Goal: Information Seeking & Learning: Learn about a topic

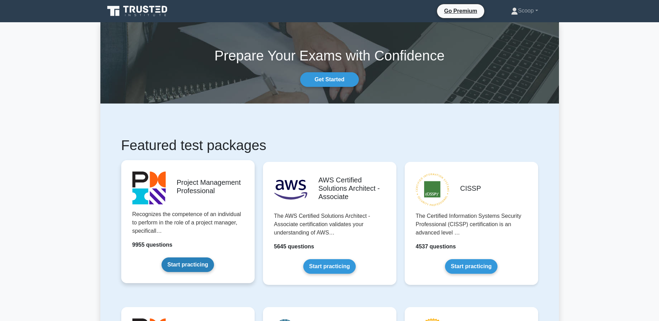
click at [199, 258] on link "Start practicing" at bounding box center [188, 264] width 52 height 15
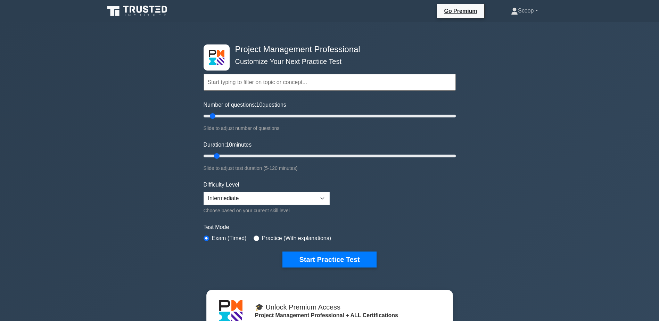
click at [522, 13] on link "Scoop" at bounding box center [524, 11] width 60 height 14
click at [520, 23] on link "Profile" at bounding box center [522, 27] width 55 height 11
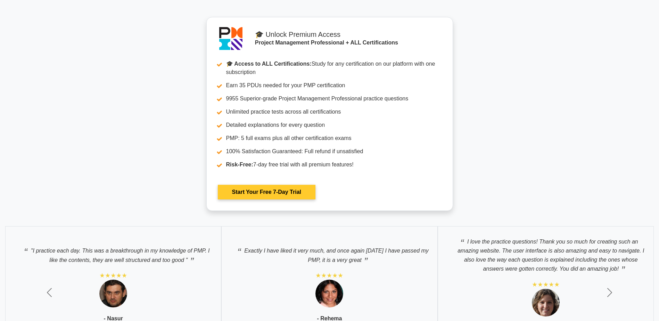
scroll to position [3127, 0]
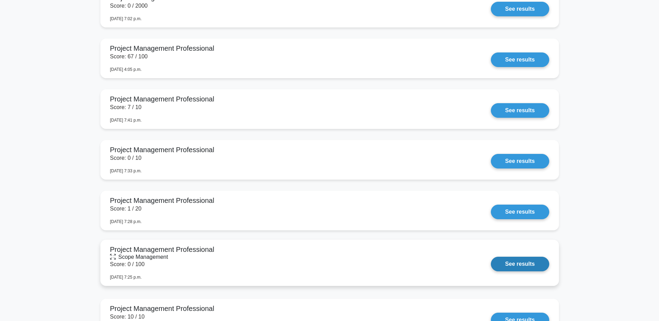
scroll to position [1216, 0]
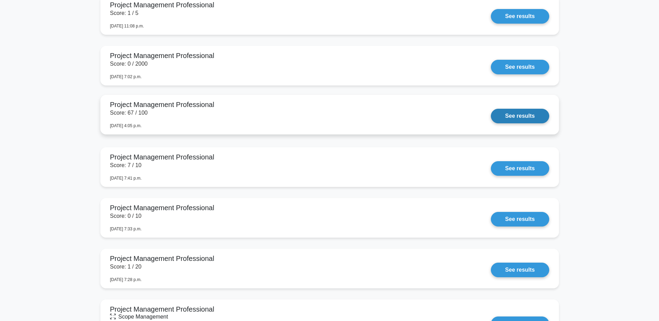
click at [491, 119] on link "See results" at bounding box center [520, 116] width 58 height 15
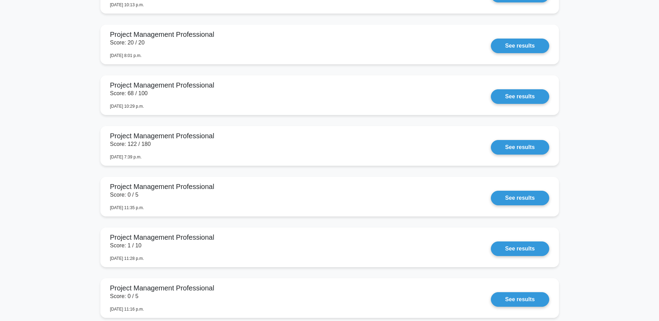
scroll to position [869, 0]
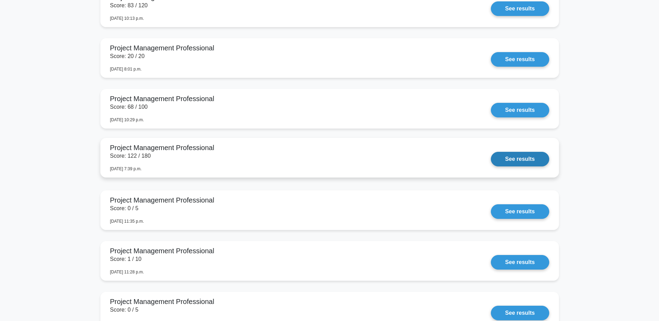
click at [491, 163] on link "See results" at bounding box center [520, 159] width 58 height 15
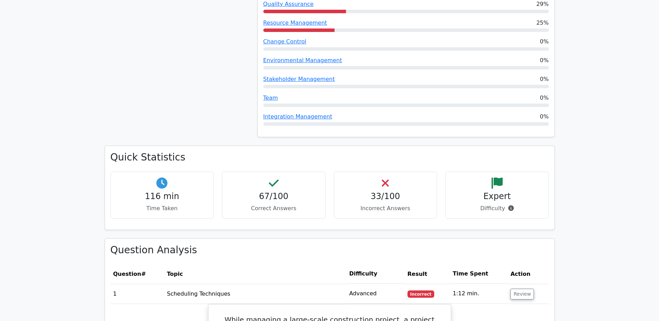
scroll to position [984, 0]
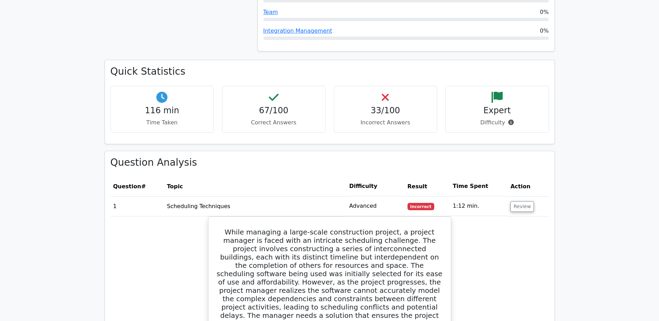
click at [523, 196] on td "Review" at bounding box center [528, 206] width 41 height 20
click at [526, 201] on button "Review" at bounding box center [522, 206] width 24 height 11
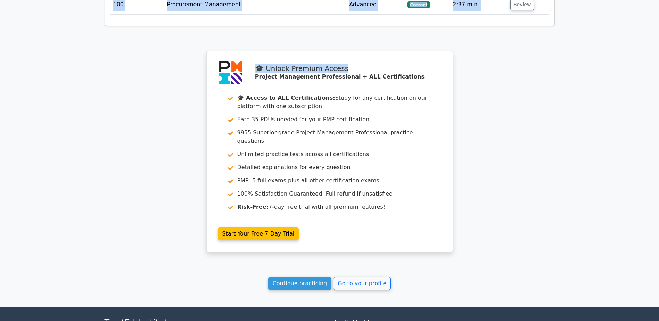
scroll to position [3100, 0]
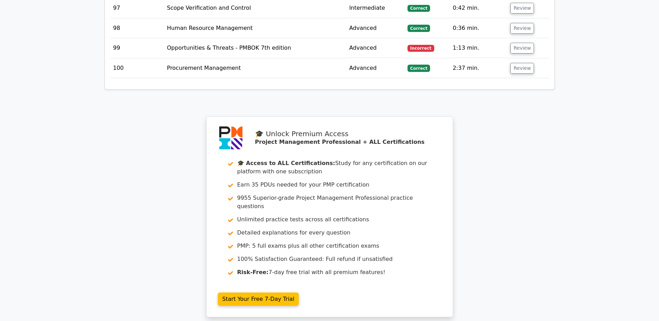
drag, startPoint x: 111, startPoint y: 179, endPoint x: 551, endPoint y: 62, distance: 456.0
copy table
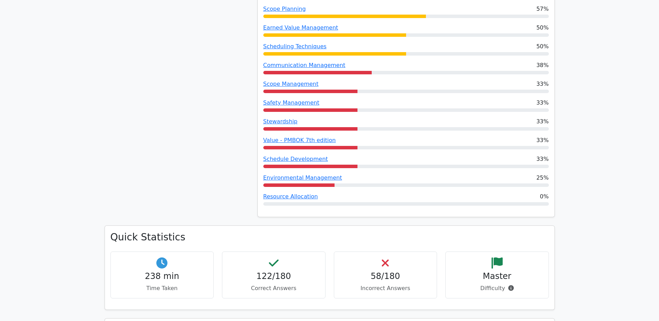
scroll to position [984, 0]
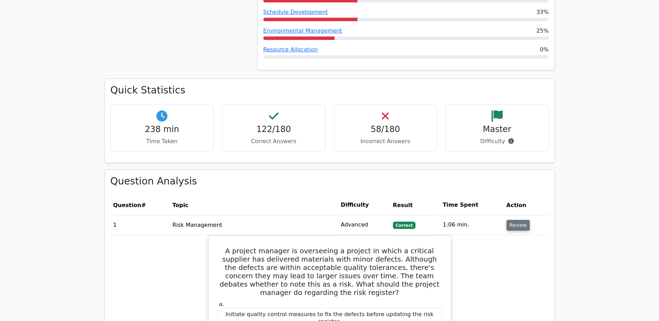
click at [524, 221] on button "Review" at bounding box center [519, 225] width 24 height 11
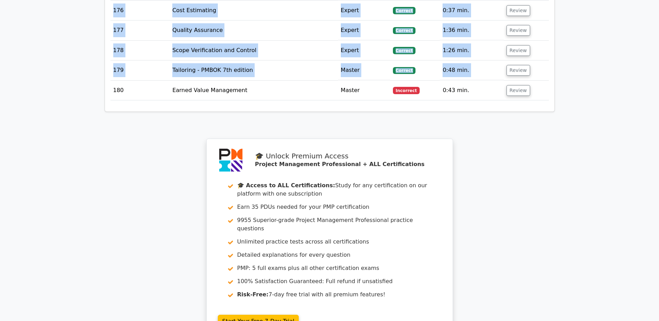
scroll to position [4660, 0]
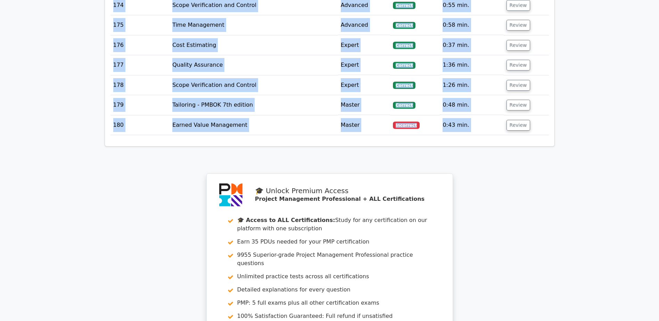
drag, startPoint x: 110, startPoint y: 211, endPoint x: 543, endPoint y: 118, distance: 442.1
copy tbody "1 Risk Management Advanced Correct 1:06 min. Review A project manager is overse…"
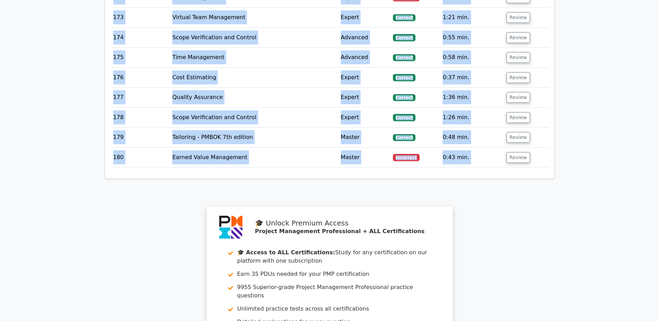
scroll to position [4727, 0]
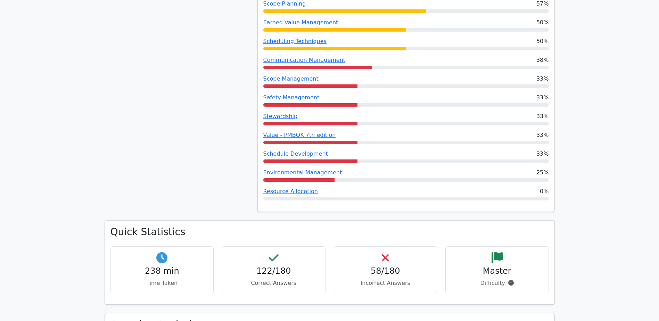
scroll to position [895, 0]
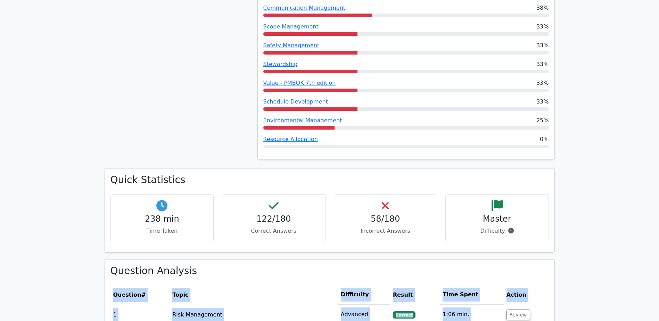
drag, startPoint x: 495, startPoint y: 26, endPoint x: 105, endPoint y: 293, distance: 472.6
copy div "Question # Topic Difficulty Result Time Spent Action 1 Risk Management Advanced…"
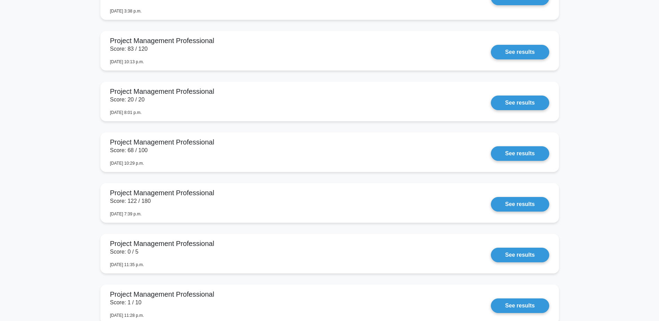
scroll to position [811, 0]
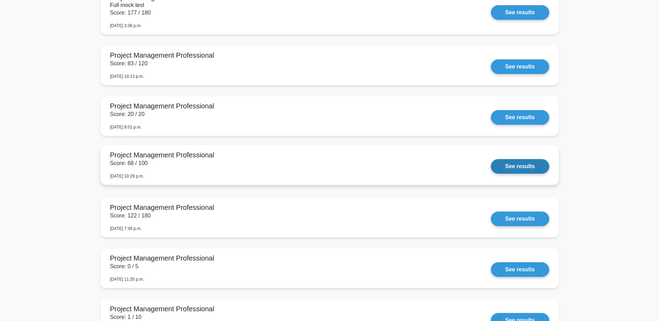
click at [491, 164] on link "See results" at bounding box center [520, 166] width 58 height 15
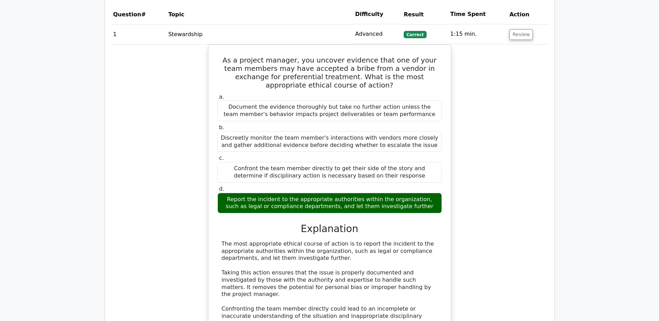
scroll to position [984, 0]
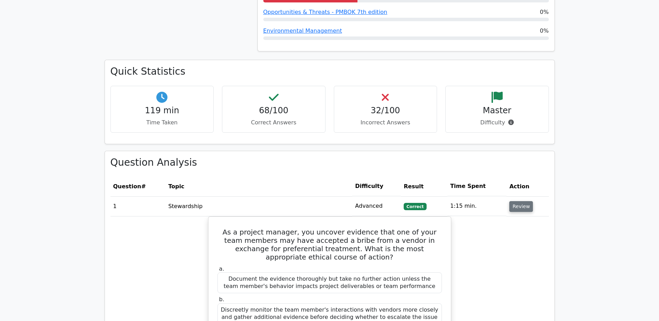
drag, startPoint x: 520, startPoint y: 198, endPoint x: 422, endPoint y: 183, distance: 99.8
click at [520, 201] on button "Review" at bounding box center [521, 206] width 24 height 11
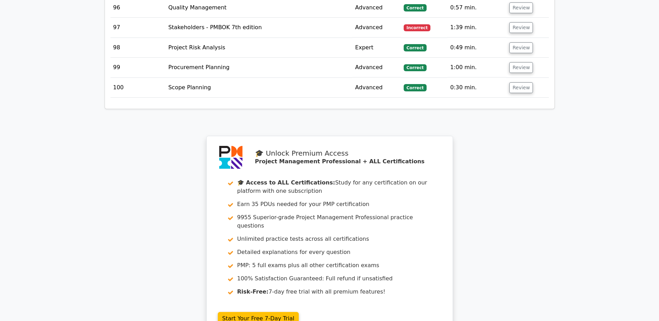
scroll to position [3073, 0]
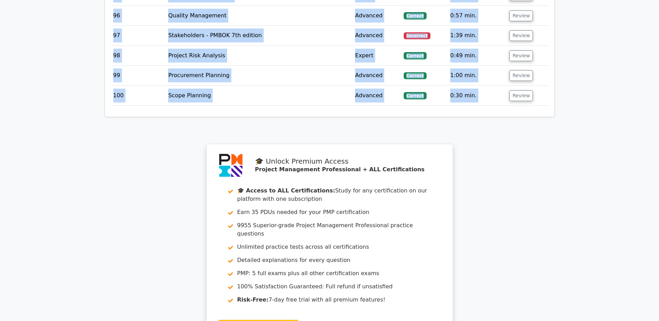
drag, startPoint x: 110, startPoint y: 174, endPoint x: 533, endPoint y: 86, distance: 432.0
copy div "Question # Topic Difficulty Result Time Spent Action 1 Stewardship Advanced Cor…"
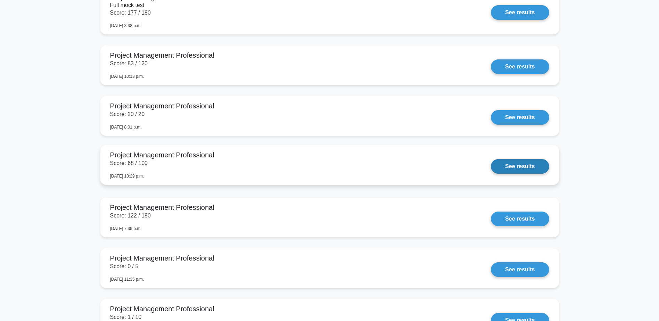
scroll to position [753, 0]
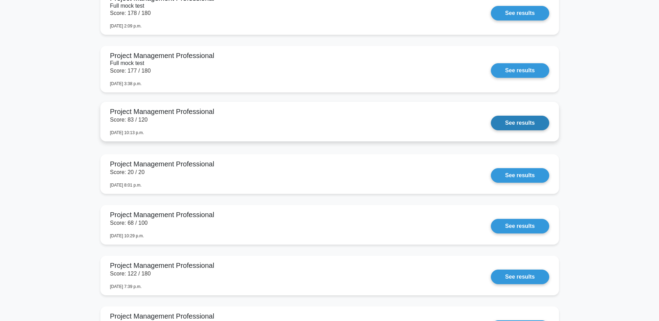
click at [491, 116] on link "See results" at bounding box center [520, 123] width 58 height 15
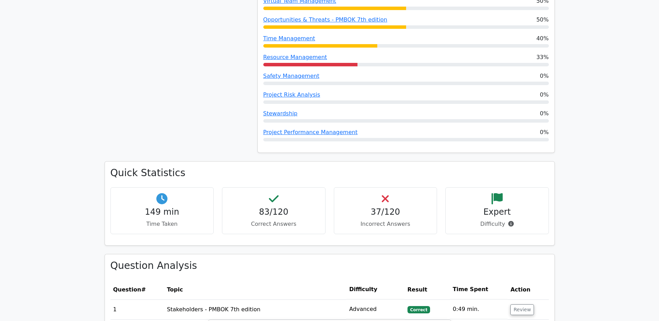
scroll to position [984, 0]
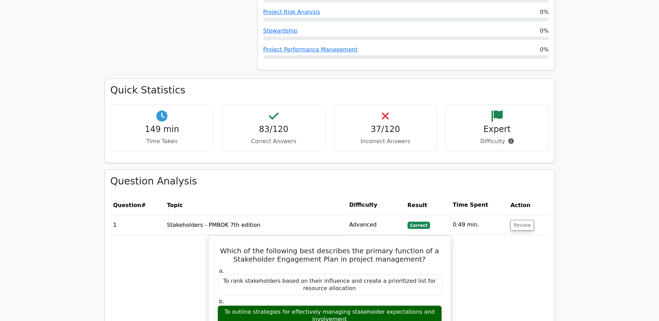
drag, startPoint x: 516, startPoint y: 219, endPoint x: 492, endPoint y: 222, distance: 24.2
click at [516, 220] on button "Review" at bounding box center [522, 225] width 24 height 11
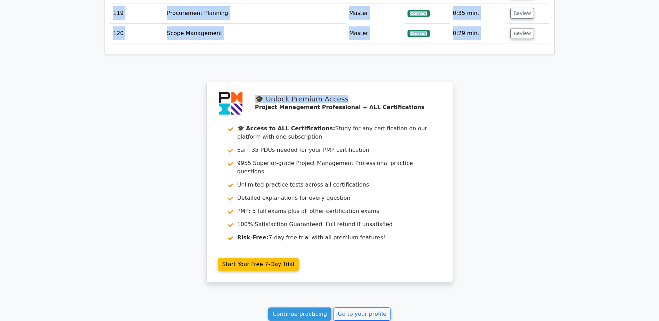
scroll to position [3520, 0]
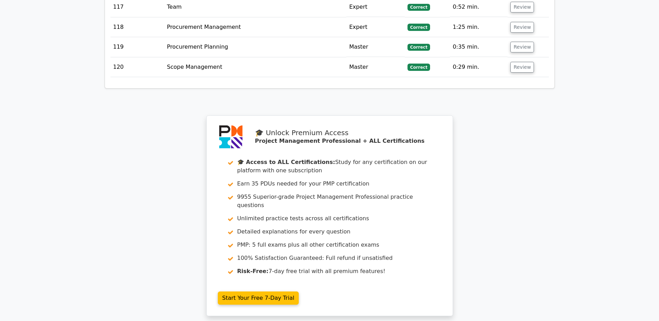
drag, startPoint x: 113, startPoint y: 198, endPoint x: 543, endPoint y: 71, distance: 448.7
copy table
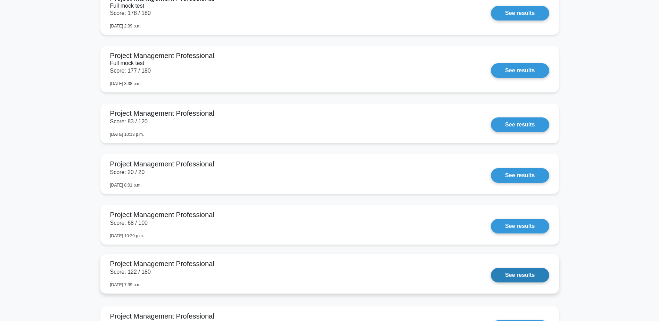
scroll to position [637, 0]
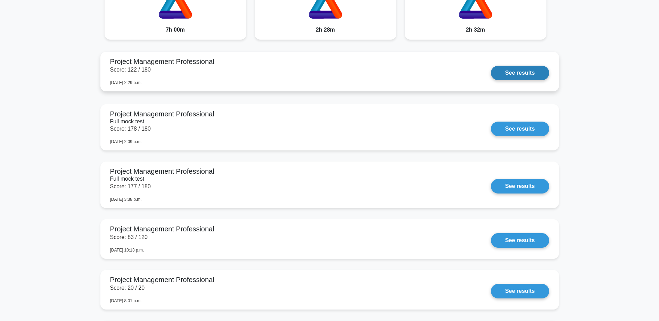
click at [491, 73] on link "See results" at bounding box center [520, 73] width 58 height 15
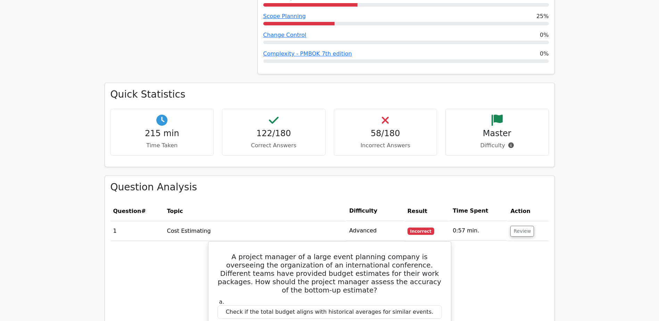
scroll to position [1100, 0]
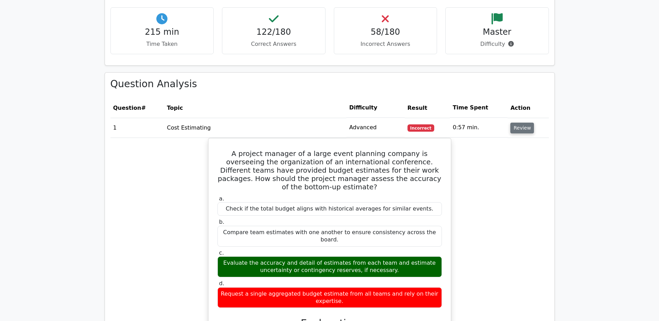
click at [513, 123] on button "Review" at bounding box center [522, 128] width 24 height 11
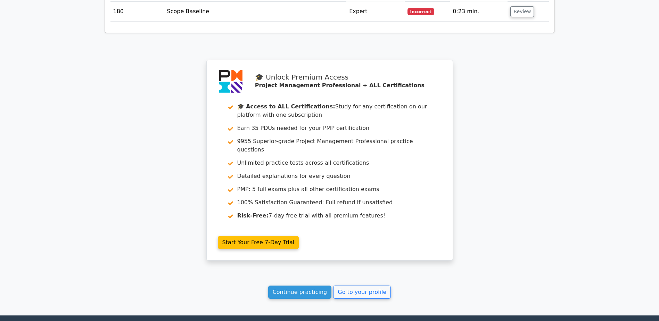
scroll to position [4679, 0]
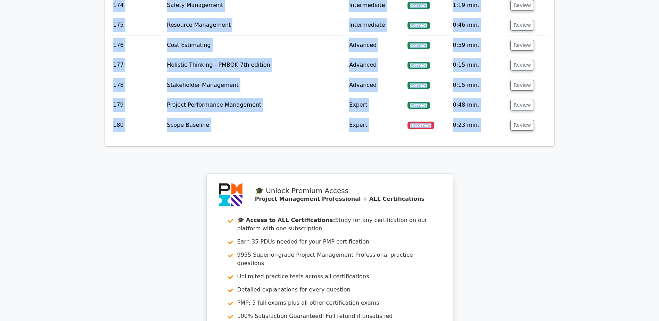
drag, startPoint x: 113, startPoint y: 99, endPoint x: 539, endPoint y: 123, distance: 427.3
copy table "Question # Topic Difficulty Result Time Spent Action 1 Cost Estimating Advanced…"
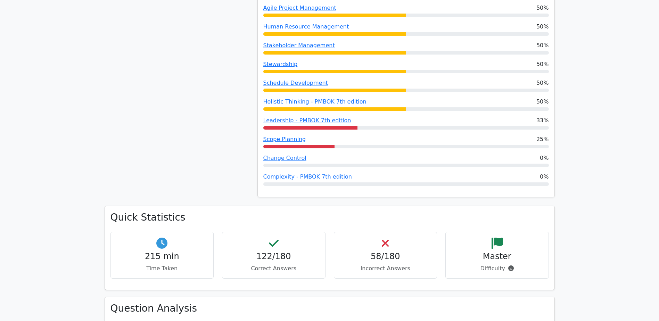
scroll to position [857, 0]
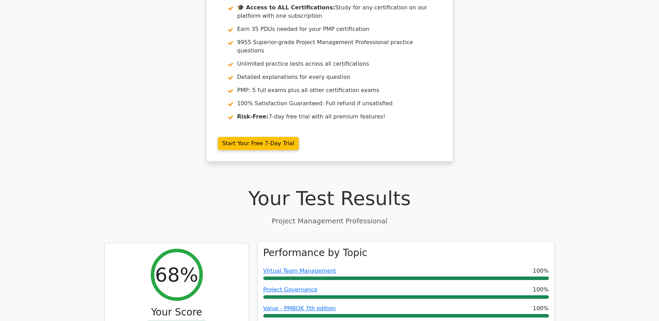
scroll to position [0, 0]
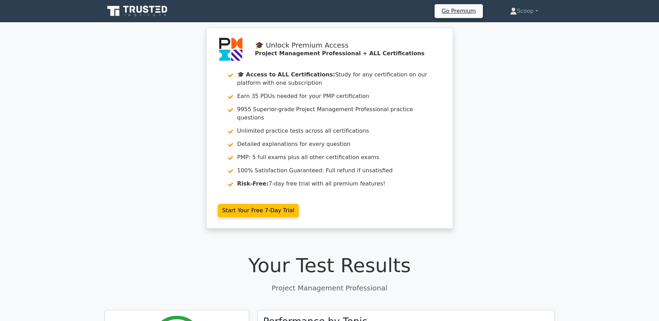
click at [157, 10] on icon at bounding box center [138, 11] width 67 height 13
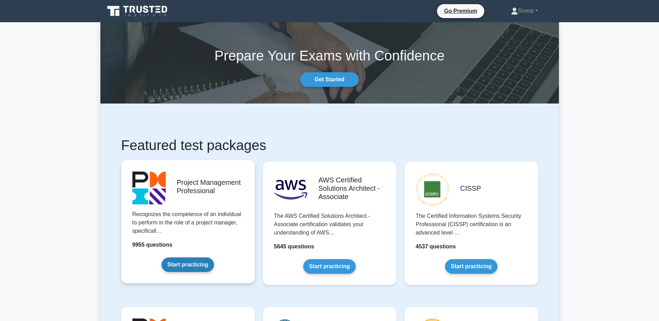
click at [190, 257] on link "Start practicing" at bounding box center [188, 264] width 52 height 15
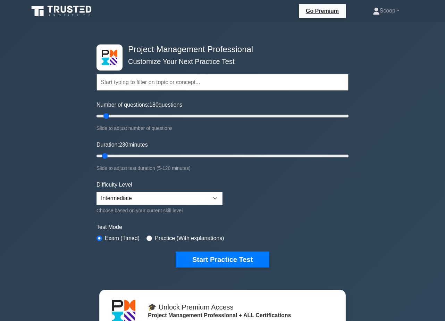
type input "180"
type input "230"
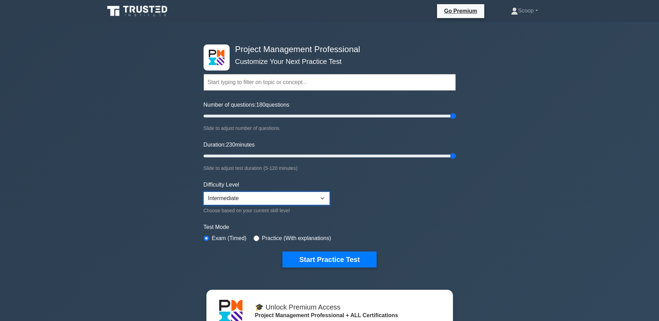
click at [295, 199] on select "Beginner Intermediate Expert" at bounding box center [267, 198] width 126 height 13
select select "expert"
click at [204, 192] on select "Beginner Intermediate Expert" at bounding box center [267, 198] width 126 height 13
click at [308, 258] on button "Start Practice Test" at bounding box center [329, 260] width 94 height 16
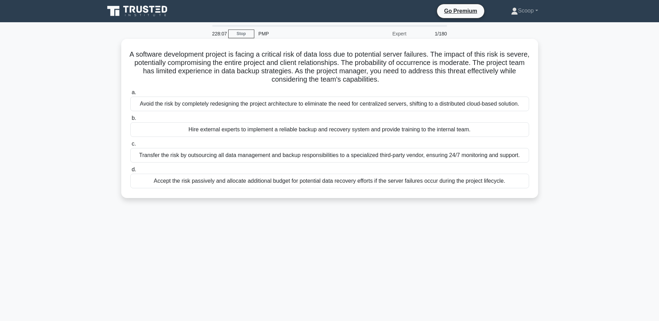
drag, startPoint x: 231, startPoint y: 55, endPoint x: 459, endPoint y: 82, distance: 229.6
click at [459, 82] on h5 "A software development project is facing a critical risk of data loss due to po…" at bounding box center [330, 67] width 400 height 34
copy h5 "A software development project is facing a critical risk of data loss due to po…"
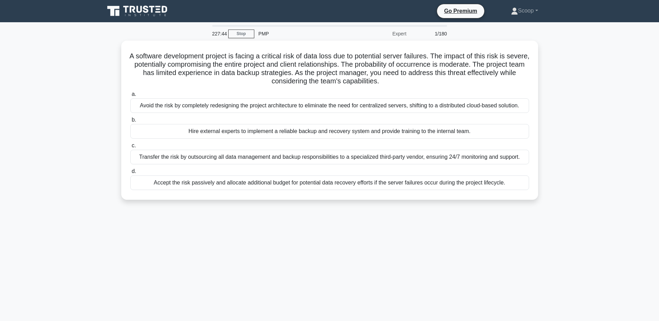
drag, startPoint x: 531, startPoint y: 158, endPoint x: 97, endPoint y: 160, distance: 434.3
click at [97, 160] on main "227:44 Stop PMP Expert 1/180 A software development project is facing a critica…" at bounding box center [329, 198] width 659 height 353
copy div "Transfer the risk by outsourcing all data management and backup responsibilitie…"
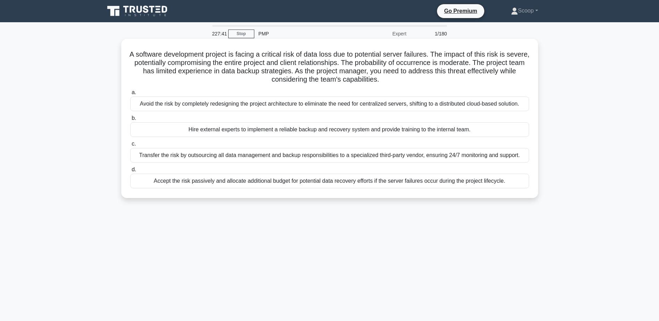
click at [294, 156] on div "Transfer the risk by outsourcing all data management and backup responsibilitie…" at bounding box center [329, 155] width 399 height 15
click at [130, 146] on input "c. Transfer the risk by outsourcing all data management and backup responsibili…" at bounding box center [130, 144] width 0 height 5
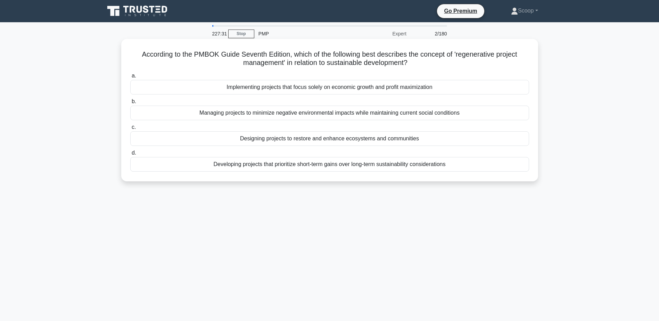
drag, startPoint x: 134, startPoint y: 52, endPoint x: 468, endPoint y: 67, distance: 333.9
click at [468, 67] on h5 "According to the PMBOK Guide Seventh Edition, which of the following best descr…" at bounding box center [330, 58] width 400 height 17
copy h5 "According to the PMBOK Guide Seventh Edition, which of the following best descr…"
drag, startPoint x: 537, startPoint y: 140, endPoint x: 167, endPoint y: 144, distance: 369.7
click at [167, 144] on div "According to the PMBOK Guide Seventh Edition, which of the following best descr…" at bounding box center [329, 110] width 417 height 142
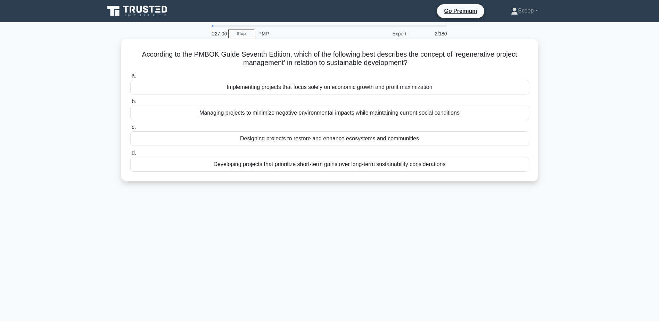
copy div "Designing projects to restore and enhance ecosystems and communities"
click at [315, 139] on div "Designing projects to restore and enhance ecosystems and communities" at bounding box center [329, 138] width 399 height 15
click at [130, 130] on input "c. Designing projects to restore and enhance ecosystems and communities" at bounding box center [130, 127] width 0 height 5
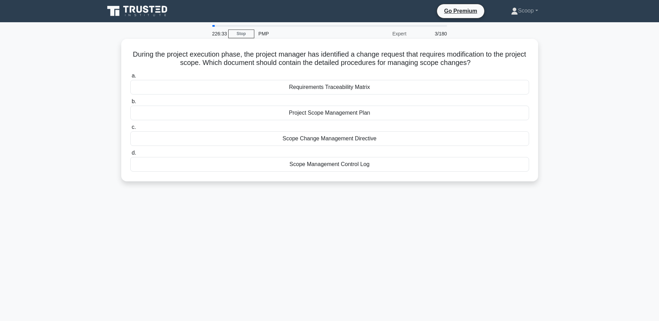
click at [153, 56] on h5 "During the project execution phase, the project manager has identified a change…" at bounding box center [330, 58] width 400 height 17
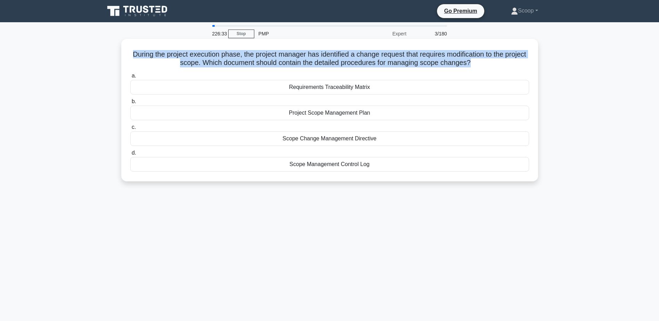
click at [153, 56] on h5 "During the project execution phase, the project manager has identified a change…" at bounding box center [330, 58] width 400 height 17
copy div "During the project execution phase, the project manager has identified a change…"
drag, startPoint x: 275, startPoint y: 112, endPoint x: 430, endPoint y: 110, distance: 154.6
click at [430, 110] on div "Project Scope Management Plan" at bounding box center [329, 113] width 399 height 15
copy div "Project Scope Management Plan"
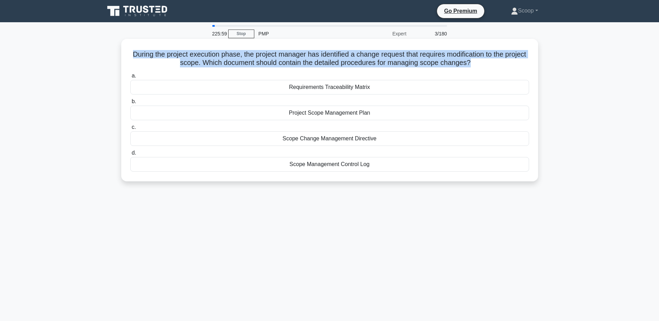
click at [430, 110] on div "Project Scope Management Plan" at bounding box center [329, 113] width 399 height 15
click at [130, 104] on input "b. Project Scope Management Plan" at bounding box center [130, 101] width 0 height 5
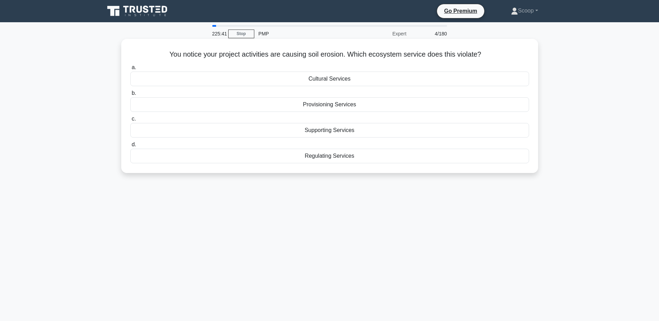
click at [341, 55] on h5 "You notice your project activities are causing soil erosion. Which ecosystem se…" at bounding box center [330, 54] width 400 height 9
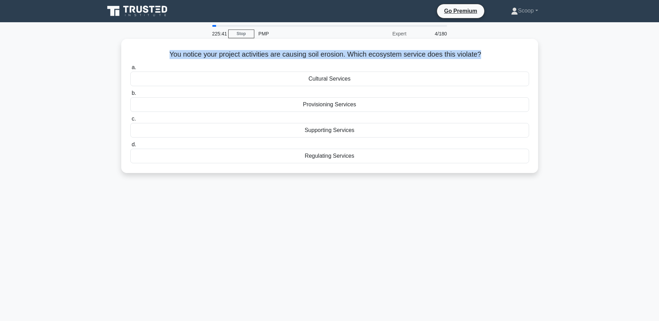
click at [341, 55] on h5 "You notice your project activities are causing soil erosion. Which ecosystem se…" at bounding box center [330, 54] width 400 height 9
copy div "You notice your project activities are causing soil erosion. Which ecosystem se…"
drag, startPoint x: 296, startPoint y: 157, endPoint x: 389, endPoint y: 160, distance: 93.5
click at [389, 160] on div "Regulating Services" at bounding box center [329, 156] width 399 height 15
copy div "Regulating Services"
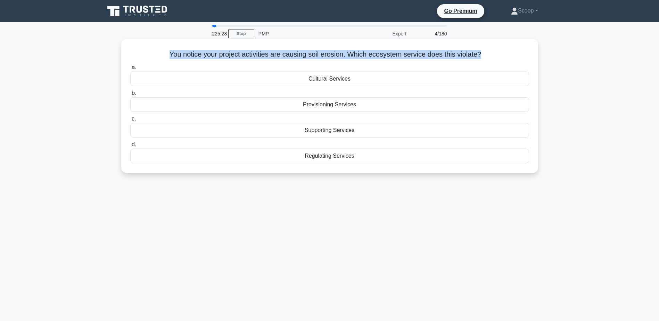
click at [338, 159] on div "Regulating Services" at bounding box center [329, 156] width 399 height 15
click at [130, 147] on input "d. Regulating Services" at bounding box center [130, 144] width 0 height 5
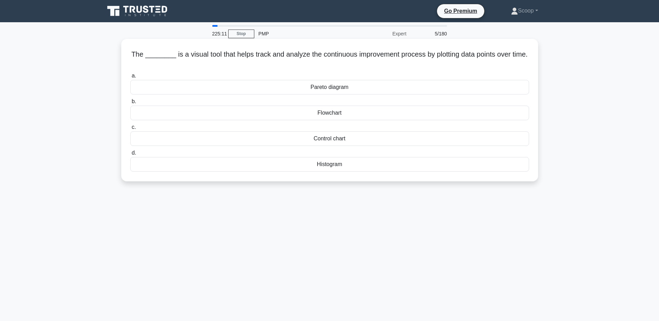
click at [192, 52] on h5 "The ________ is a visual tool that helps track and analyze the continuous impro…" at bounding box center [330, 58] width 400 height 17
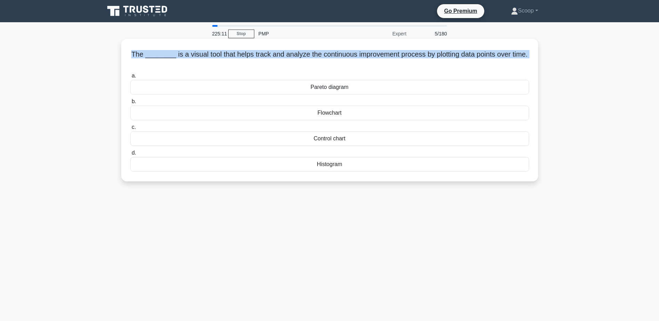
click at [192, 52] on h5 "The ________ is a visual tool that helps track and analyze the continuous impro…" at bounding box center [330, 58] width 400 height 17
copy div "The ________ is a visual tool that helps track and analyze the continuous impro…"
drag, startPoint x: 293, startPoint y: 139, endPoint x: 378, endPoint y: 138, distance: 85.5
click at [378, 138] on div "Control chart" at bounding box center [329, 138] width 399 height 15
copy div "Control chart"
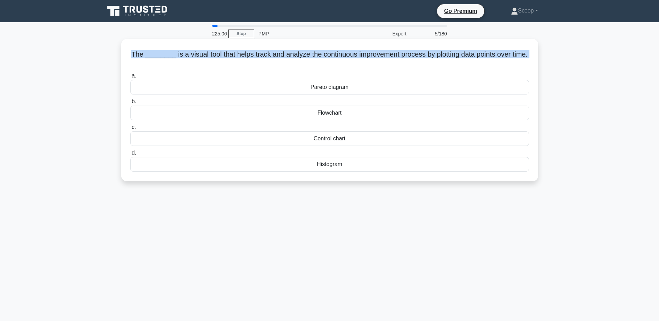
click at [382, 138] on div "Control chart" at bounding box center [329, 138] width 399 height 15
click at [130, 130] on input "c. Control chart" at bounding box center [130, 127] width 0 height 5
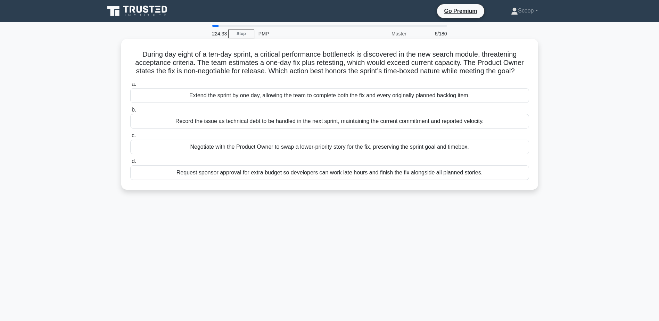
click at [364, 53] on h5 "During day eight of a ten-day sprint, a critical performance bottleneck is disc…" at bounding box center [330, 63] width 400 height 26
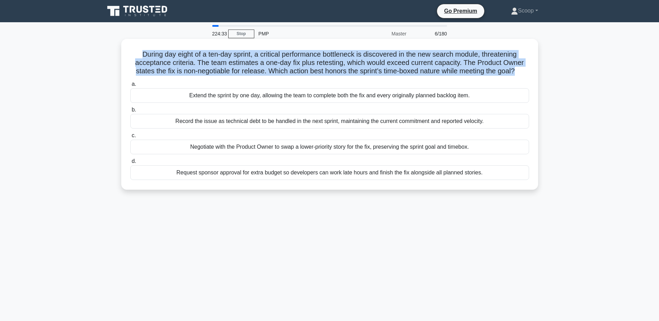
click at [364, 53] on h5 "During day eight of a ten-day sprint, a critical performance bottleneck is disc…" at bounding box center [330, 63] width 400 height 26
drag, startPoint x: 171, startPoint y: 129, endPoint x: 506, endPoint y: 129, distance: 335.0
click at [506, 129] on div "Record the issue as technical debt to be handled in the next sprint, maintainin…" at bounding box center [329, 121] width 399 height 15
click at [500, 129] on div "Record the issue as technical debt to be handled in the next sprint, maintainin…" at bounding box center [329, 121] width 399 height 15
click at [130, 112] on input "b. Record the issue as technical debt to be handled in the next sprint, maintai…" at bounding box center [130, 110] width 0 height 5
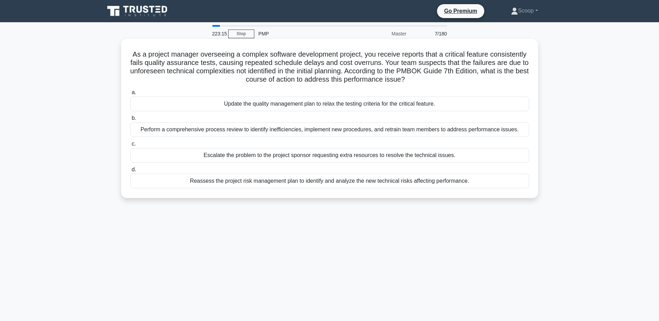
drag, startPoint x: 148, startPoint y: 55, endPoint x: 483, endPoint y: 80, distance: 335.9
click at [483, 80] on h5 "As a project manager overseeing a complex software development project, you rec…" at bounding box center [330, 67] width 400 height 34
drag, startPoint x: 138, startPoint y: 130, endPoint x: 522, endPoint y: 135, distance: 384.0
click at [522, 135] on div "Perform a comprehensive process review to identify inefficiencies, implement ne…" at bounding box center [329, 129] width 399 height 15
click at [504, 130] on div "Perform a comprehensive process review to identify inefficiencies, implement ne…" at bounding box center [329, 129] width 399 height 15
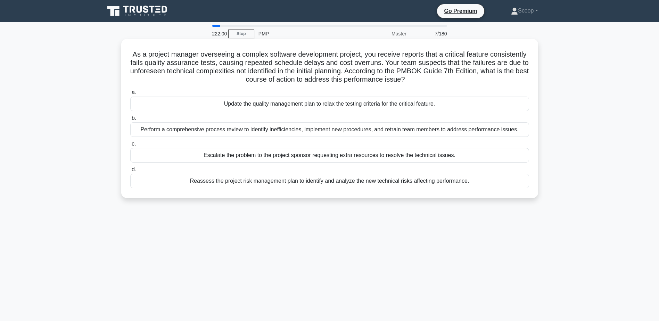
click at [130, 121] on input "b. Perform a comprehensive process review to identify inefficiencies, implement…" at bounding box center [130, 118] width 0 height 5
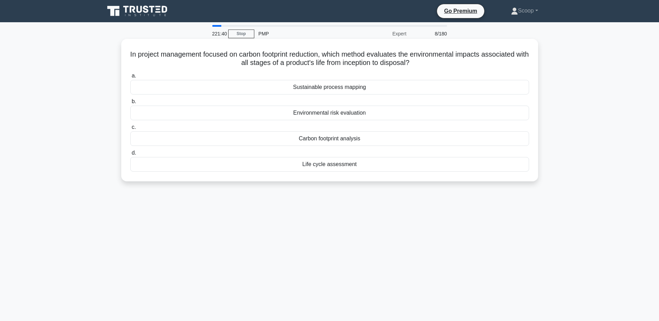
click at [245, 54] on h5 "In project management focused on carbon footprint reduction, which method evalu…" at bounding box center [330, 58] width 400 height 17
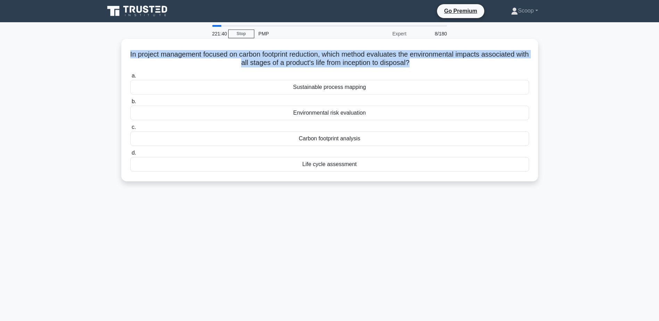
click at [245, 54] on h5 "In project management focused on carbon footprint reduction, which method evalu…" at bounding box center [330, 58] width 400 height 17
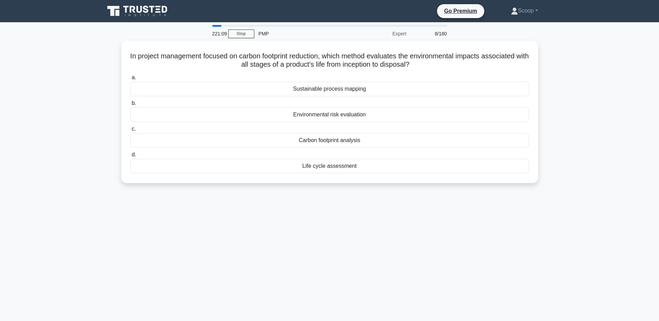
click at [477, 257] on div "221:09 Stop PMP Expert 8/180 In project management focused on carbon footprint …" at bounding box center [329, 198] width 459 height 347
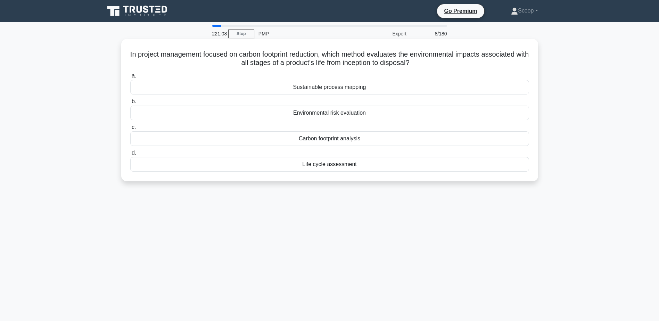
drag, startPoint x: 296, startPoint y: 170, endPoint x: 427, endPoint y: 172, distance: 130.7
click at [427, 172] on div "Life cycle assessment" at bounding box center [329, 164] width 399 height 15
click at [328, 166] on div "Life cycle assessment" at bounding box center [329, 164] width 399 height 15
click at [130, 155] on input "d. Life cycle assessment" at bounding box center [130, 153] width 0 height 5
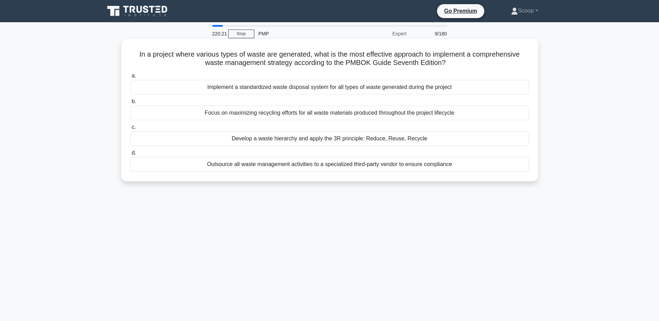
click at [262, 57] on h5 "In a project where various types of waste are generated, what is the most effec…" at bounding box center [330, 58] width 400 height 17
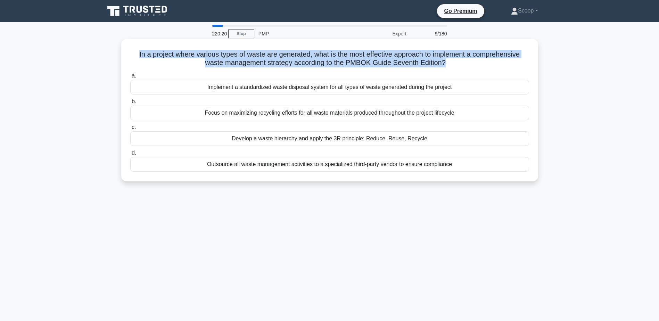
click at [262, 57] on h5 "In a project where various types of waste are generated, what is the most effec…" at bounding box center [330, 58] width 400 height 17
drag, startPoint x: 235, startPoint y: 142, endPoint x: 472, endPoint y: 134, distance: 236.8
click at [472, 134] on div "Develop a waste hierarchy and apply the 3R principle: Reduce, Reuse, Recycle" at bounding box center [329, 138] width 399 height 15
click at [448, 138] on div "Develop a waste hierarchy and apply the 3R principle: Reduce, Reuse, Recycle" at bounding box center [329, 138] width 399 height 15
click at [130, 130] on input "c. Develop a waste hierarchy and apply the 3R principle: Reduce, Reuse, Recycle" at bounding box center [130, 127] width 0 height 5
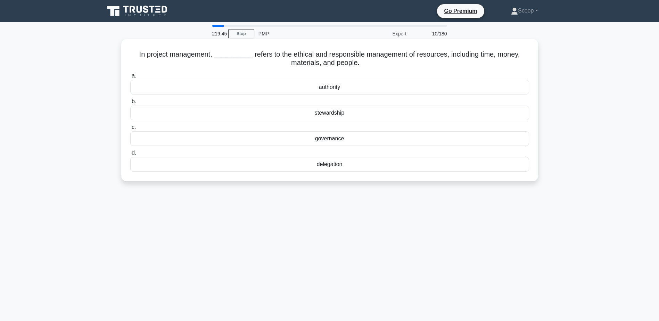
click at [188, 57] on h5 "In project management, __________ refers to the ethical and responsible managem…" at bounding box center [330, 58] width 400 height 17
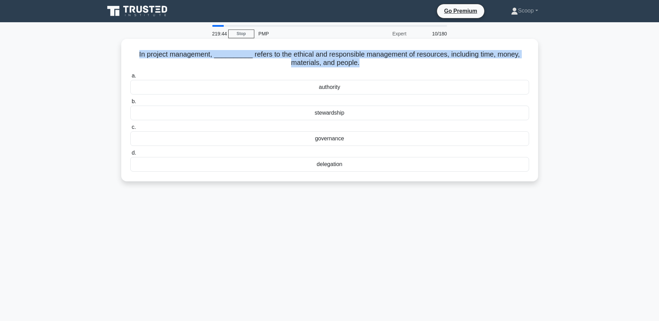
click at [188, 57] on h5 "In project management, __________ refers to the ethical and responsible managem…" at bounding box center [330, 58] width 400 height 17
drag, startPoint x: 357, startPoint y: 116, endPoint x: 411, endPoint y: 115, distance: 53.9
click at [411, 115] on div "stewardship" at bounding box center [329, 113] width 399 height 15
click at [338, 116] on div "stewardship" at bounding box center [329, 113] width 399 height 15
click at [130, 104] on input "b. stewardship" at bounding box center [130, 101] width 0 height 5
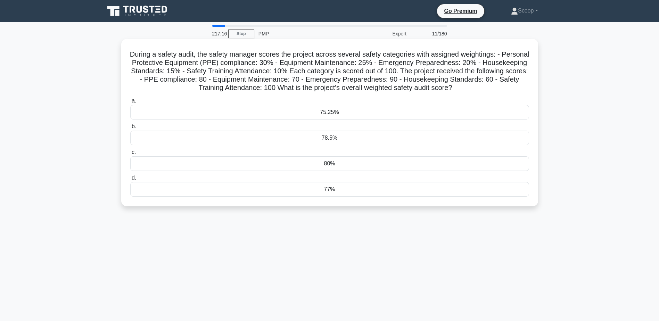
click at [296, 47] on div "During a safety audit, the safety manager scores the project across several saf…" at bounding box center [329, 123] width 411 height 162
click at [305, 56] on h5 "During a safety audit, the safety manager scores the project across several saf…" at bounding box center [330, 71] width 400 height 42
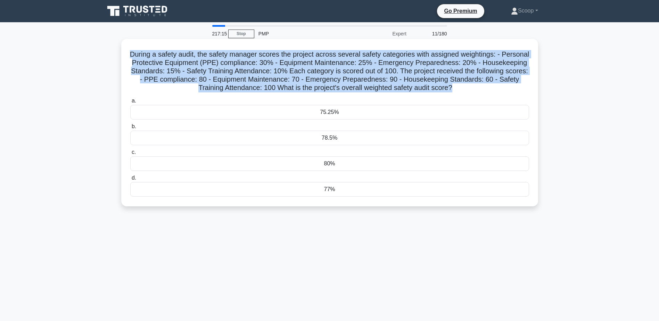
click at [305, 56] on h5 "During a safety audit, the safety manager scores the project across several saf…" at bounding box center [330, 71] width 400 height 42
drag, startPoint x: 513, startPoint y: 140, endPoint x: 247, endPoint y: 138, distance: 265.8
click at [247, 138] on div "During a safety audit, the safety manager scores the project across several saf…" at bounding box center [329, 129] width 459 height 176
click at [346, 140] on div "78.5%" at bounding box center [329, 138] width 399 height 15
click at [130, 129] on input "b. 78.5%" at bounding box center [130, 126] width 0 height 5
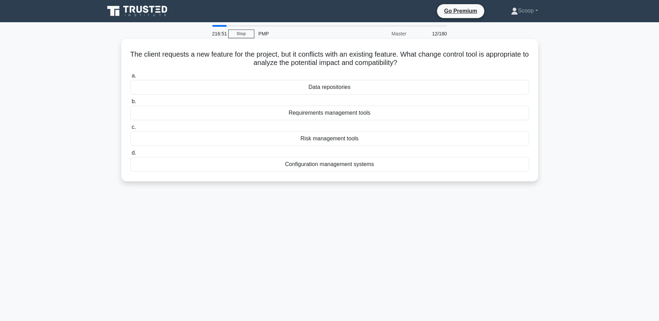
click at [343, 56] on h5 "The client requests a new feature for the project, but it conflicts with an exi…" at bounding box center [330, 58] width 400 height 17
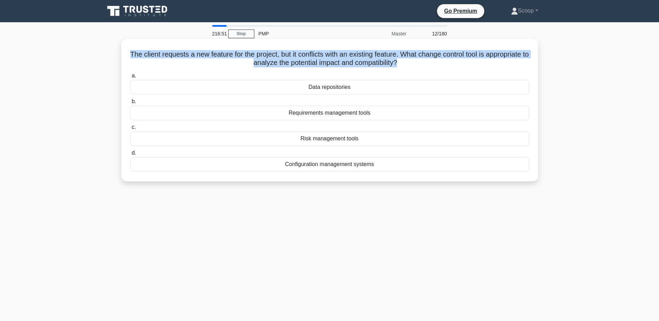
click at [343, 56] on h5 "The client requests a new feature for the project, but it conflicts with an exi…" at bounding box center [330, 58] width 400 height 17
drag, startPoint x: 270, startPoint y: 167, endPoint x: 412, endPoint y: 167, distance: 142.1
click at [412, 167] on div "Configuration management systems" at bounding box center [329, 164] width 399 height 15
click at [324, 169] on div "Configuration management systems" at bounding box center [329, 164] width 399 height 15
click at [130, 155] on input "d. Configuration management systems" at bounding box center [130, 153] width 0 height 5
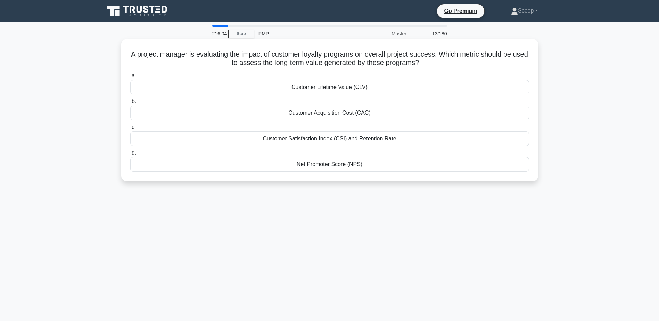
click at [225, 56] on h5 "A project manager is evaluating the impact of customer loyalty programs on over…" at bounding box center [330, 58] width 400 height 17
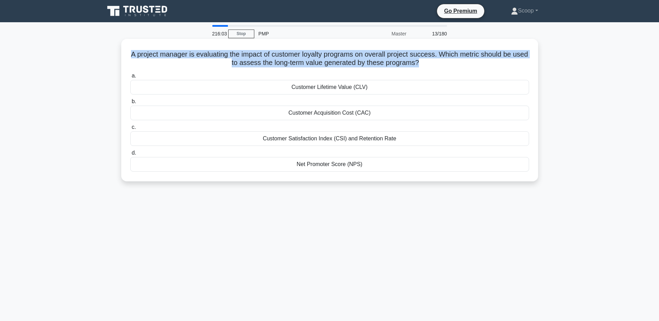
click at [225, 56] on h5 "A project manager is evaluating the impact of customer loyalty programs on over…" at bounding box center [330, 58] width 400 height 17
drag, startPoint x: 285, startPoint y: 88, endPoint x: 402, endPoint y: 87, distance: 117.8
click at [402, 87] on div "Customer Lifetime Value (CLV)" at bounding box center [329, 87] width 399 height 15
click at [399, 87] on div "Customer Lifetime Value (CLV)" at bounding box center [329, 87] width 399 height 15
click at [130, 78] on input "a. Customer Lifetime Value (CLV)" at bounding box center [130, 76] width 0 height 5
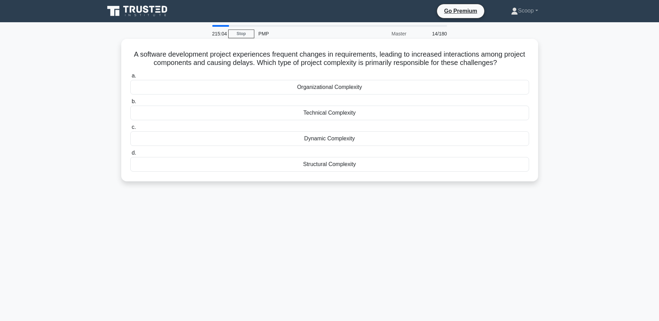
click at [174, 56] on h5 "A software development project experiences frequent changes in requirements, le…" at bounding box center [330, 58] width 400 height 17
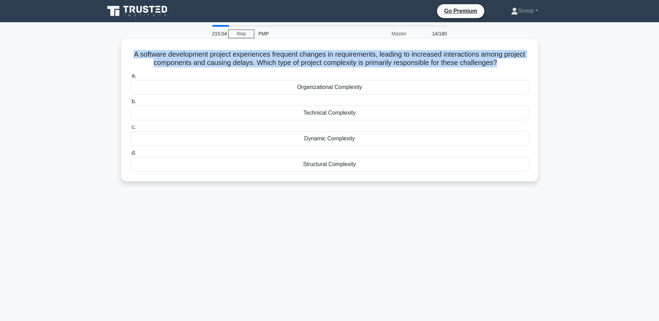
click at [174, 56] on h5 "A software development project experiences frequent changes in requirements, le…" at bounding box center [330, 58] width 400 height 17
drag, startPoint x: 289, startPoint y: 143, endPoint x: 394, endPoint y: 147, distance: 105.0
click at [394, 147] on div "a. Organizational Complexity b. Technical Complexity" at bounding box center [329, 121] width 407 height 103
click at [353, 136] on div "Dynamic Complexity" at bounding box center [329, 138] width 399 height 15
click at [130, 130] on input "c. Dynamic Complexity" at bounding box center [130, 127] width 0 height 5
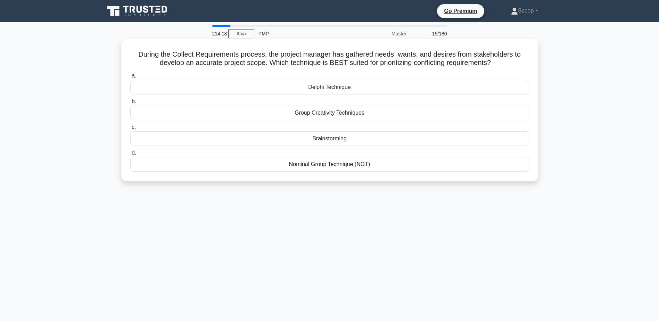
click at [137, 54] on h5 "During the Collect Requirements process, the project manager has gathered needs…" at bounding box center [330, 58] width 400 height 17
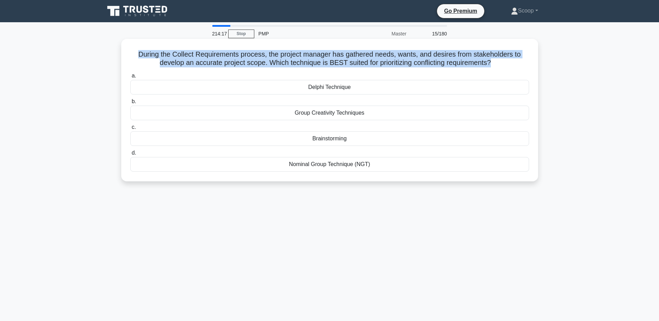
click at [137, 54] on h5 "During the Collect Requirements process, the project manager has gathered needs…" at bounding box center [330, 58] width 400 height 17
drag, startPoint x: 251, startPoint y: 84, endPoint x: 405, endPoint y: 87, distance: 154.3
click at [405, 87] on div "Delphi Technique" at bounding box center [329, 87] width 399 height 15
click at [347, 91] on div "Delphi Technique" at bounding box center [329, 87] width 399 height 15
click at [130, 78] on input "a. Delphi Technique" at bounding box center [130, 76] width 0 height 5
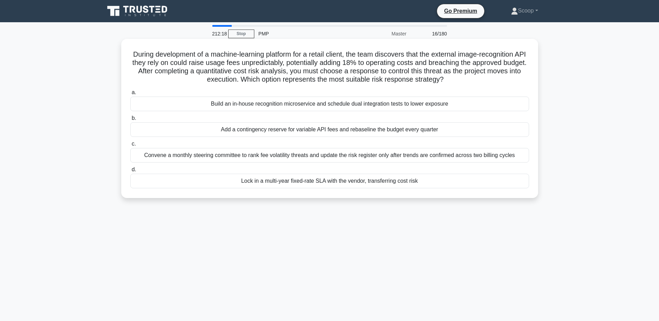
click at [308, 66] on h5 "During development of a machine-learning platform for a retail client, the team…" at bounding box center [330, 67] width 400 height 34
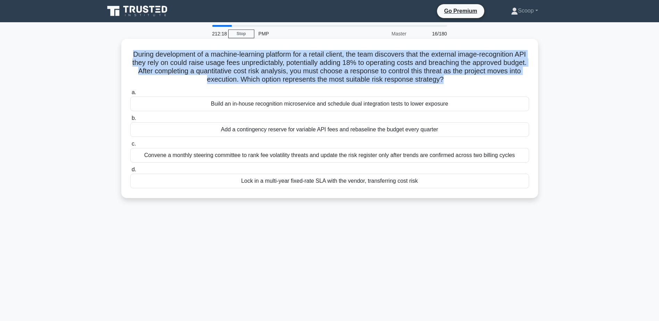
click at [308, 66] on h5 "During development of a machine-learning platform for a retail client, the team…" at bounding box center [330, 67] width 400 height 34
click at [153, 68] on h5 "During development of a machine-learning platform for a retail client, the team…" at bounding box center [330, 67] width 400 height 34
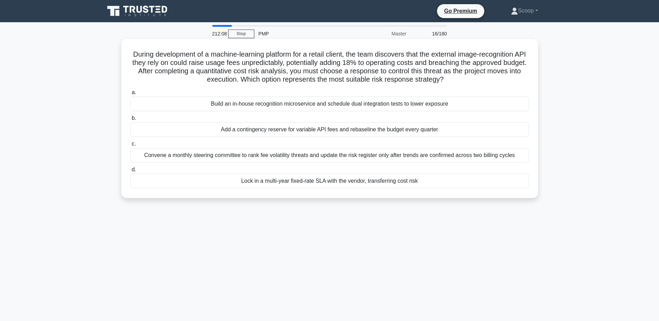
drag, startPoint x: 132, startPoint y: 56, endPoint x: 477, endPoint y: 82, distance: 346.0
click at [477, 82] on h5 "During development of a machine-learning platform for a retail client, the team…" at bounding box center [330, 67] width 400 height 34
drag, startPoint x: 198, startPoint y: 130, endPoint x: 481, endPoint y: 129, distance: 282.8
click at [481, 129] on div "Add a contingency reserve for variable API fees and rebaseline the budget every…" at bounding box center [329, 129] width 399 height 15
click at [347, 129] on div "Add a contingency reserve for variable API fees and rebaseline the budget every…" at bounding box center [329, 129] width 399 height 15
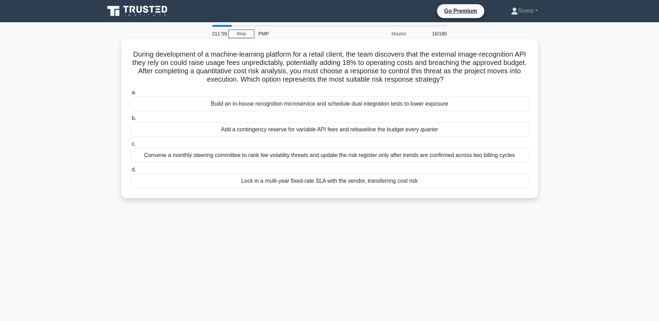
click at [130, 121] on input "b. Add a contingency reserve for variable API fees and rebaseline the budget ev…" at bounding box center [130, 118] width 0 height 5
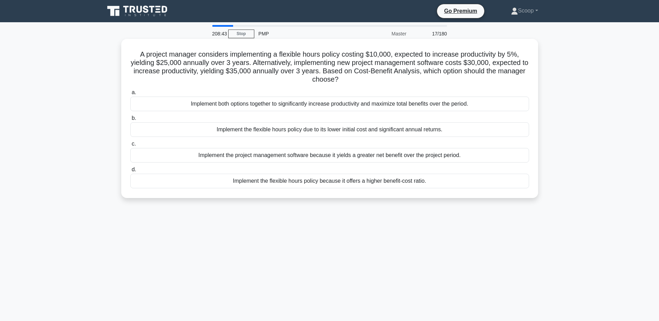
click at [276, 64] on h5 "A project manager considers implementing a flexible hours policy costing $10,00…" at bounding box center [330, 67] width 400 height 34
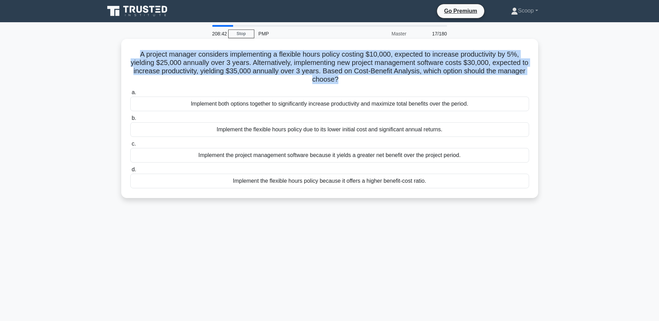
click at [276, 64] on h5 "A project manager considers implementing a flexible hours policy costing $10,00…" at bounding box center [330, 67] width 400 height 34
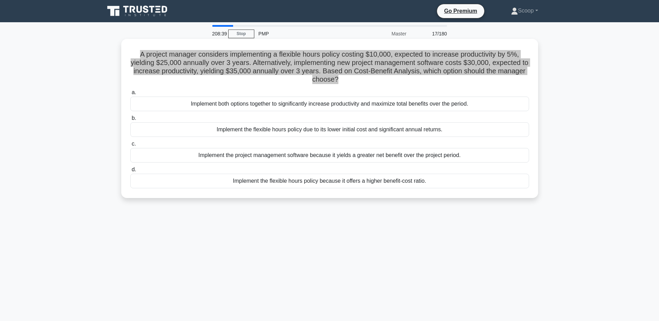
scroll to position [54, 0]
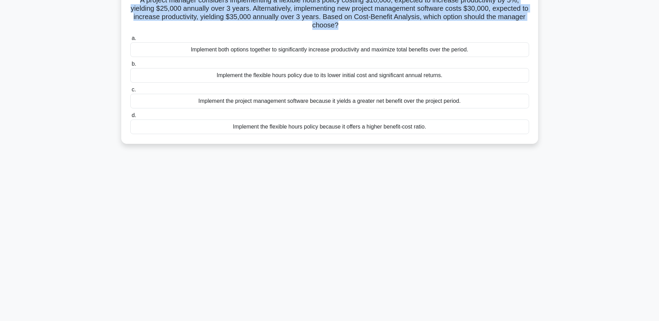
drag, startPoint x: 225, startPoint y: 128, endPoint x: 480, endPoint y: 126, distance: 255.4
click at [480, 126] on div "Implement the flexible hours policy because it offers a higher benefit-cost rat…" at bounding box center [329, 127] width 399 height 15
click at [405, 128] on div "Implement the flexible hours policy because it offers a higher benefit-cost rat…" at bounding box center [329, 127] width 399 height 15
click at [130, 118] on input "d. Implement the flexible hours policy because it offers a higher benefit-cost …" at bounding box center [130, 115] width 0 height 5
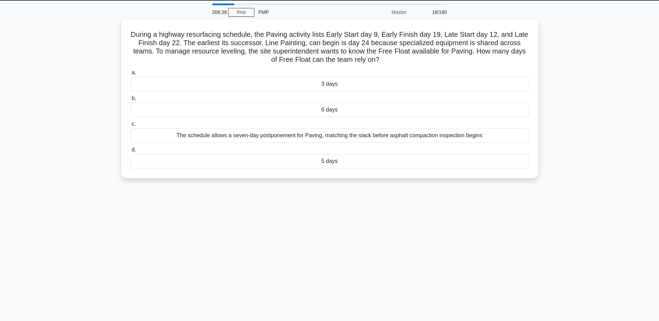
scroll to position [0, 0]
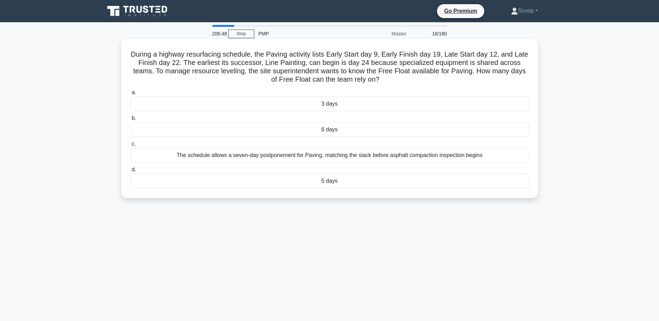
click at [306, 55] on h5 "During a highway resurfacing schedule, the Paving activity lists Early Start da…" at bounding box center [330, 67] width 400 height 34
click at [304, 54] on h5 "During a highway resurfacing schedule, the Paving activity lists Early Start da…" at bounding box center [330, 67] width 400 height 34
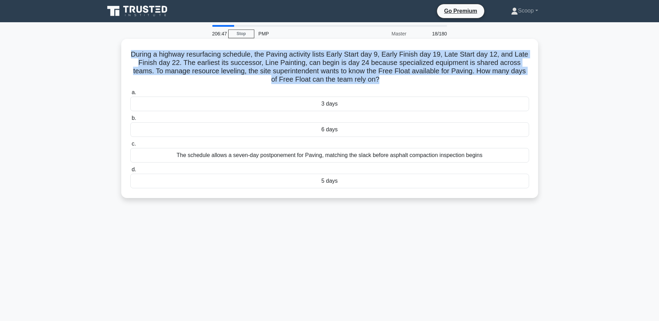
click at [304, 54] on h5 "During a highway resurfacing schedule, the Paving activity lists Early Start da…" at bounding box center [330, 67] width 400 height 34
drag, startPoint x: 301, startPoint y: 100, endPoint x: 369, endPoint y: 103, distance: 68.5
click at [369, 103] on div "3 days" at bounding box center [329, 104] width 399 height 15
click at [328, 102] on div "3 days" at bounding box center [329, 104] width 399 height 15
click at [130, 95] on input "a. 3 days" at bounding box center [130, 92] width 0 height 5
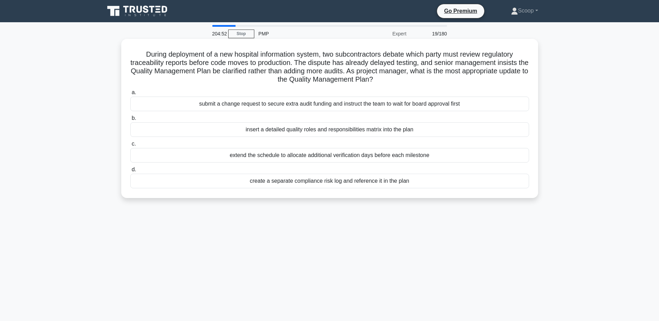
drag, startPoint x: 138, startPoint y: 56, endPoint x: 405, endPoint y: 78, distance: 268.1
click at [405, 78] on h5 "During deployment of a new hospital information system, two subcontractors deba…" at bounding box center [330, 67] width 400 height 34
drag, startPoint x: 236, startPoint y: 129, endPoint x: 459, endPoint y: 125, distance: 222.8
click at [459, 125] on div "insert a detailed quality roles and responsibilities matrix into the plan" at bounding box center [329, 129] width 399 height 15
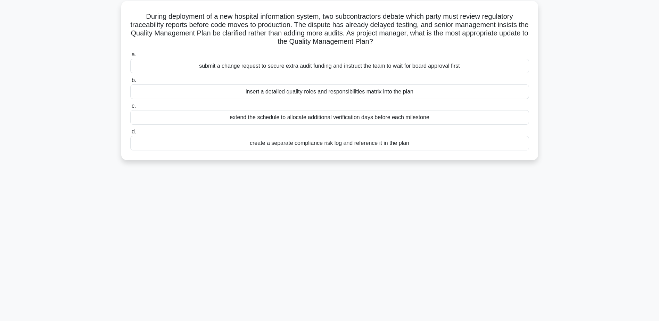
scroll to position [54, 0]
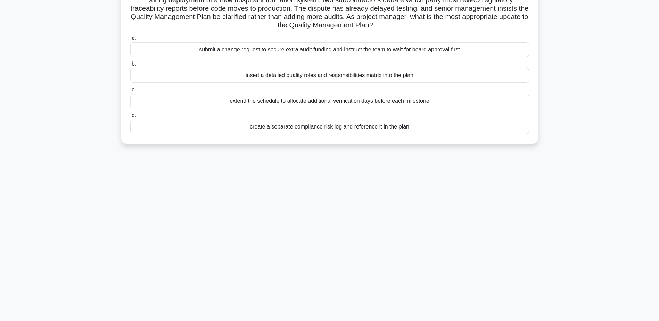
click at [346, 75] on div "insert a detailed quality roles and responsibilities matrix into the plan" at bounding box center [329, 75] width 399 height 15
click at [130, 66] on input "b. insert a detailed quality roles and responsibilities matrix into the plan" at bounding box center [130, 64] width 0 height 5
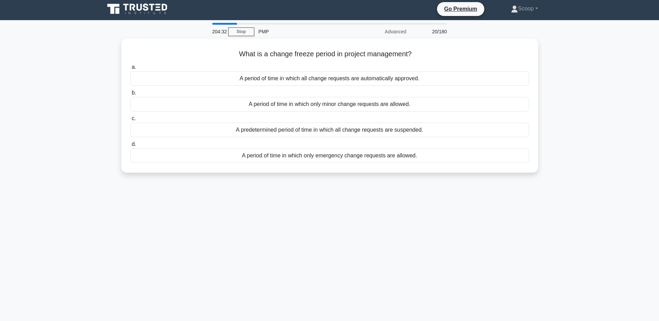
scroll to position [0, 0]
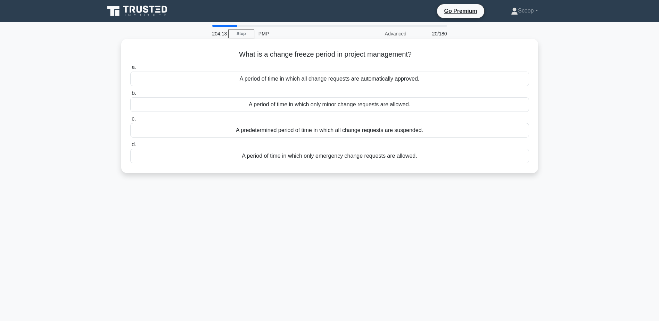
drag, startPoint x: 235, startPoint y: 56, endPoint x: 419, endPoint y: 59, distance: 184.9
click at [419, 59] on h5 "What is a change freeze period in project management? .spinner_0XTQ{transform-o…" at bounding box center [330, 54] width 400 height 9
drag, startPoint x: 243, startPoint y: 157, endPoint x: 429, endPoint y: 157, distance: 186.6
click at [429, 157] on div "A period of time in which only emergency change requests are allowed." at bounding box center [329, 156] width 399 height 15
click at [318, 155] on div "A period of time in which only emergency change requests are allowed." at bounding box center [329, 156] width 399 height 15
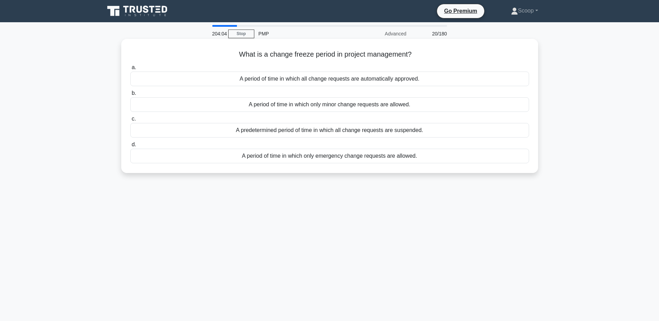
click at [130, 147] on input "d. A period of time in which only emergency change requests are allowed." at bounding box center [130, 144] width 0 height 5
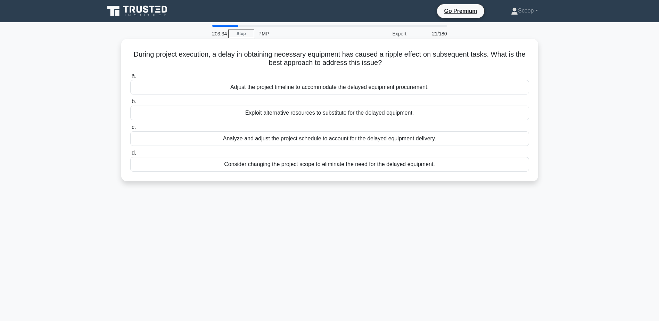
drag, startPoint x: 136, startPoint y: 52, endPoint x: 390, endPoint y: 63, distance: 254.2
click at [390, 63] on h5 "During project execution, a delay in obtaining necessary equipment has caused a…" at bounding box center [330, 58] width 400 height 17
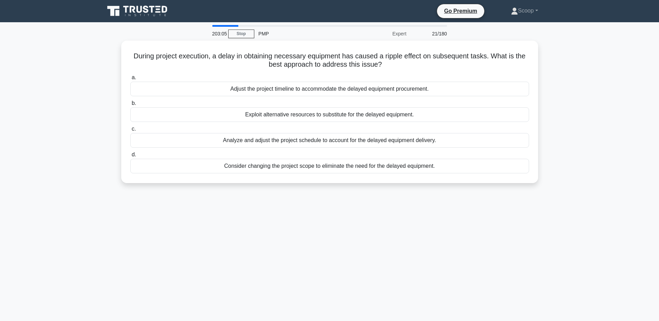
click at [335, 216] on div "203:05 Stop PMP Expert 21/180 During project execution, a delay in obtaining ne…" at bounding box center [329, 198] width 459 height 347
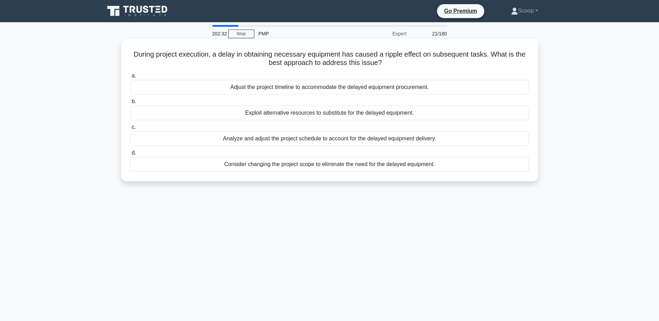
click at [368, 55] on h5 "During project execution, a delay in obtaining necessary equipment has caused a…" at bounding box center [330, 58] width 400 height 17
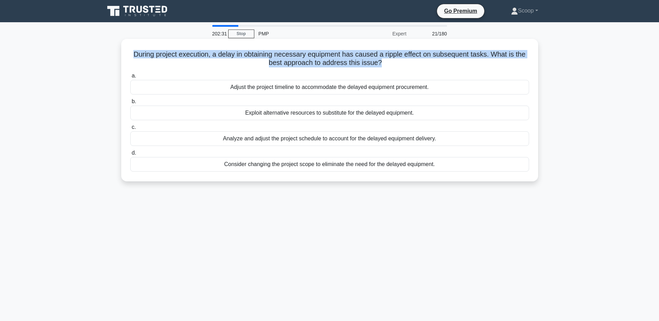
click at [368, 55] on h5 "During project execution, a delay in obtaining necessary equipment has caused a…" at bounding box center [330, 58] width 400 height 17
drag, startPoint x: 212, startPoint y: 85, endPoint x: 450, endPoint y: 85, distance: 238.4
click at [450, 85] on div "Adjust the project timeline to accommodate the delayed equipment procurement." at bounding box center [329, 87] width 399 height 15
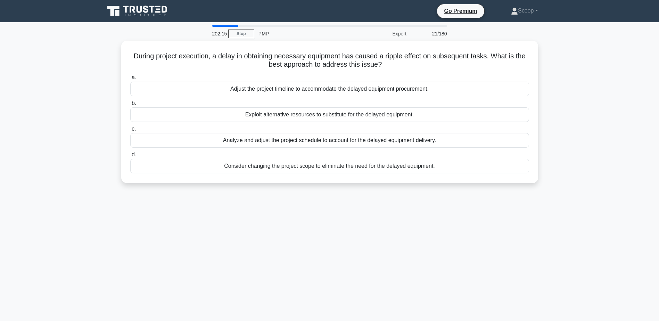
click at [523, 246] on div "202:15 Stop PMP Expert 21/180 During project execution, a delay in obtaining ne…" at bounding box center [329, 198] width 459 height 347
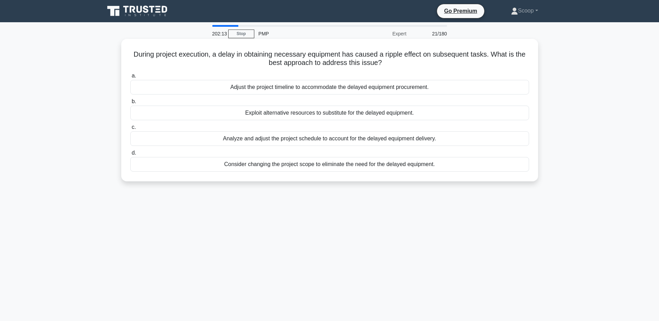
drag, startPoint x: 245, startPoint y: 115, endPoint x: 426, endPoint y: 113, distance: 180.7
click at [426, 113] on div "Exploit alternative resources to substitute for the delayed equipment." at bounding box center [329, 113] width 399 height 15
click at [388, 115] on div "Exploit alternative resources to substitute for the delayed equipment." at bounding box center [329, 113] width 399 height 15
click at [130, 104] on input "b. Exploit alternative resources to substitute for the delayed equipment." at bounding box center [130, 101] width 0 height 5
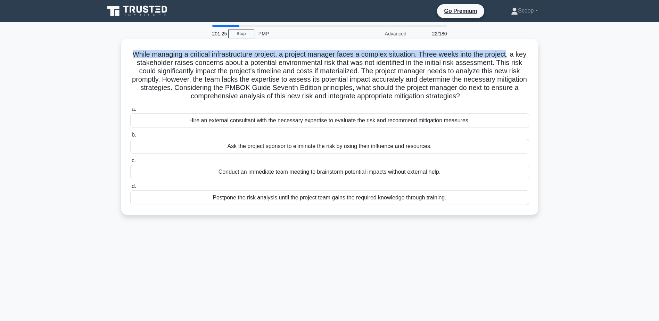
drag, startPoint x: 132, startPoint y: 51, endPoint x: 517, endPoint y: 51, distance: 385.7
click at [517, 51] on h5 "While managing a critical infrastructure project, a project manager faces a com…" at bounding box center [330, 75] width 400 height 51
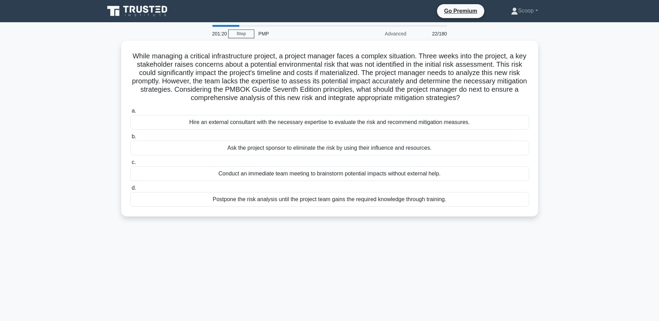
click at [25, 68] on main "201:20 Stop PMP Advanced 22/180 While managing a critical infrastructure projec…" at bounding box center [329, 198] width 659 height 353
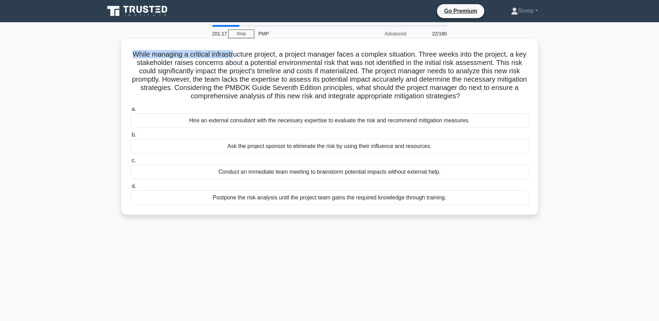
drag, startPoint x: 133, startPoint y: 57, endPoint x: 239, endPoint y: 52, distance: 106.5
click at [239, 52] on h5 "While managing a critical infrastructure project, a project manager faces a com…" at bounding box center [330, 75] width 400 height 51
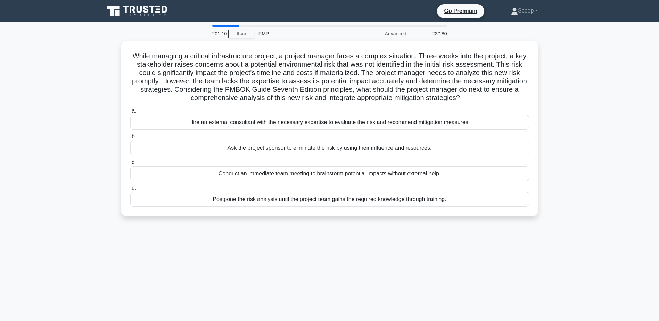
click at [39, 68] on main "201:10 Stop PMP Advanced 22/180 While managing a critical infrastructure projec…" at bounding box center [329, 198] width 659 height 353
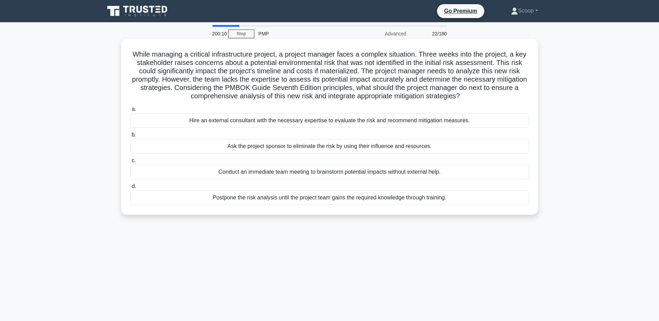
click at [238, 125] on div "Hire an external consultant with the necessary expertise to evaluate the risk a…" at bounding box center [329, 120] width 399 height 15
drag, startPoint x: 238, startPoint y: 125, endPoint x: 200, endPoint y: 116, distance: 38.6
click at [200, 116] on div "Hire an external consultant with the necessary expertise to evaluate the risk a…" at bounding box center [329, 120] width 399 height 15
click at [130, 112] on input "a. Hire an external consultant with the necessary expertise to evaluate the ris…" at bounding box center [130, 109] width 0 height 5
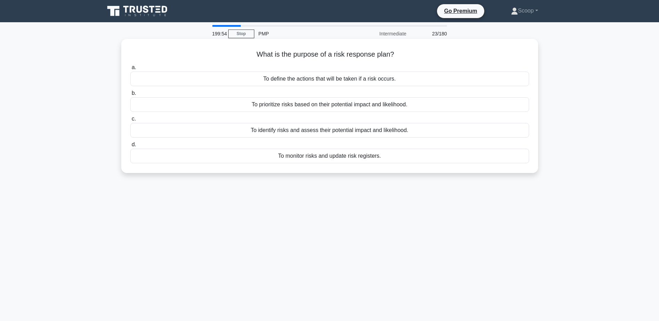
click at [333, 78] on div "To define the actions that will be taken if a risk occurs." at bounding box center [329, 79] width 399 height 15
click at [130, 70] on input "a. To define the actions that will be taken if a risk occurs." at bounding box center [130, 67] width 0 height 5
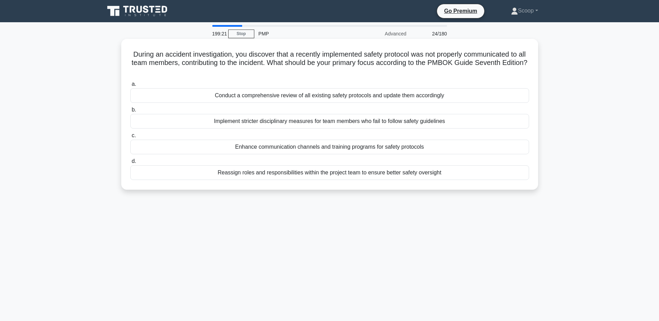
click at [384, 143] on div "Enhance communication channels and training programs for safety protocols" at bounding box center [329, 147] width 399 height 15
click at [130, 138] on input "c. Enhance communication channels and training programs for safety protocols" at bounding box center [130, 135] width 0 height 5
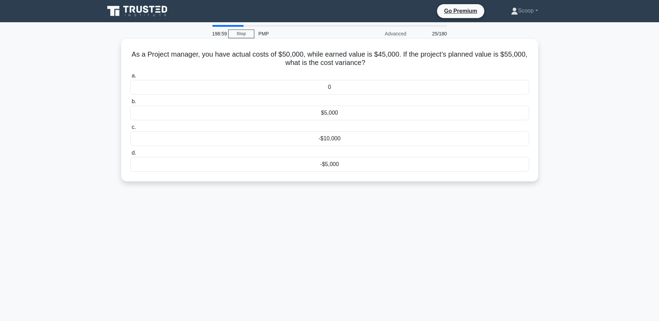
click at [374, 161] on div "-$5,000" at bounding box center [329, 164] width 399 height 15
click at [130, 155] on input "d. -$5,000" at bounding box center [130, 153] width 0 height 5
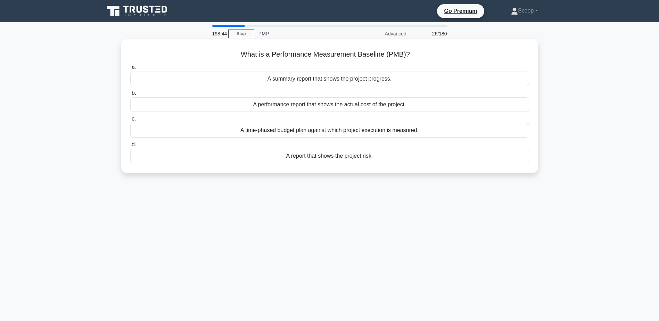
click at [377, 128] on div "A time-phased budget plan against which project execution is measured." at bounding box center [329, 130] width 399 height 15
click at [130, 121] on input "c. A time-phased budget plan against which project execution is measured." at bounding box center [130, 119] width 0 height 5
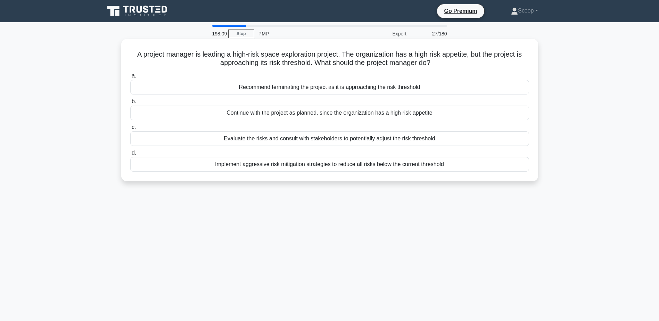
click at [404, 139] on div "Evaluate the risks and consult with stakeholders to potentially adjust the risk…" at bounding box center [329, 138] width 399 height 15
click at [130, 130] on input "c. Evaluate the risks and consult with stakeholders to potentially adjust the r…" at bounding box center [130, 127] width 0 height 5
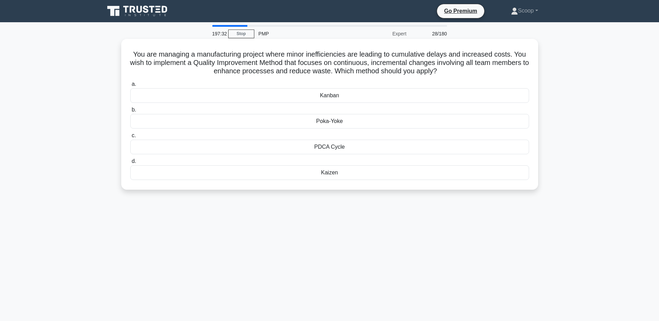
click at [302, 53] on h5 "You are managing a manufacturing project where minor inefficiencies are leading…" at bounding box center [330, 63] width 400 height 26
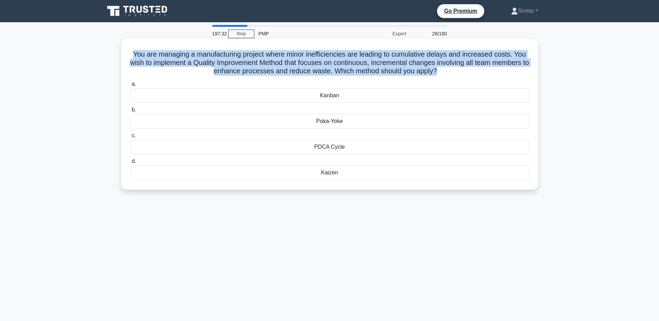
click at [302, 53] on h5 "You are managing a manufacturing project where minor inefficiencies are leading…" at bounding box center [330, 63] width 400 height 26
drag, startPoint x: 302, startPoint y: 168, endPoint x: 367, endPoint y: 177, distance: 65.5
click at [367, 177] on div "Kaizen" at bounding box center [329, 172] width 399 height 15
click at [348, 177] on div "Kaizen" at bounding box center [329, 172] width 399 height 15
click at [130, 164] on input "d. Kaizen" at bounding box center [130, 161] width 0 height 5
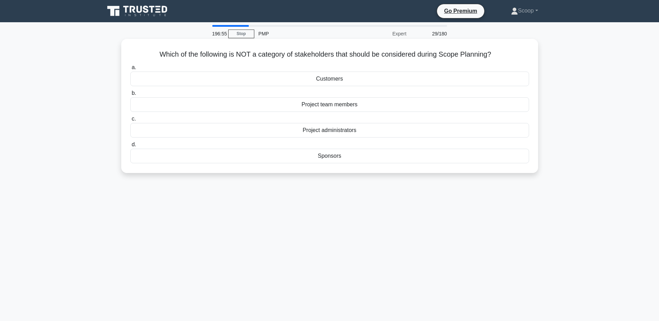
click at [369, 131] on div "Project administrators" at bounding box center [329, 130] width 399 height 15
click at [130, 121] on input "c. Project administrators" at bounding box center [130, 119] width 0 height 5
click at [341, 52] on h5 "The difference between the late finish date and the early finish date of an act…" at bounding box center [330, 54] width 400 height 9
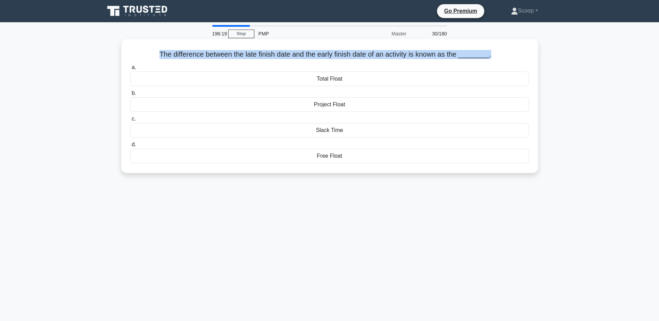
click at [341, 52] on h5 "The difference between the late finish date and the early finish date of an act…" at bounding box center [330, 54] width 400 height 9
drag, startPoint x: 301, startPoint y: 132, endPoint x: 370, endPoint y: 130, distance: 69.2
click at [370, 130] on div "Slack Time" at bounding box center [329, 130] width 399 height 15
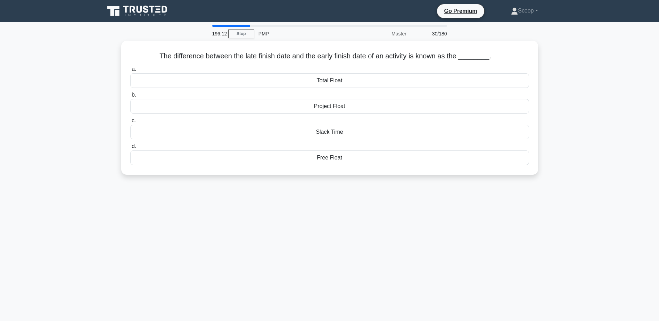
click at [339, 190] on div "196:12 Stop PMP Master 30/180 The difference between the late finish date and t…" at bounding box center [329, 198] width 459 height 347
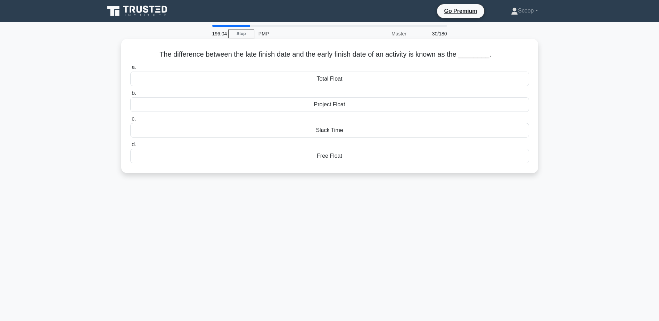
click at [330, 130] on div "Slack Time" at bounding box center [329, 130] width 399 height 15
click at [130, 121] on input "c. Slack Time" at bounding box center [130, 119] width 0 height 5
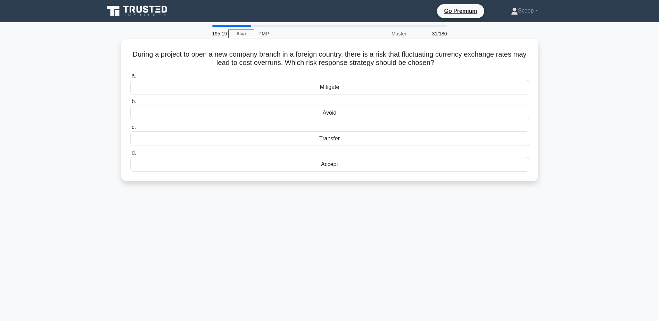
click at [347, 87] on div "Mitigate" at bounding box center [329, 87] width 399 height 15
click at [130, 78] on input "a. Mitigate" at bounding box center [130, 76] width 0 height 5
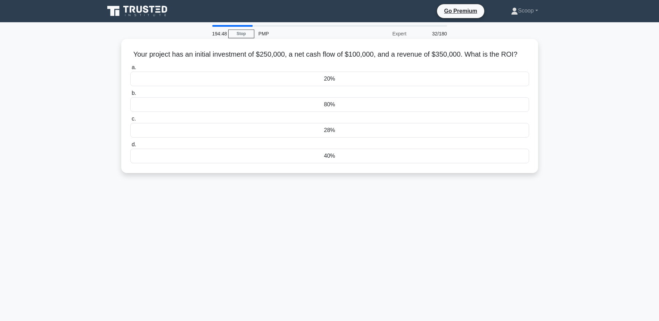
click at [336, 158] on div "40%" at bounding box center [329, 156] width 399 height 15
click at [130, 147] on input "d. 40%" at bounding box center [130, 144] width 0 height 5
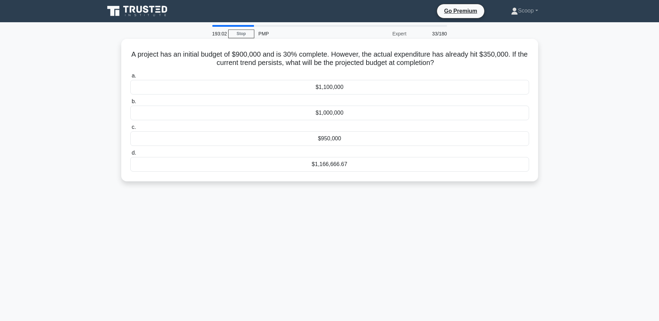
click at [332, 166] on div "$1,166,666.67" at bounding box center [329, 164] width 399 height 15
click at [130, 155] on input "d. $1,166,666.67" at bounding box center [130, 153] width 0 height 5
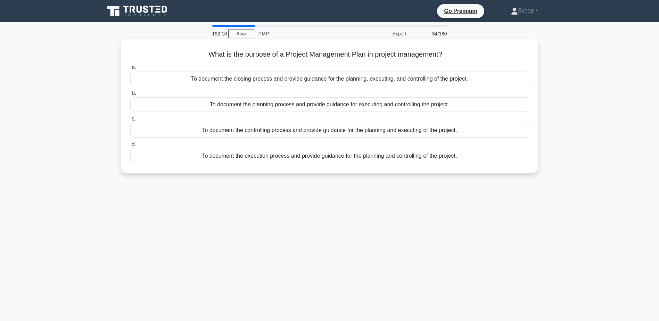
click at [439, 101] on div "To document the planning process and provide guidance for executing and control…" at bounding box center [329, 104] width 399 height 15
click at [130, 96] on input "b. To document the planning process and provide guidance for executing and cont…" at bounding box center [130, 93] width 0 height 5
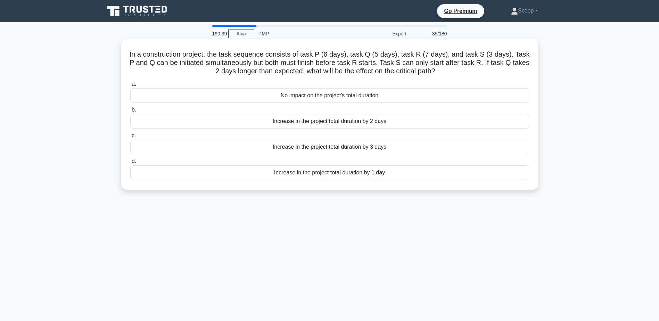
click at [351, 174] on div "Increase in the project total duration by 1 day" at bounding box center [329, 172] width 399 height 15
click at [130, 164] on input "d. Increase in the project total duration by 1 day" at bounding box center [130, 161] width 0 height 5
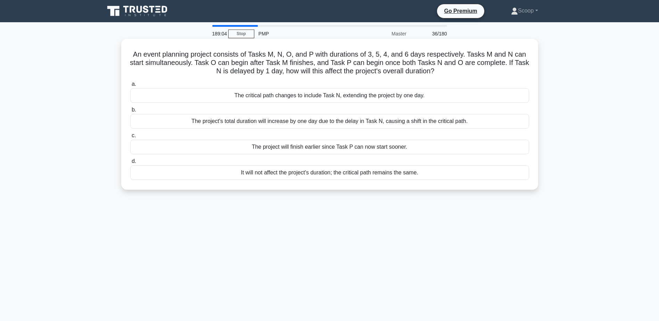
click at [404, 175] on div "It will not affect the project's duration; the critical path remains the same." at bounding box center [329, 172] width 399 height 15
click at [130, 164] on input "d. It will not affect the project's duration; the critical path remains the sam…" at bounding box center [130, 161] width 0 height 5
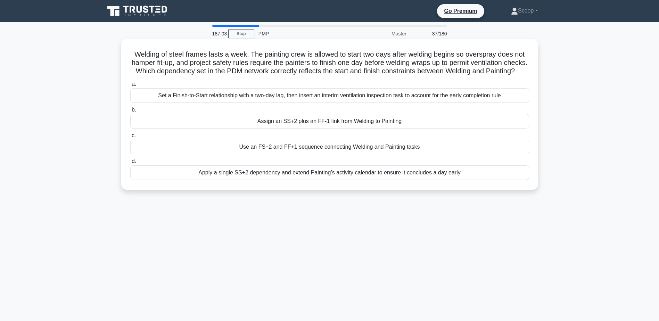
click at [325, 129] on div "Assign an SS+2 plus an FF-1 link from Welding to Painting" at bounding box center [329, 121] width 399 height 15
click at [130, 112] on input "b. Assign an SS+2 plus an FF-1 link from Welding to Painting" at bounding box center [130, 110] width 0 height 5
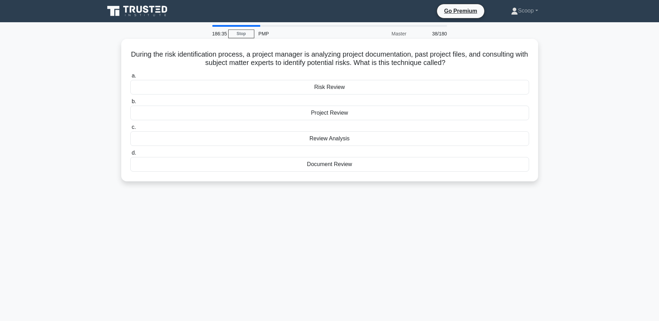
click at [379, 59] on h5 "During the risk identification process, a project manager is analyzing project …" at bounding box center [330, 58] width 400 height 17
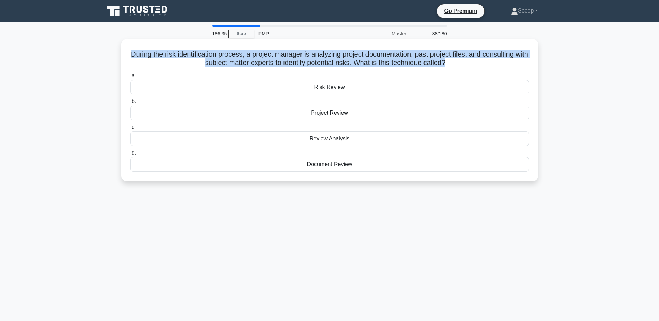
click at [379, 59] on h5 "During the risk identification process, a project manager is analyzing project …" at bounding box center [330, 58] width 400 height 17
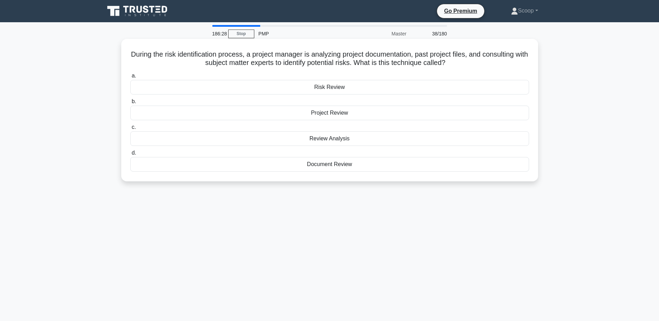
click at [351, 166] on div "Document Review" at bounding box center [329, 164] width 399 height 15
click at [130, 155] on input "d. Document Review" at bounding box center [130, 153] width 0 height 5
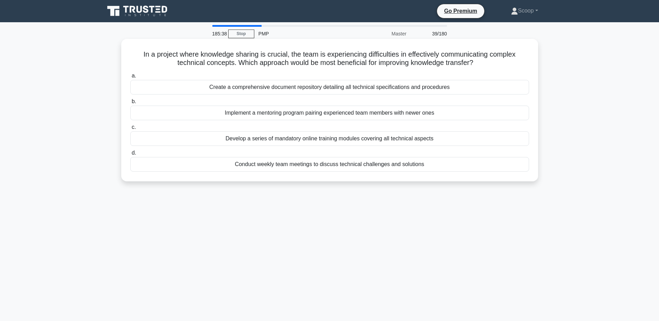
click at [350, 88] on div "Create a comprehensive document repository detailing all technical specificatio…" at bounding box center [329, 87] width 399 height 15
click at [130, 78] on input "a. Create a comprehensive document repository detailing all technical specifica…" at bounding box center [130, 76] width 0 height 5
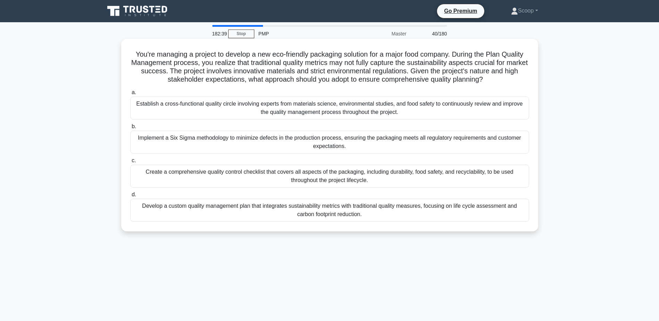
click at [370, 110] on div "Establish a cross-functional quality circle involving experts from materials sc…" at bounding box center [329, 108] width 399 height 23
click at [130, 95] on input "a. Establish a cross-functional quality circle involving experts from materials…" at bounding box center [130, 92] width 0 height 5
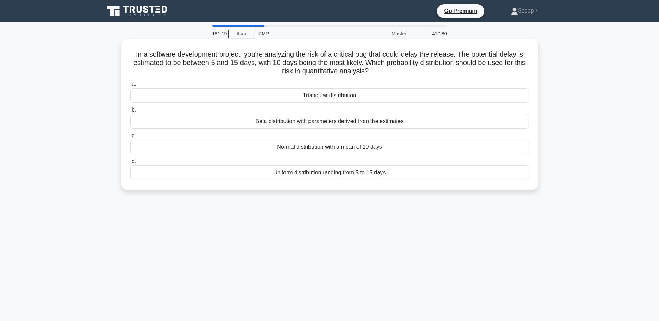
click at [352, 53] on h5 "In a software development project, you're analyzing the risk of a critical bug …" at bounding box center [330, 63] width 400 height 26
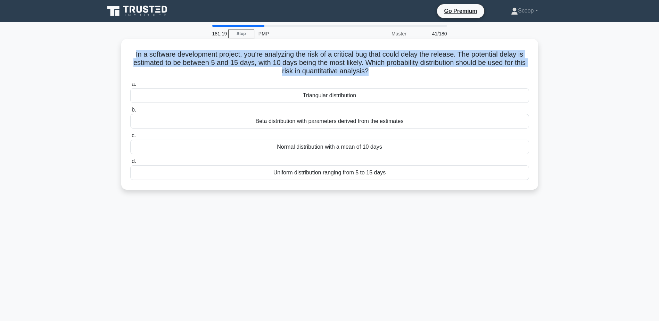
click at [352, 53] on h5 "In a software development project, you're analyzing the risk of a critical bug …" at bounding box center [330, 63] width 400 height 26
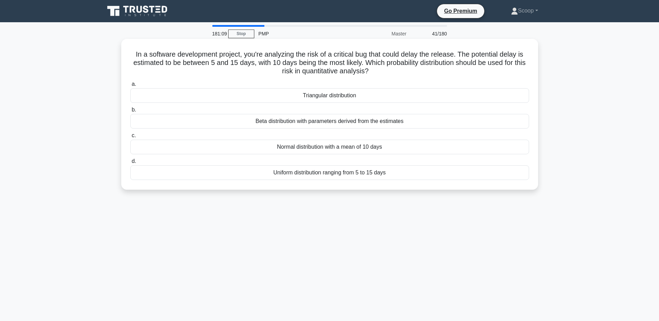
click at [353, 98] on div "Triangular distribution" at bounding box center [329, 95] width 399 height 15
click at [130, 87] on input "a. Triangular distribution" at bounding box center [130, 84] width 0 height 5
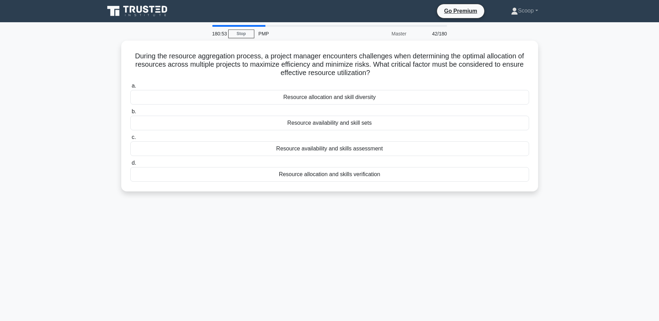
click at [349, 287] on div "180:53 Stop PMP Master 42/180 During the resource aggregation process, a projec…" at bounding box center [329, 198] width 459 height 347
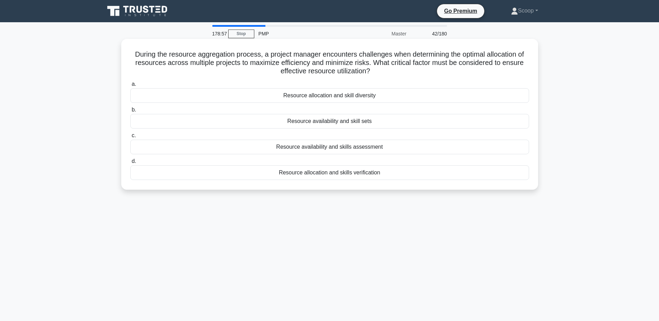
click at [365, 61] on h5 "During the resource aggregation process, a project manager encounters challenge…" at bounding box center [330, 63] width 400 height 26
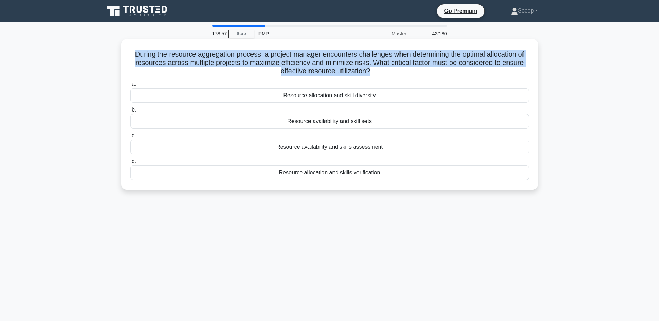
click at [365, 61] on h5 "During the resource aggregation process, a project manager encounters challenge…" at bounding box center [330, 63] width 400 height 26
drag, startPoint x: 268, startPoint y: 118, endPoint x: 391, endPoint y: 125, distance: 123.2
click at [391, 125] on div "Resource availability and skill sets" at bounding box center [329, 121] width 399 height 15
click at [368, 123] on div "Resource availability and skill sets" at bounding box center [329, 121] width 399 height 15
click at [130, 112] on input "b. Resource availability and skill sets" at bounding box center [130, 110] width 0 height 5
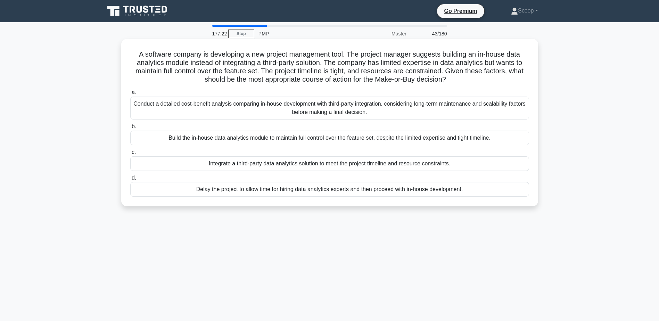
click at [347, 108] on div "Conduct a detailed cost-benefit analysis comparing in-house development with th…" at bounding box center [329, 108] width 399 height 23
click at [130, 95] on input "a. Conduct a detailed cost-benefit analysis comparing in-house development with…" at bounding box center [130, 92] width 0 height 5
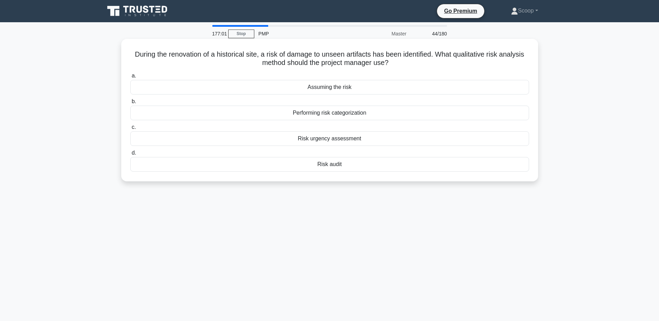
click at [336, 55] on h5 "During the renovation of a historical site, a risk of damage to unseen artifact…" at bounding box center [330, 58] width 400 height 17
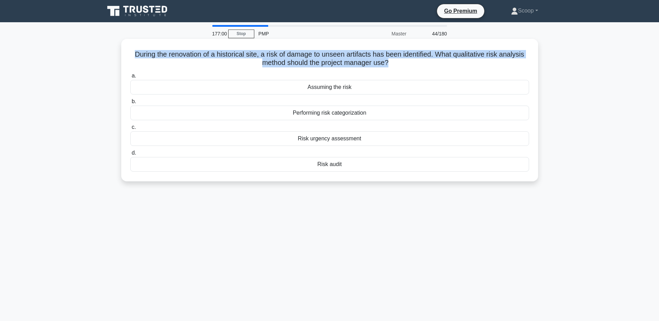
click at [336, 55] on h5 "During the renovation of a historical site, a risk of damage to unseen artifact…" at bounding box center [330, 58] width 400 height 17
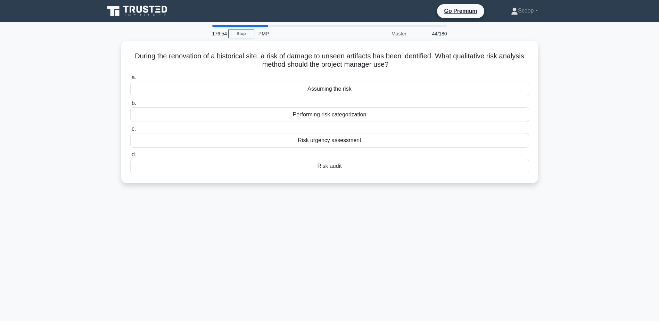
click at [577, 262] on main "176:54 Stop PMP Master 44/180 During the renovation of a historical site, a ris…" at bounding box center [329, 198] width 659 height 353
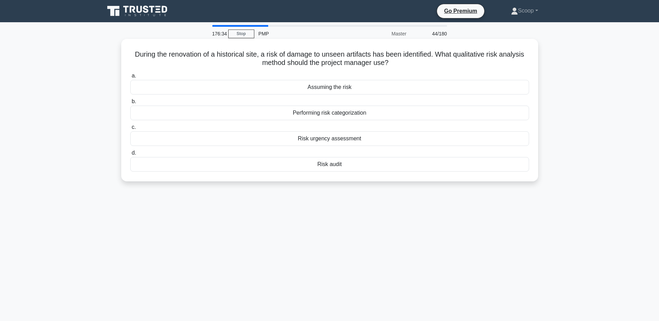
drag, startPoint x: 290, startPoint y: 140, endPoint x: 386, endPoint y: 138, distance: 95.9
click at [386, 138] on div "Risk urgency assessment" at bounding box center [329, 138] width 399 height 15
click at [363, 139] on div "Risk urgency assessment" at bounding box center [329, 138] width 399 height 15
click at [130, 130] on input "c. Risk urgency assessment" at bounding box center [130, 127] width 0 height 5
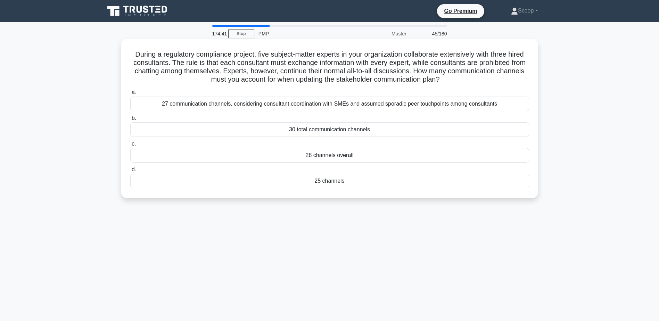
click at [354, 182] on div "25 channels" at bounding box center [329, 181] width 399 height 15
click at [130, 172] on input "d. 25 channels" at bounding box center [130, 169] width 0 height 5
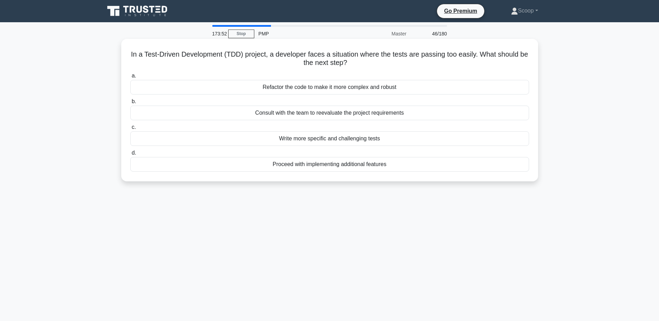
click at [347, 165] on div "Proceed with implementing additional features" at bounding box center [329, 164] width 399 height 15
click at [130, 155] on input "d. Proceed with implementing additional features" at bounding box center [130, 153] width 0 height 5
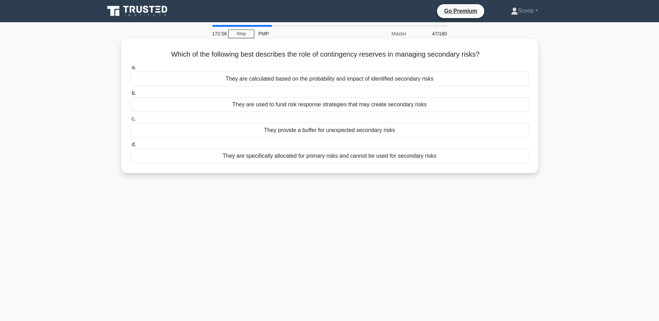
click at [368, 134] on div "They provide a buffer for unexpected secondary risks" at bounding box center [329, 130] width 399 height 15
click at [130, 121] on input "c. They provide a buffer for unexpected secondary risks" at bounding box center [130, 119] width 0 height 5
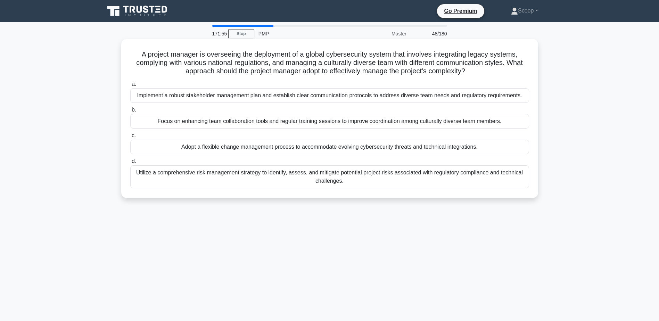
drag, startPoint x: 139, startPoint y: 54, endPoint x: 483, endPoint y: 72, distance: 344.5
click at [483, 72] on h5 "A project manager is overseeing the deployment of a global cybersecurity system…" at bounding box center [330, 63] width 400 height 26
click at [492, 98] on div "Implement a robust stakeholder management plan and establish clear communicatio…" at bounding box center [329, 95] width 399 height 15
click at [130, 87] on input "a. Implement a robust stakeholder management plan and establish clear communica…" at bounding box center [130, 84] width 0 height 5
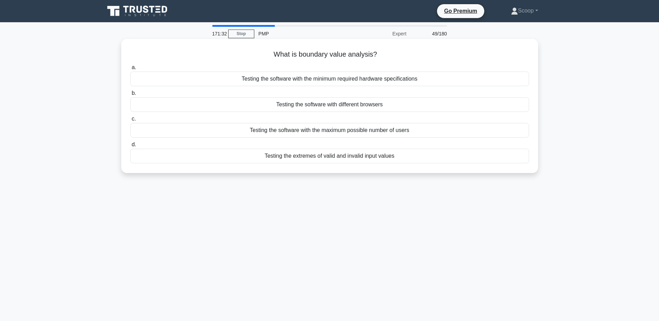
click at [312, 53] on h5 "What is boundary value analysis? .spinner_0XTQ{transform-origin:center;animatio…" at bounding box center [330, 54] width 400 height 9
drag, startPoint x: 243, startPoint y: 156, endPoint x: 441, endPoint y: 161, distance: 198.1
click at [441, 161] on div "Testing the extremes of valid and invalid input values" at bounding box center [329, 156] width 399 height 15
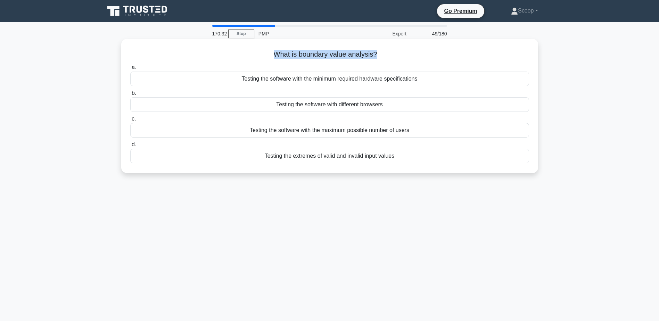
click at [372, 156] on div "Testing the extremes of valid and invalid input values" at bounding box center [329, 156] width 399 height 15
click at [130, 147] on input "d. Testing the extremes of valid and invalid input values" at bounding box center [130, 144] width 0 height 5
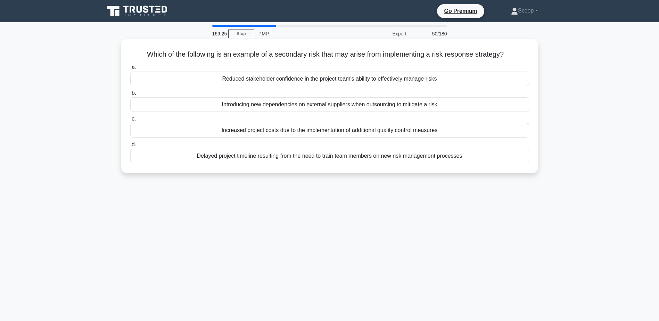
click at [449, 130] on div "Increased project costs due to the implementation of additional quality control…" at bounding box center [329, 130] width 399 height 15
click at [130, 121] on input "c. Increased project costs due to the implementation of additional quality cont…" at bounding box center [130, 119] width 0 height 5
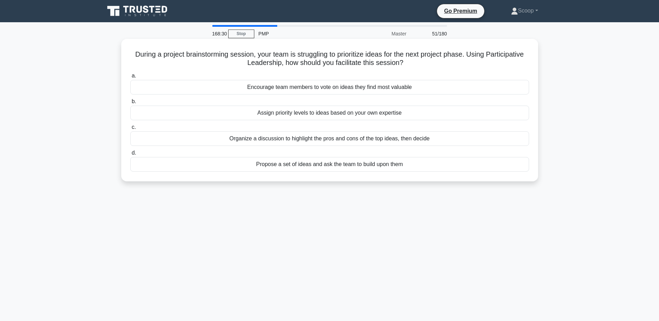
click at [432, 167] on div "Propose a set of ideas and ask the team to build upon them" at bounding box center [329, 164] width 399 height 15
click at [130, 155] on input "d. Propose a set of ideas and ask the team to build upon them" at bounding box center [130, 153] width 0 height 5
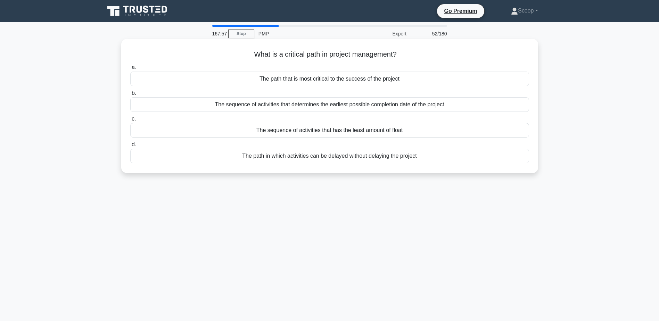
click at [421, 109] on div "The sequence of activities that determines the earliest possible completion dat…" at bounding box center [329, 104] width 399 height 15
click at [130, 96] on input "b. The sequence of activities that determines the earliest possible completion …" at bounding box center [130, 93] width 0 height 5
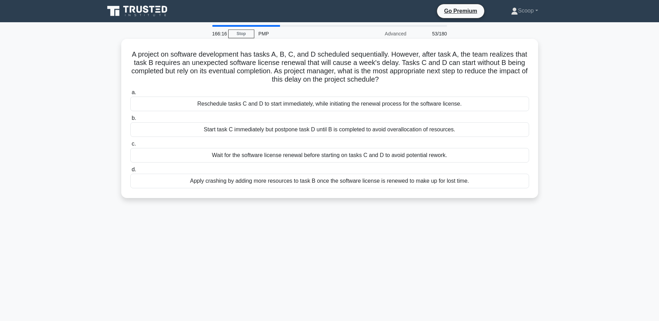
click at [288, 105] on div "Reschedule tasks C and D to start immediately, while initiating the renewal pro…" at bounding box center [329, 104] width 399 height 15
click at [130, 95] on input "a. Reschedule tasks C and D to start immediately, while initiating the renewal …" at bounding box center [130, 92] width 0 height 5
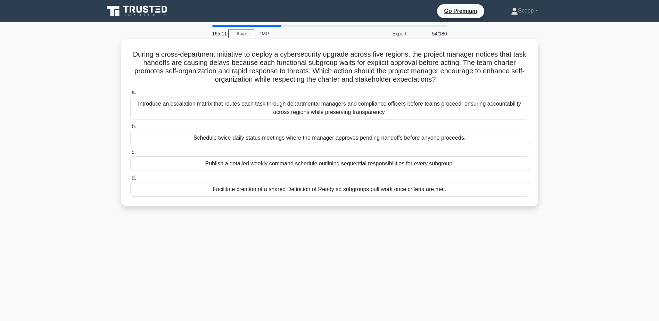
drag, startPoint x: 130, startPoint y: 52, endPoint x: 449, endPoint y: 79, distance: 320.4
click at [449, 79] on h5 "During a cross-department initiative to deploy a cybersecurity upgrade across f…" at bounding box center [330, 67] width 400 height 34
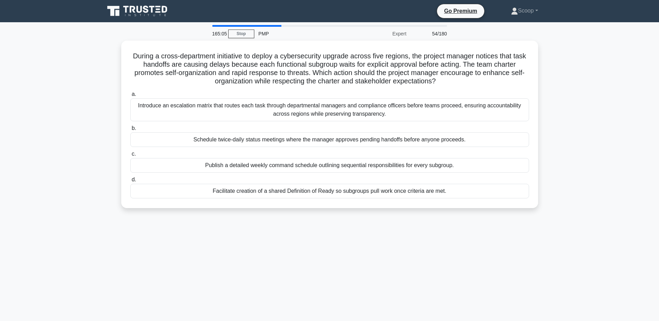
click at [313, 265] on div "165:05 Stop PMP Expert 54/180 During a cross-department initiative to deploy a …" at bounding box center [329, 198] width 459 height 347
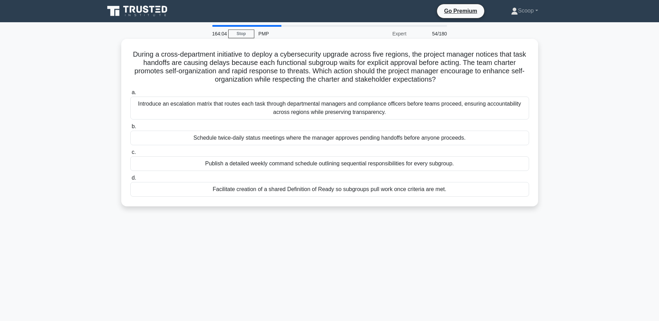
click at [401, 193] on div "Facilitate creation of a shared Definition of Ready so subgroups pull work once…" at bounding box center [329, 189] width 399 height 15
click at [130, 180] on input "d. Facilitate creation of a shared Definition of Ready so subgroups pull work o…" at bounding box center [130, 178] width 0 height 5
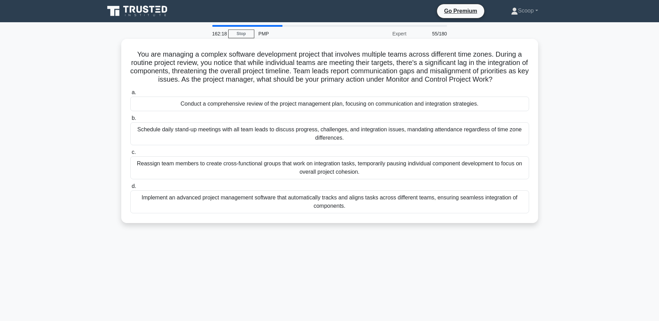
click at [418, 109] on div "Conduct a comprehensive review of the project management plan, focusing on comm…" at bounding box center [329, 104] width 399 height 15
click at [130, 95] on input "a. Conduct a comprehensive review of the project management plan, focusing on c…" at bounding box center [130, 92] width 0 height 5
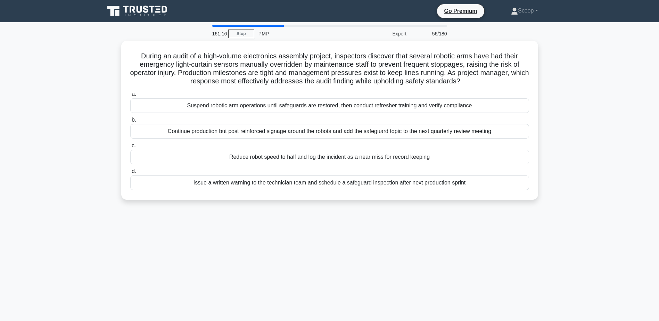
click at [418, 109] on div "Suspend robotic arm operations until safeguards are restored, then conduct refr…" at bounding box center [329, 105] width 399 height 15
click at [130, 97] on input "a. Suspend robotic arm operations until safeguards are restored, then conduct r…" at bounding box center [130, 94] width 0 height 5
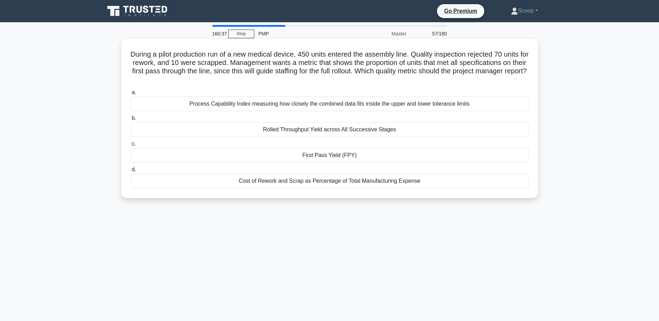
click at [392, 67] on h5 "During a pilot production run of a new medical device, 450 units entered the as…" at bounding box center [330, 67] width 400 height 34
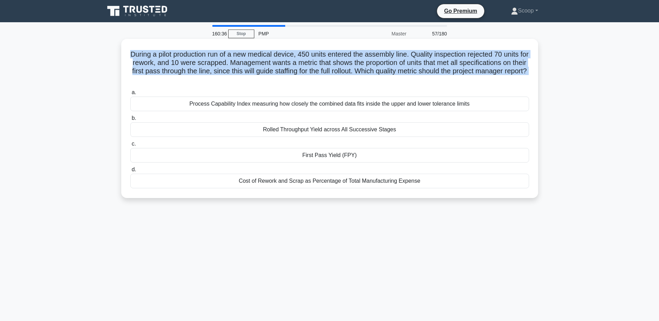
click at [392, 67] on h5 "During a pilot production run of a new medical device, 450 units entered the as…" at bounding box center [330, 67] width 400 height 34
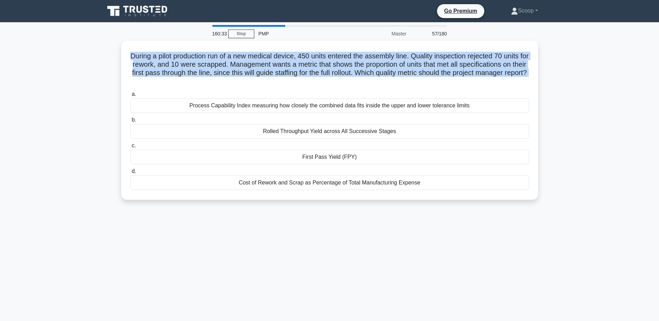
drag, startPoint x: 82, startPoint y: 57, endPoint x: 86, endPoint y: 57, distance: 3.8
click at [82, 57] on main "160:33 Stop PMP Master 57/180 During a pilot production run of a new medical de…" at bounding box center [329, 198] width 659 height 353
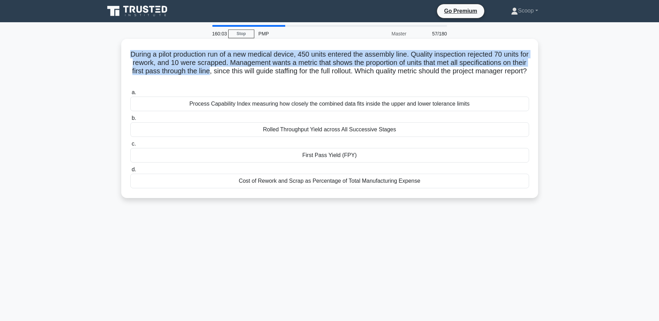
drag, startPoint x: 131, startPoint y: 53, endPoint x: 245, endPoint y: 70, distance: 115.2
click at [245, 70] on h5 "During a pilot production run of a new medical device, 450 units entered the as…" at bounding box center [330, 67] width 400 height 34
click at [353, 48] on div "During a pilot production run of a new medical device, 450 units entered the as…" at bounding box center [329, 119] width 411 height 154
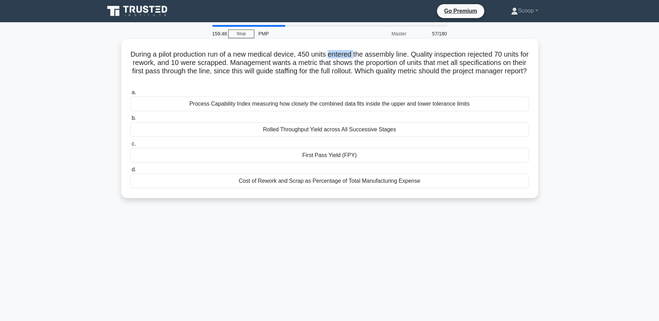
click at [353, 48] on div "During a pilot production run of a new medical device, 450 units entered the as…" at bounding box center [329, 119] width 411 height 154
drag, startPoint x: 353, startPoint y: 48, endPoint x: 355, endPoint y: 52, distance: 3.9
click at [355, 52] on h5 "During a pilot production run of a new medical device, 450 units entered the as…" at bounding box center [330, 67] width 400 height 34
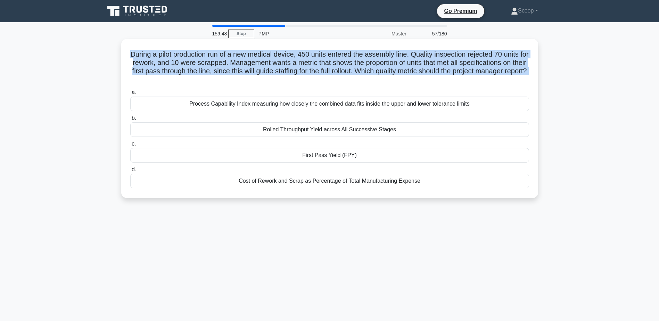
click at [355, 52] on h5 "During a pilot production run of a new medical device, 450 units entered the as…" at bounding box center [330, 67] width 400 height 34
drag, startPoint x: 277, startPoint y: 157, endPoint x: 397, endPoint y: 159, distance: 119.6
click at [397, 159] on div "First Pass Yield (FPY)" at bounding box center [329, 155] width 399 height 15
click at [324, 158] on div "First Pass Yield (FPY)" at bounding box center [329, 155] width 399 height 15
click at [130, 146] on input "c. First Pass Yield (FPY)" at bounding box center [130, 144] width 0 height 5
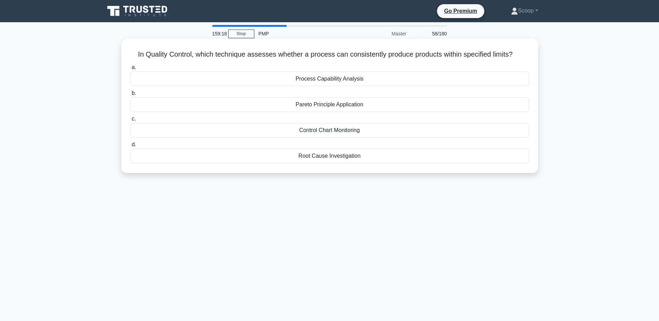
click at [283, 55] on h5 "In Quality Control, which technique assesses whether a process can consistently…" at bounding box center [330, 54] width 400 height 9
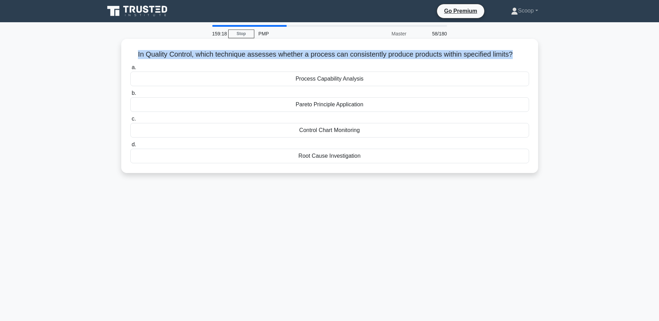
click at [283, 55] on h5 "In Quality Control, which technique assesses whether a process can consistently…" at bounding box center [330, 54] width 400 height 9
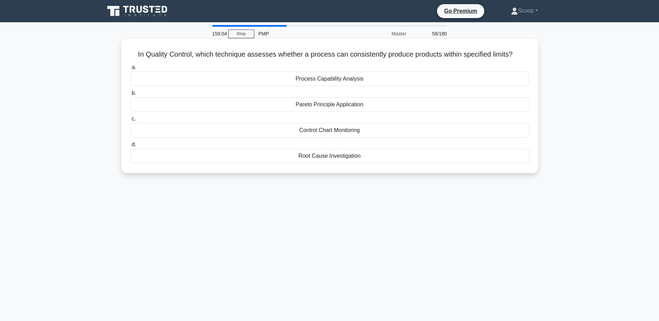
click at [358, 130] on div "Control Chart Monitoring" at bounding box center [329, 130] width 399 height 15
click at [130, 121] on input "c. Control Chart Monitoring" at bounding box center [130, 119] width 0 height 5
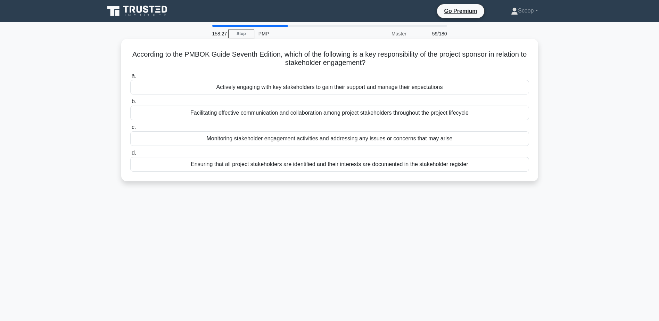
click at [405, 144] on div "Monitoring stakeholder engagement activities and addressing any issues or conce…" at bounding box center [329, 138] width 399 height 15
click at [130, 130] on input "c. Monitoring stakeholder engagement activities and addressing any issues or co…" at bounding box center [130, 127] width 0 height 5
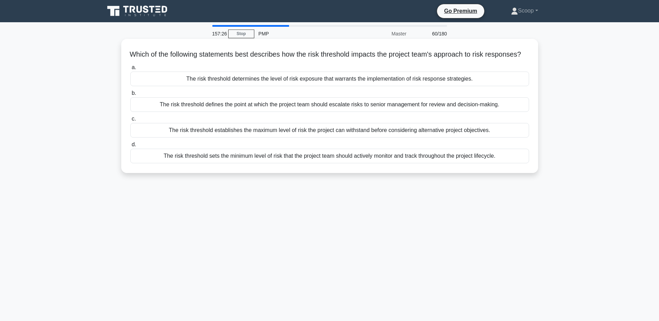
click at [444, 112] on div "The risk threshold defines the point at which the project team should escalate …" at bounding box center [329, 104] width 399 height 15
click at [130, 96] on input "b. The risk threshold defines the point at which the project team should escala…" at bounding box center [130, 93] width 0 height 5
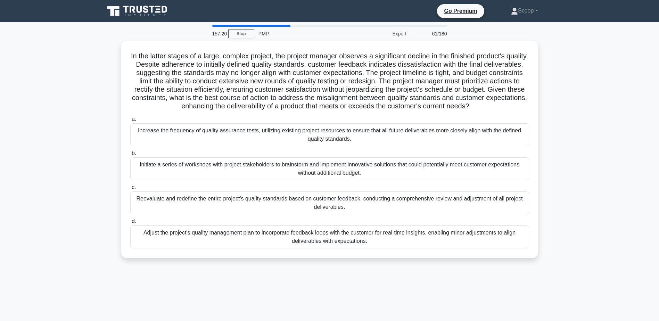
click at [414, 308] on div "157:20 Stop PMP Expert 61/180 .spinner_0XTQ{transform-origin:center;animation:s…" at bounding box center [329, 198] width 459 height 347
click at [600, 241] on main "157:16 Stop PMP Expert 61/180 .spinner_0XTQ{transform-origin:center;animation:s…" at bounding box center [329, 198] width 659 height 353
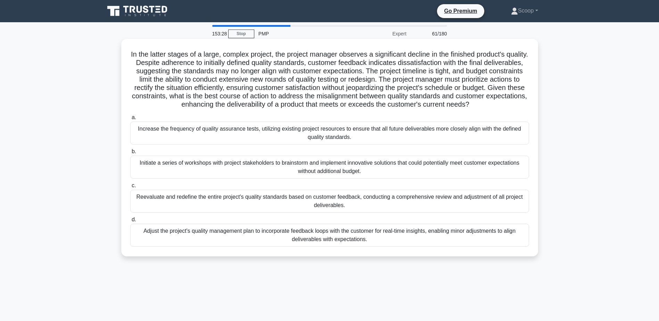
click at [366, 243] on div "Adjust the project's quality management plan to incorporate feedback loops with…" at bounding box center [329, 235] width 399 height 23
click at [130, 222] on input "d. Adjust the project's quality management plan to incorporate feedback loops w…" at bounding box center [130, 220] width 0 height 5
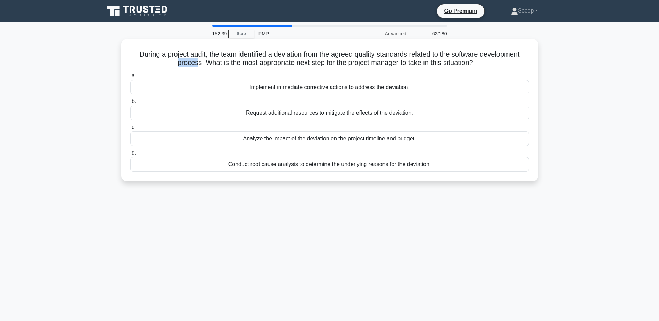
drag, startPoint x: 129, startPoint y: 61, endPoint x: 194, endPoint y: 59, distance: 64.7
click at [194, 59] on div "During a project audit, the team identified a deviation from the agreed quality…" at bounding box center [329, 110] width 411 height 137
drag, startPoint x: 194, startPoint y: 59, endPoint x: 204, endPoint y: 62, distance: 10.6
click at [204, 62] on h5 "During a project audit, the team identified a deviation from the agreed quality…" at bounding box center [330, 58] width 400 height 17
drag, startPoint x: 201, startPoint y: 62, endPoint x: 483, endPoint y: 62, distance: 281.4
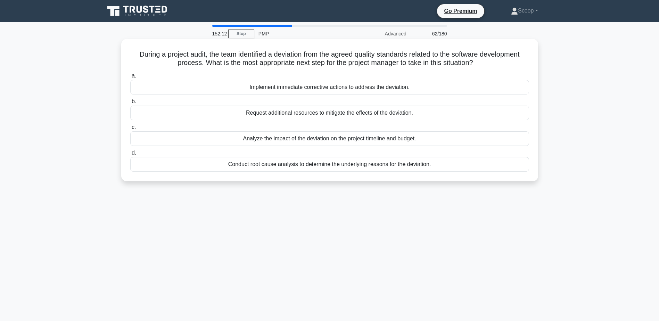
click at [483, 62] on h5 "During a project audit, the team identified a deviation from the agreed quality…" at bounding box center [330, 58] width 400 height 17
click at [356, 141] on div "Analyze the impact of the deviation on the project timeline and budget." at bounding box center [329, 138] width 399 height 15
click at [130, 130] on input "c. Analyze the impact of the deviation on the project timeline and budget." at bounding box center [130, 127] width 0 height 5
drag, startPoint x: 131, startPoint y: 53, endPoint x: 463, endPoint y: 62, distance: 331.9
click at [463, 62] on h5 "A key stakeholder consistently misses project meetings, leading to miscommunica…" at bounding box center [330, 58] width 400 height 17
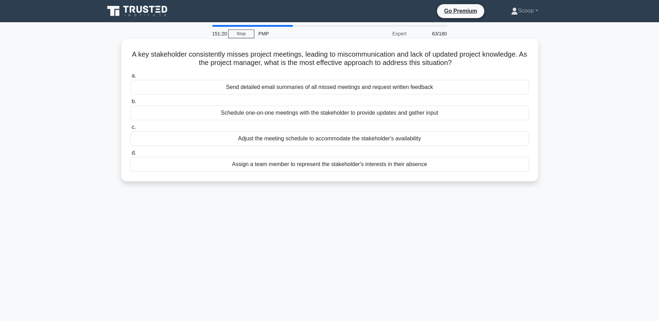
click at [314, 114] on div "Schedule one-on-one meetings with the stakeholder to provide updates and gather…" at bounding box center [329, 113] width 399 height 15
click at [130, 104] on input "b. Schedule one-on-one meetings with the stakeholder to provide updates and gat…" at bounding box center [130, 101] width 0 height 5
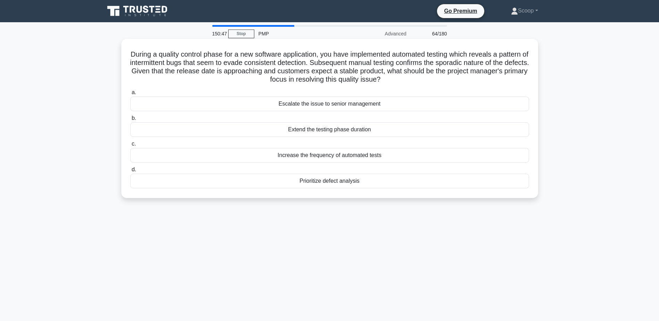
drag, startPoint x: 185, startPoint y: 69, endPoint x: 419, endPoint y: 79, distance: 234.4
click at [419, 79] on h5 "During a quality control phase for a new software application, you have impleme…" at bounding box center [330, 67] width 400 height 34
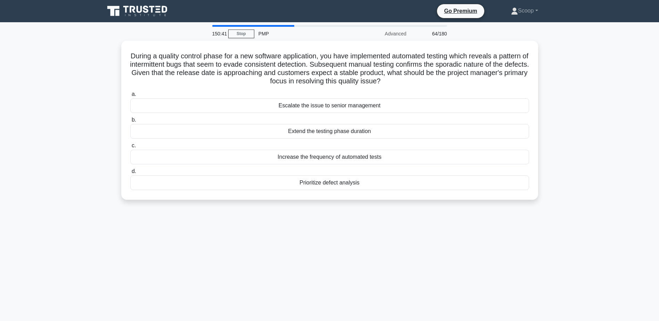
click at [349, 216] on div "150:41 Stop PMP Advanced 64/180 During a quality control phase for a new softwa…" at bounding box center [329, 198] width 459 height 347
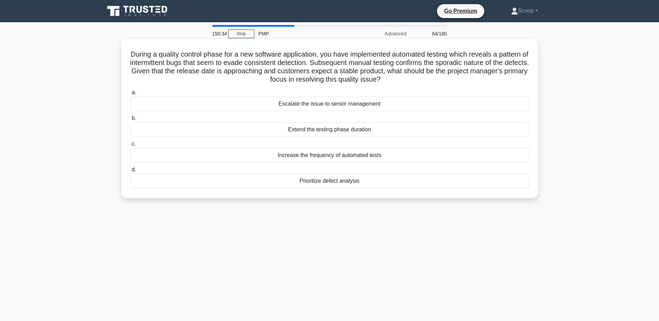
click at [331, 184] on div "Prioritize defect analysis" at bounding box center [329, 181] width 399 height 15
click at [130, 172] on input "d. Prioritize defect analysis" at bounding box center [130, 169] width 0 height 5
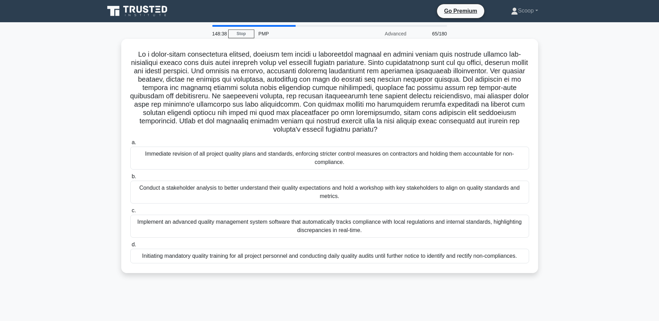
drag, startPoint x: 137, startPoint y: 50, endPoint x: 413, endPoint y: 132, distance: 287.8
click at [413, 132] on h5 ".spinner_0XTQ{transform-origin:center;animation:spinner_y6GP .75s linear infini…" at bounding box center [330, 92] width 400 height 84
click at [320, 195] on div "Conduct a stakeholder analysis to better understand their quality expectations …" at bounding box center [329, 192] width 399 height 23
click at [130, 179] on input "b. Conduct a stakeholder analysis to better understand their quality expectatio…" at bounding box center [130, 176] width 0 height 5
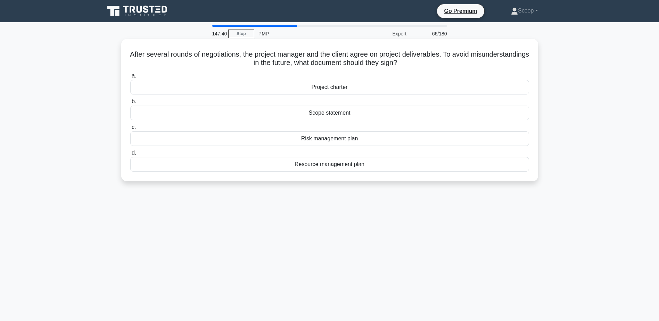
click at [367, 112] on div "Scope statement" at bounding box center [329, 113] width 399 height 15
click at [130, 104] on input "b. Scope statement" at bounding box center [130, 101] width 0 height 5
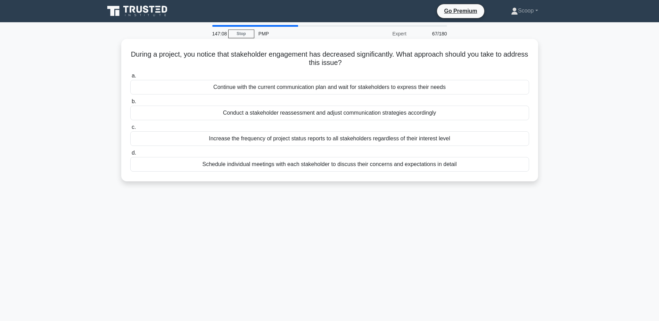
click at [368, 166] on div "Schedule individual meetings with each stakeholder to discuss their concerns an…" at bounding box center [329, 164] width 399 height 15
click at [130, 155] on input "d. Schedule individual meetings with each stakeholder to discuss their concerns…" at bounding box center [130, 153] width 0 height 5
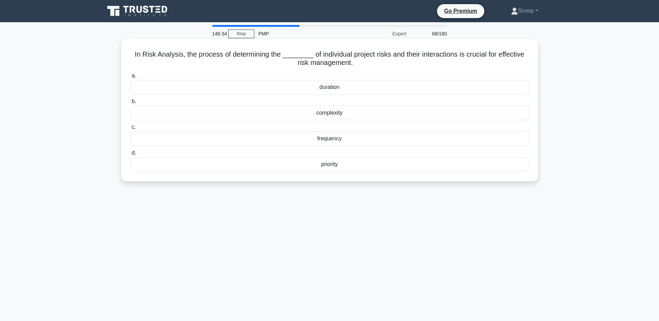
click at [366, 141] on div "frequency" at bounding box center [329, 138] width 399 height 15
click at [130, 130] on input "c. frequency" at bounding box center [130, 127] width 0 height 5
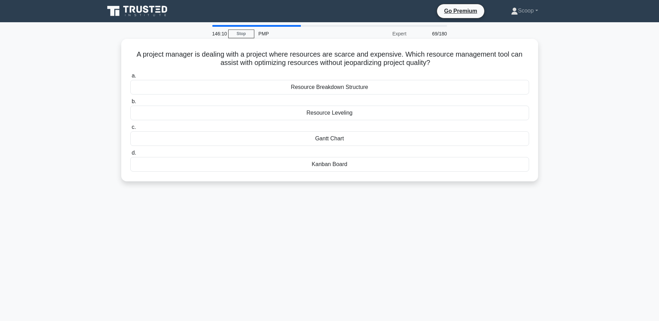
click at [374, 88] on div "Resource Breakdown Structure" at bounding box center [329, 87] width 399 height 15
click at [130, 78] on input "a. Resource Breakdown Structure" at bounding box center [130, 76] width 0 height 5
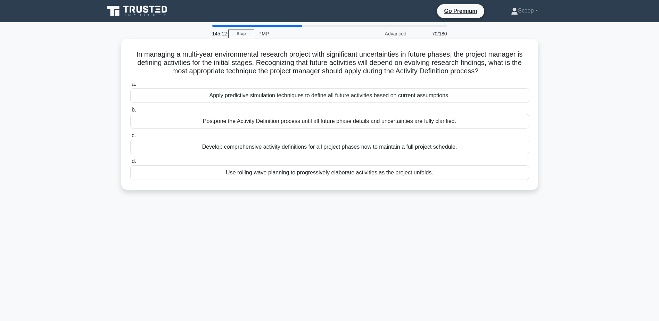
click at [358, 175] on div "Use rolling wave planning to progressively elaborate activities as the project …" at bounding box center [329, 172] width 399 height 15
click at [130, 164] on input "d. Use rolling wave planning to progressively elaborate activities as the proje…" at bounding box center [130, 161] width 0 height 5
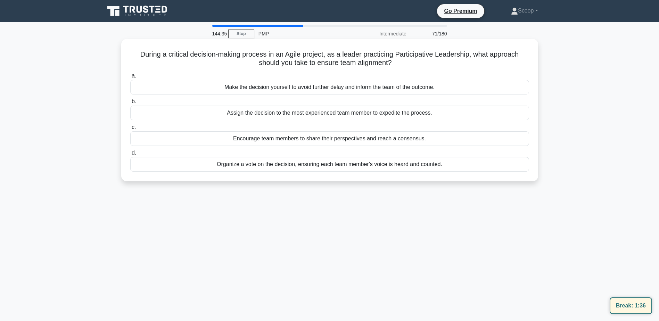
click at [406, 138] on div "Encourage team members to share their perspectives and reach a consensus." at bounding box center [329, 138] width 399 height 15
click at [130, 130] on input "c. Encourage team members to share their perspectives and reach a consensus." at bounding box center [130, 127] width 0 height 5
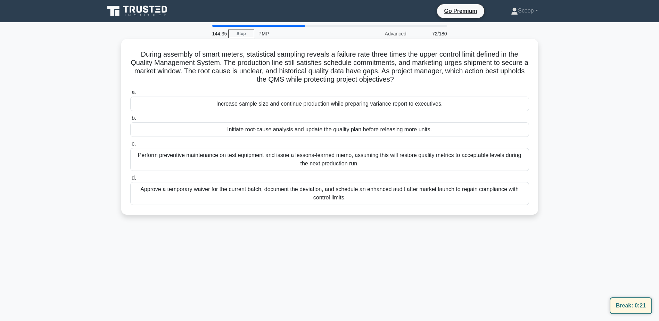
click at [460, 133] on div "Initiate root-cause analysis and update the quality plan before releasing more …" at bounding box center [329, 129] width 399 height 15
click at [130, 121] on input "b. Initiate root-cause analysis and update the quality plan before releasing mo…" at bounding box center [130, 118] width 0 height 5
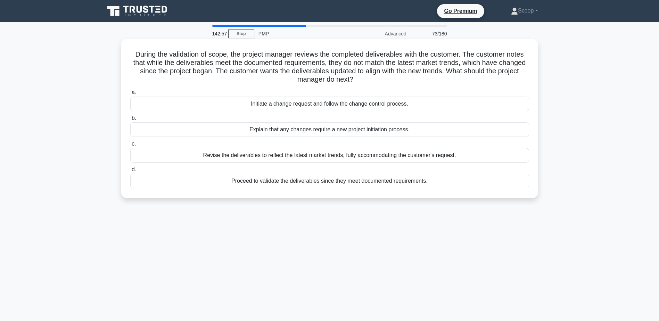
click at [390, 70] on h5 "During the validation of scope, the project manager reviews the completed deliv…" at bounding box center [330, 67] width 400 height 34
click at [389, 70] on h5 "During the validation of scope, the project manager reviews the completed deliv…" at bounding box center [330, 67] width 400 height 34
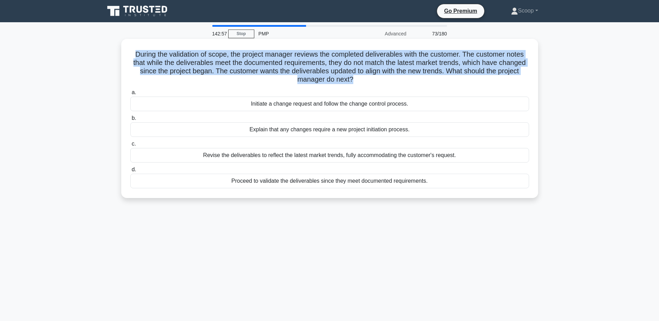
click at [389, 70] on h5 "During the validation of scope, the project manager reviews the completed deliv…" at bounding box center [330, 67] width 400 height 34
drag, startPoint x: 233, startPoint y: 102, endPoint x: 461, endPoint y: 98, distance: 228.3
click at [461, 98] on div "Initiate a change request and follow the change control process." at bounding box center [329, 104] width 399 height 15
click at [457, 107] on div "Initiate a change request and follow the change control process." at bounding box center [329, 104] width 399 height 15
click at [130, 95] on input "a. Initiate a change request and follow the change control process." at bounding box center [130, 92] width 0 height 5
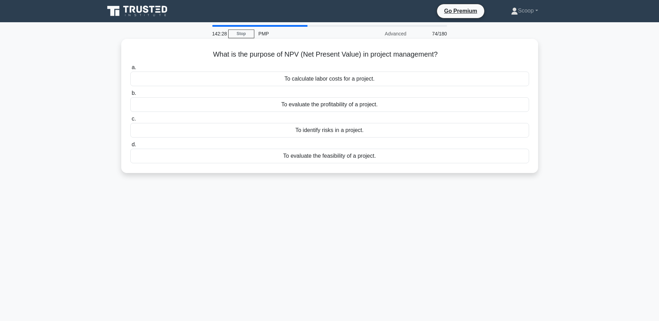
click at [400, 104] on div "To evaluate the profitability of a project." at bounding box center [329, 104] width 399 height 15
click at [130, 96] on input "b. To evaluate the profitability of a project." at bounding box center [130, 93] width 0 height 5
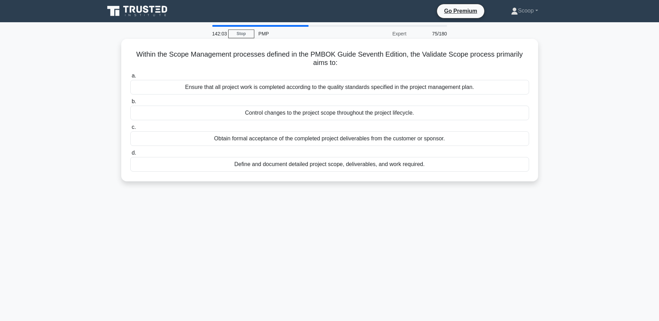
click at [364, 143] on div "Obtain formal acceptance of the completed project deliverables from the custome…" at bounding box center [329, 138] width 399 height 15
click at [130, 130] on input "c. Obtain formal acceptance of the completed project deliverables from the cust…" at bounding box center [130, 127] width 0 height 5
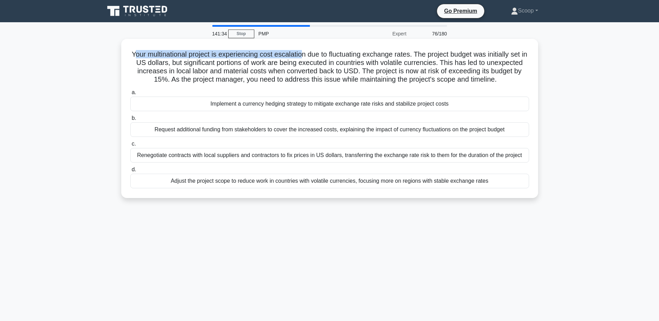
drag, startPoint x: 137, startPoint y: 49, endPoint x: 312, endPoint y: 46, distance: 175.2
click at [312, 46] on div "Your multinational project is experiencing cost escalation due to fluctuating e…" at bounding box center [329, 119] width 411 height 154
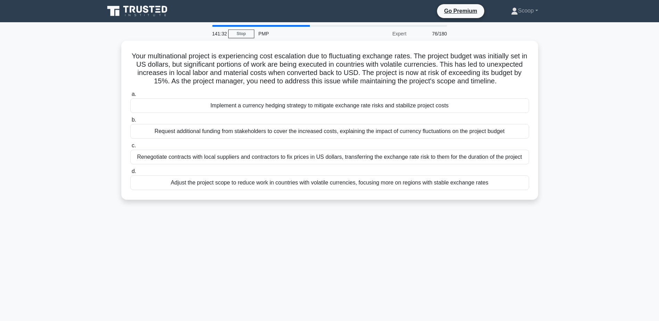
click at [382, 237] on div "141:32 Stop PMP Expert 76/180 Your multinational project is experiencing cost e…" at bounding box center [329, 198] width 459 height 347
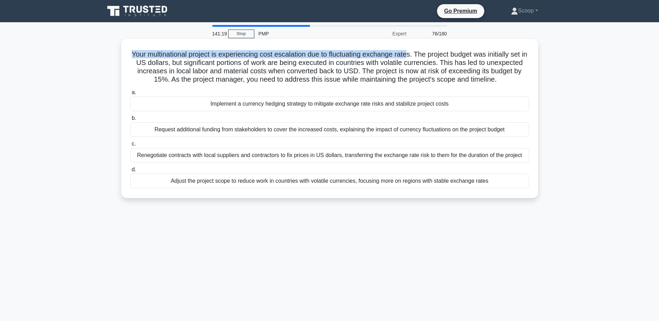
drag, startPoint x: 135, startPoint y: 50, endPoint x: 419, endPoint y: 48, distance: 283.9
click at [419, 48] on div "Your multinational project is experiencing cost escalation due to fluctuating e…" at bounding box center [329, 119] width 411 height 154
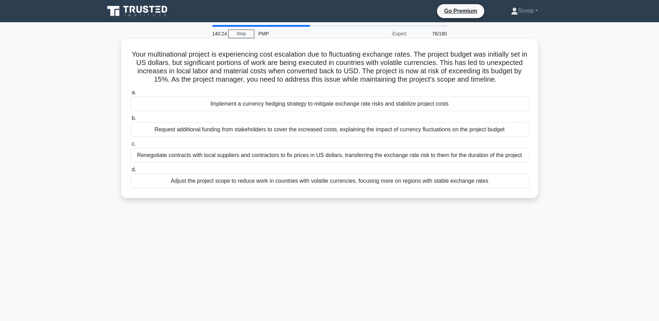
click at [368, 106] on div "Implement a currency hedging strategy to mitigate exchange rate risks and stabi…" at bounding box center [329, 104] width 399 height 15
click at [130, 95] on input "a. Implement a currency hedging strategy to mitigate exchange rate risks and st…" at bounding box center [130, 92] width 0 height 5
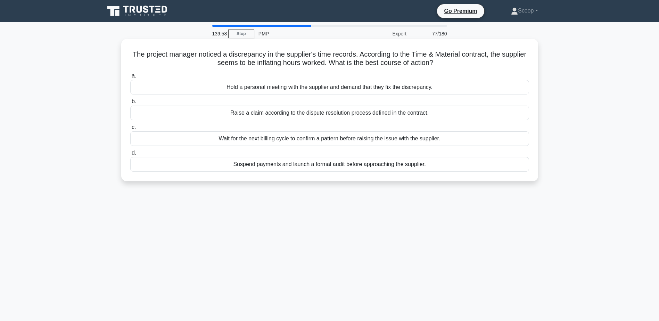
click at [375, 114] on div "Raise a claim according to the dispute resolution process defined in the contra…" at bounding box center [329, 113] width 399 height 15
click at [130, 104] on input "b. Raise a claim according to the dispute resolution process defined in the con…" at bounding box center [130, 101] width 0 height 5
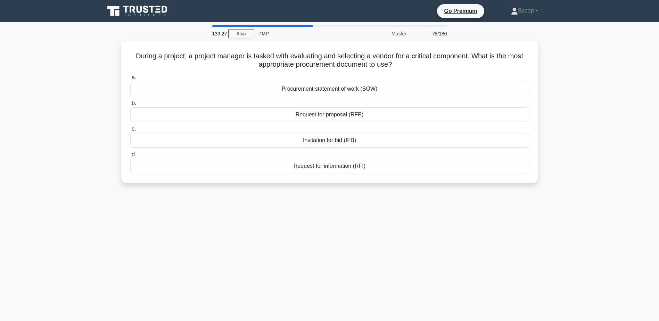
click at [375, 114] on div "Request for proposal (RFP)" at bounding box center [329, 114] width 399 height 15
click at [130, 106] on input "b. Request for proposal (RFP)" at bounding box center [130, 103] width 0 height 5
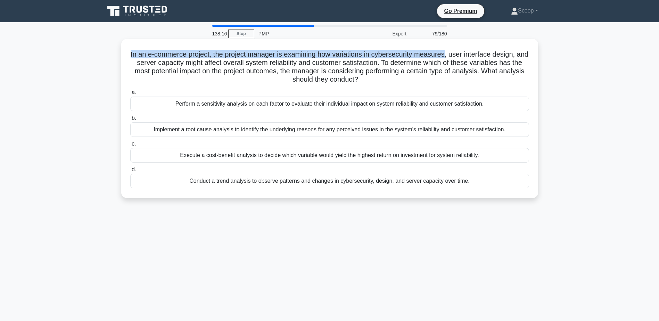
drag, startPoint x: 131, startPoint y: 52, endPoint x: 454, endPoint y: 50, distance: 323.1
click at [454, 50] on h5 "In an e-commerce project, the project manager is examining how variations in cy…" at bounding box center [330, 67] width 400 height 34
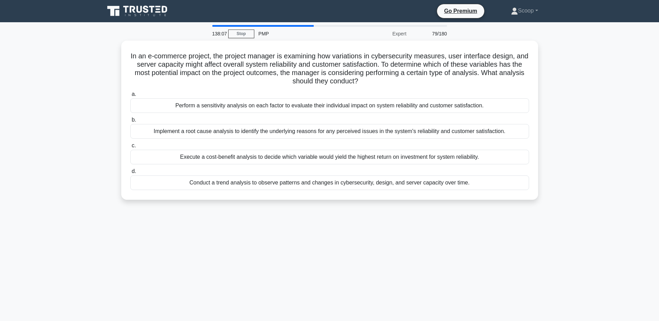
drag, startPoint x: 454, startPoint y: 50, endPoint x: 555, endPoint y: 38, distance: 101.8
click at [573, 51] on main "138:07 Stop PMP Expert 79/180 In an e-commerce project, the project manager is …" at bounding box center [329, 198] width 659 height 353
click at [541, 14] on link "Scoop" at bounding box center [524, 11] width 60 height 14
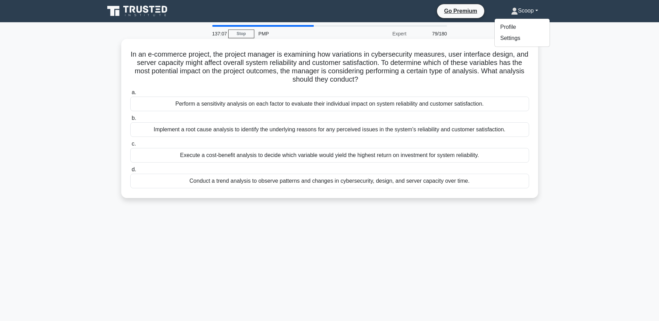
click at [287, 103] on div "Perform a sensitivity analysis on each factor to evaluate their individual impa…" at bounding box center [329, 104] width 399 height 15
click at [130, 95] on input "a. Perform a sensitivity analysis on each factor to evaluate their individual i…" at bounding box center [130, 92] width 0 height 5
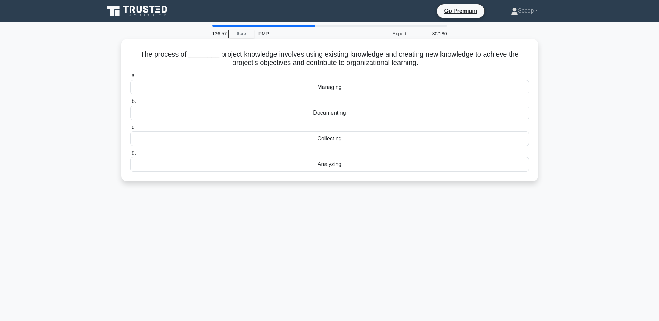
click at [345, 90] on div "Managing" at bounding box center [329, 87] width 399 height 15
click at [130, 78] on input "a. Managing" at bounding box center [130, 76] width 0 height 5
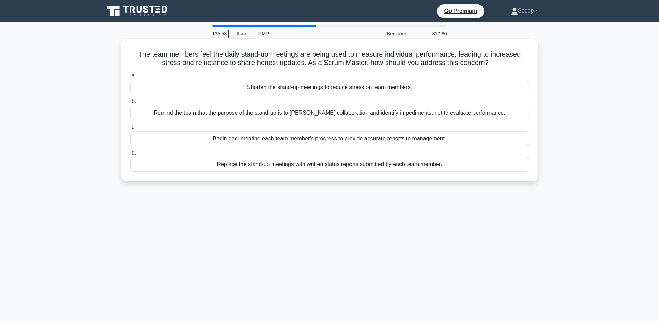
click at [418, 109] on div "Remind the team that the purpose of the stand-up is to foster collaboration and…" at bounding box center [329, 113] width 399 height 15
click at [130, 104] on input "b. Remind the team that the purpose of the stand-up is to foster collaboration …" at bounding box center [130, 101] width 0 height 5
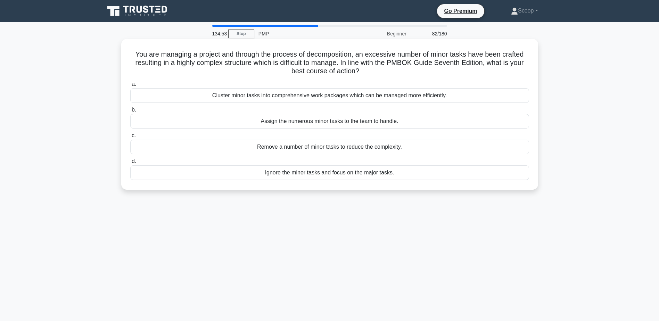
click at [427, 92] on div "Cluster minor tasks into comprehensive work packages which can be managed more …" at bounding box center [329, 95] width 399 height 15
click at [130, 87] on input "a. Cluster minor tasks into comprehensive work packages which can be managed mo…" at bounding box center [130, 84] width 0 height 5
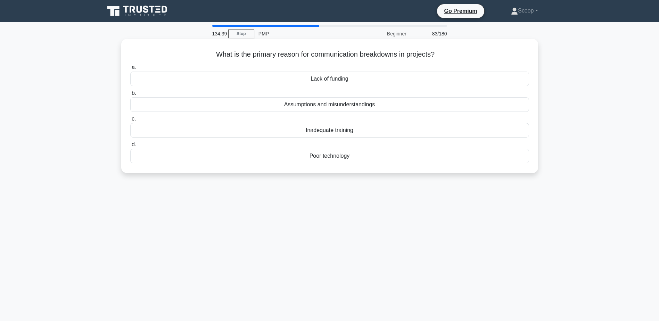
click at [425, 104] on div "Assumptions and misunderstandings" at bounding box center [329, 104] width 399 height 15
click at [130, 96] on input "b. Assumptions and misunderstandings" at bounding box center [130, 93] width 0 height 5
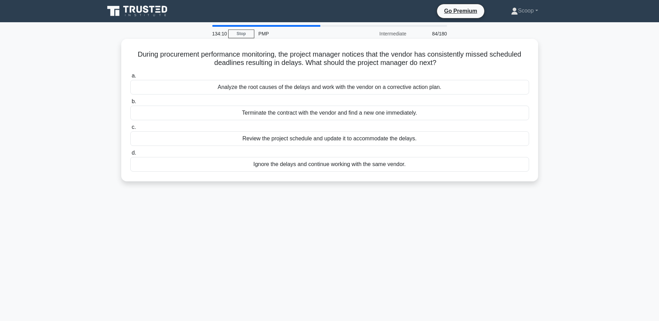
click at [442, 85] on div "Analyze the root causes of the delays and work with the vendor on a corrective …" at bounding box center [329, 87] width 399 height 15
click at [130, 78] on input "a. Analyze the root causes of the delays and work with the vendor on a correcti…" at bounding box center [130, 76] width 0 height 5
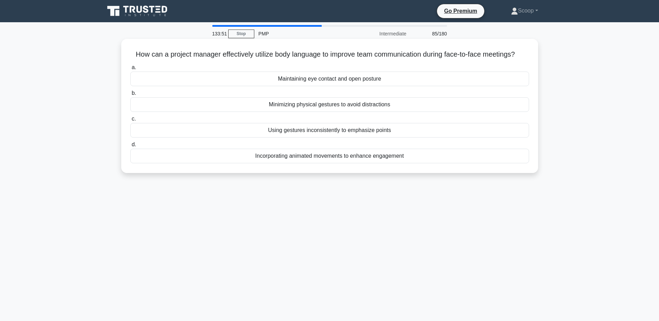
click at [388, 86] on div "Maintaining eye contact and open posture" at bounding box center [329, 79] width 399 height 15
click at [130, 70] on input "a. Maintaining eye contact and open posture" at bounding box center [130, 67] width 0 height 5
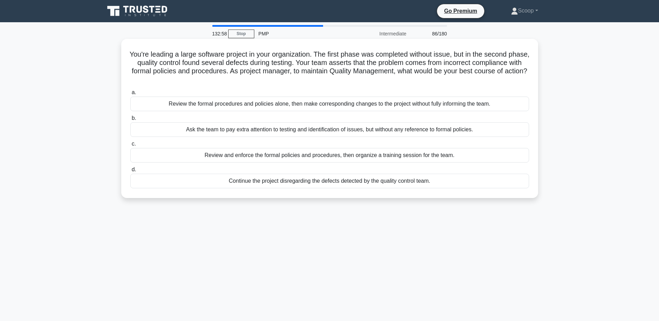
click at [450, 152] on div "Review and enforce the formal policies and procedures, then organize a training…" at bounding box center [329, 155] width 399 height 15
click at [130, 146] on input "c. Review and enforce the formal policies and procedures, then organize a train…" at bounding box center [130, 144] width 0 height 5
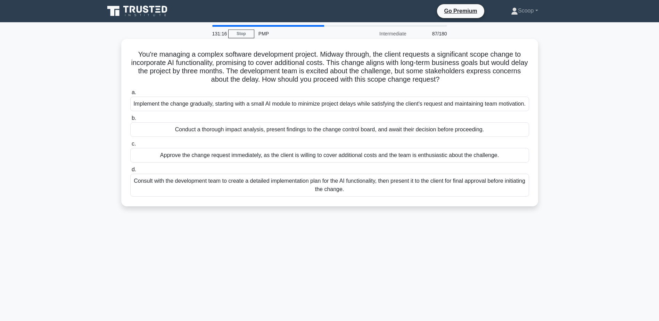
click at [372, 137] on div "Conduct a thorough impact analysis, present findings to the change control boar…" at bounding box center [329, 129] width 399 height 15
click at [130, 121] on input "b. Conduct a thorough impact analysis, present findings to the change control b…" at bounding box center [130, 118] width 0 height 5
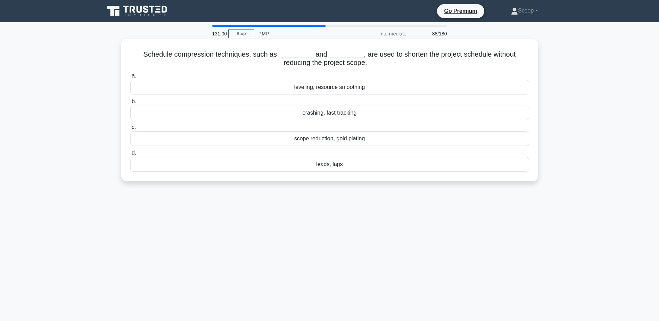
click at [340, 114] on div "crashing, fast tracking" at bounding box center [329, 113] width 399 height 15
click at [130, 104] on input "b. crashing, fast tracking" at bounding box center [130, 101] width 0 height 5
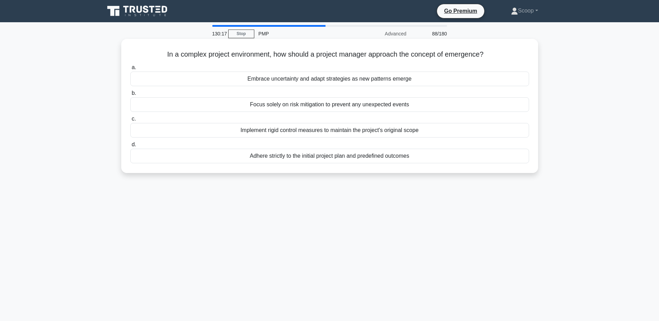
click at [319, 84] on div "Embrace uncertainty and adapt strategies as new patterns emerge" at bounding box center [329, 79] width 399 height 15
click at [130, 70] on input "a. Embrace uncertainty and adapt strategies as new patterns emerge" at bounding box center [130, 67] width 0 height 5
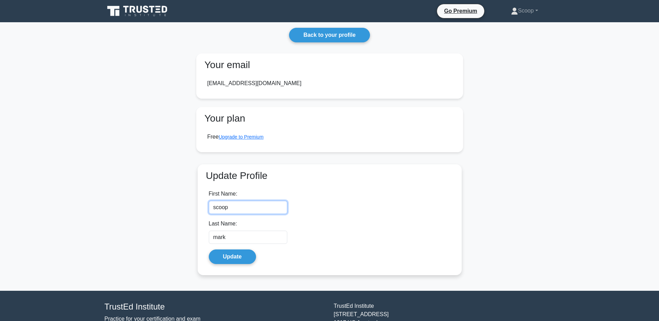
click at [265, 209] on input "scoop" at bounding box center [248, 207] width 79 height 13
type input "Omar"
type input "Mohamed Mostafa Abdelazim"
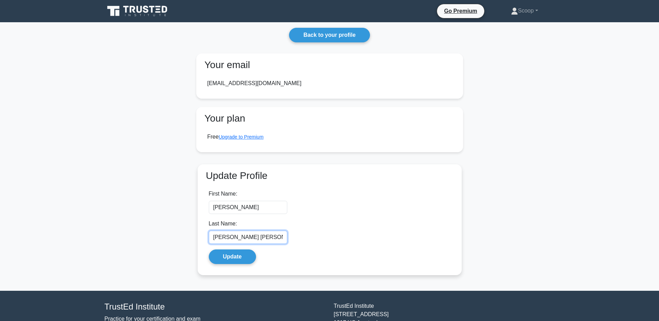
scroll to position [0, 11]
drag, startPoint x: 262, startPoint y: 234, endPoint x: 393, endPoint y: 236, distance: 130.7
click at [393, 236] on div "First Name: Omar Last Name: Mohamed Mostafa Abdelazim Update" at bounding box center [329, 226] width 253 height 85
click at [345, 242] on div "First Name: Omar Last Name: Mohamed Mostafa Abdelazim Update" at bounding box center [329, 226] width 253 height 85
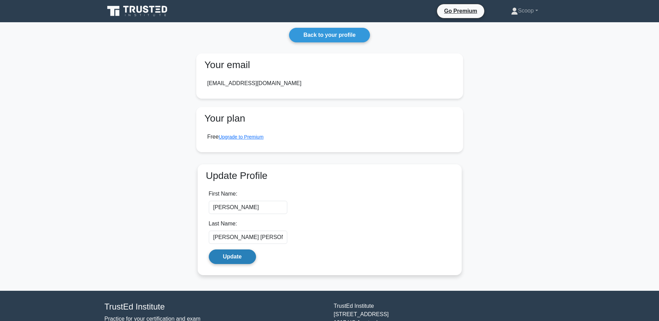
click at [254, 261] on button "Update" at bounding box center [232, 256] width 47 height 15
click at [262, 213] on input "scoop" at bounding box center [248, 207] width 79 height 13
type input "[PERSON_NAME]"
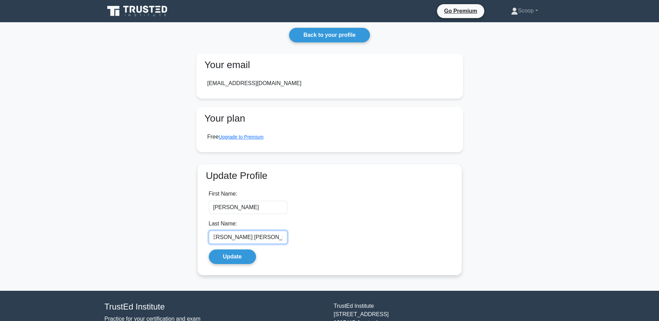
scroll to position [0, 11]
type input "[PERSON_NAME] [PERSON_NAME]"
click at [246, 255] on button "Update" at bounding box center [232, 256] width 47 height 15
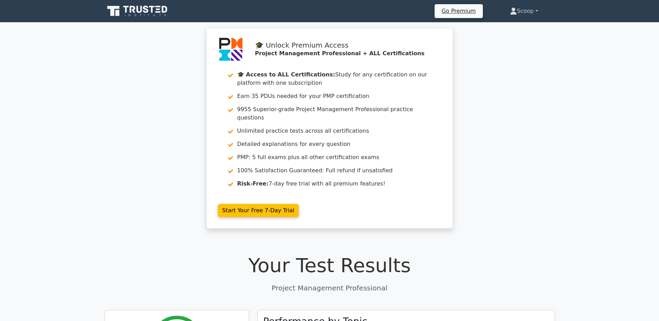
click at [524, 9] on link "Scoop" at bounding box center [524, 11] width 62 height 14
click at [527, 9] on link "Scoop" at bounding box center [524, 11] width 62 height 14
click at [530, 13] on link "Scoop" at bounding box center [524, 11] width 62 height 14
click at [523, 10] on link "Scoop" at bounding box center [524, 11] width 62 height 14
drag, startPoint x: 525, startPoint y: 19, endPoint x: 523, endPoint y: 14, distance: 5.4
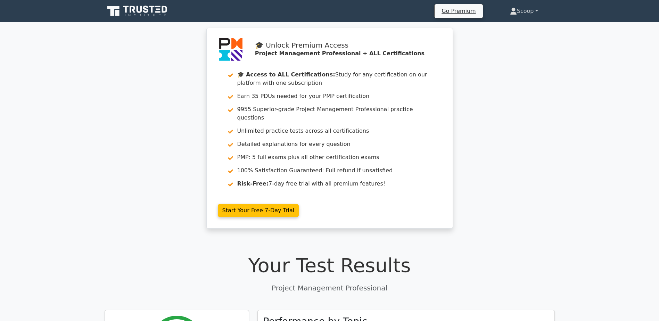
click at [525, 18] on div "Go Premium Scoop Profile" at bounding box center [329, 11] width 459 height 17
click at [525, 6] on link "Scoop" at bounding box center [524, 11] width 62 height 14
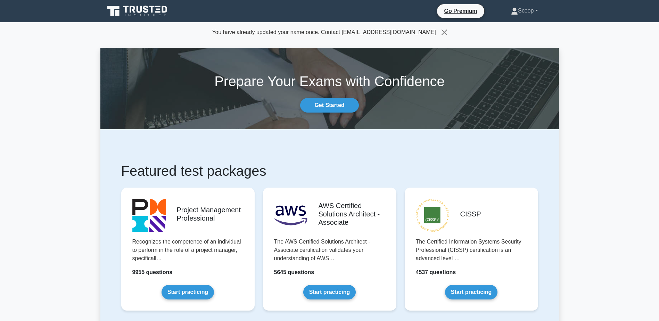
click at [530, 11] on link "Scoop" at bounding box center [524, 11] width 60 height 14
click at [522, 28] on link "Profile" at bounding box center [522, 27] width 55 height 11
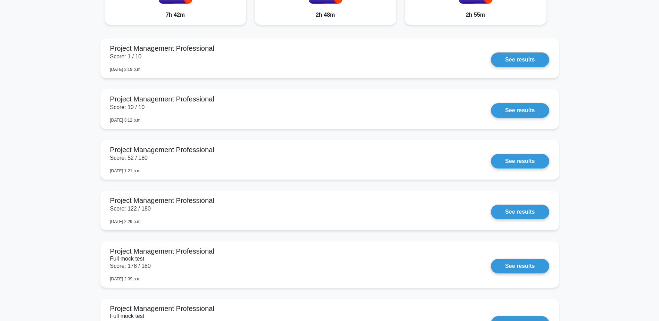
scroll to position [637, 0]
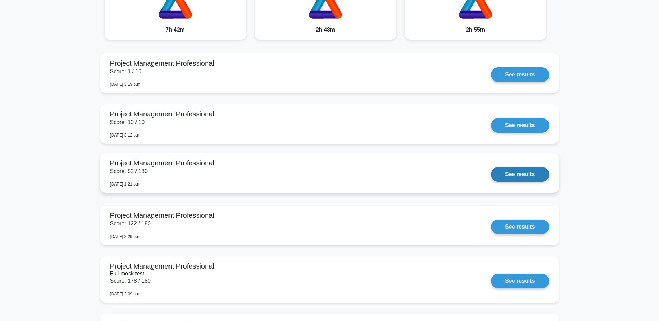
click at [491, 170] on link "See results" at bounding box center [520, 174] width 58 height 15
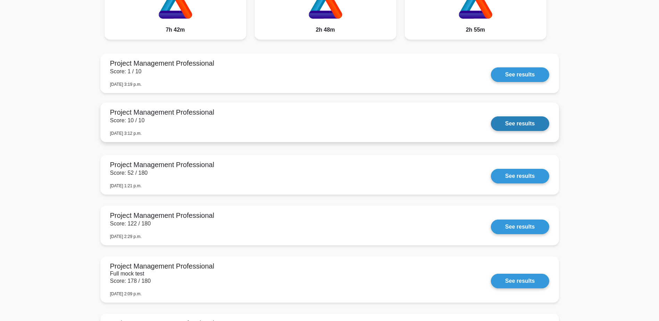
click at [491, 116] on link "See results" at bounding box center [520, 123] width 58 height 15
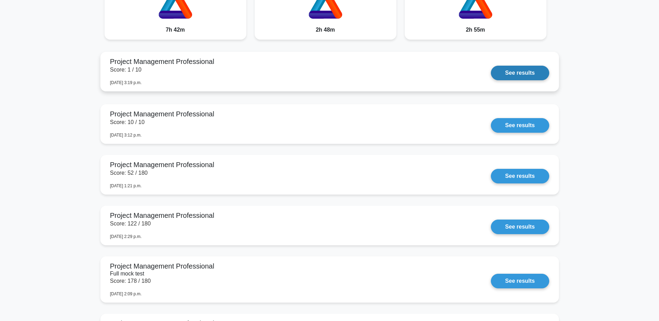
click at [491, 73] on link "See results" at bounding box center [520, 73] width 58 height 15
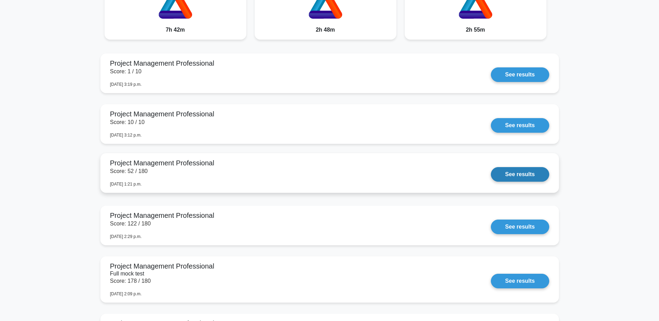
click at [491, 176] on link "See results" at bounding box center [520, 174] width 58 height 15
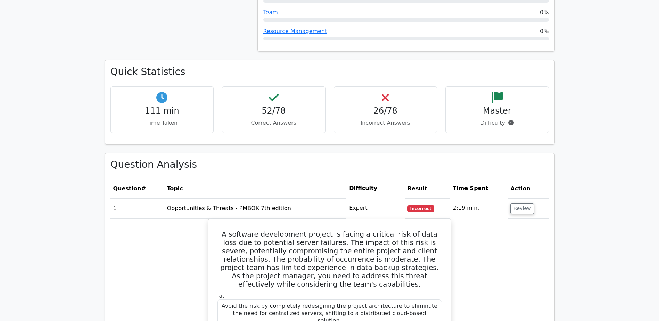
scroll to position [984, 0]
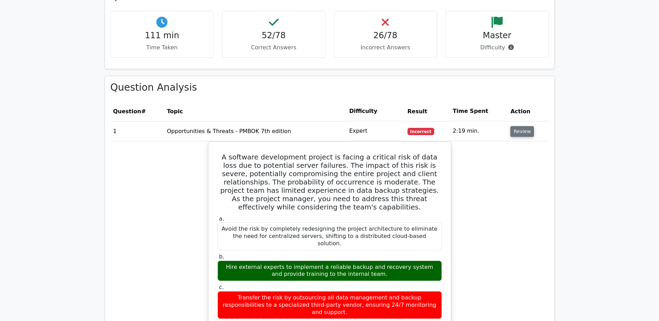
click at [517, 126] on button "Review" at bounding box center [522, 131] width 24 height 11
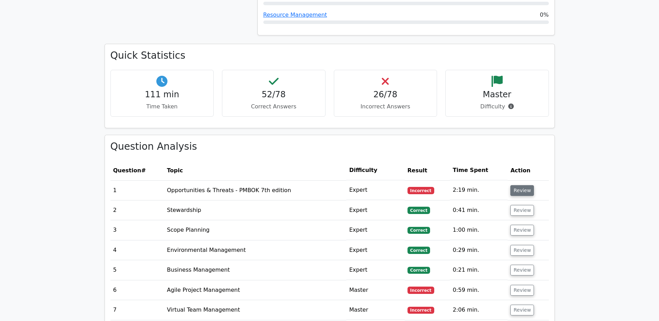
scroll to position [869, 0]
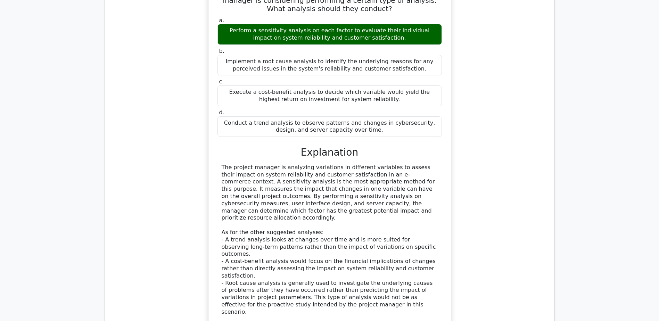
scroll to position [579, 0]
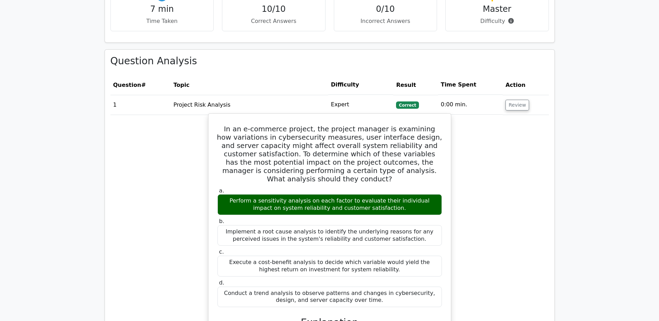
click at [334, 135] on h5 "In an e-commerce project, the project manager is examining how variations in cy…" at bounding box center [330, 154] width 226 height 58
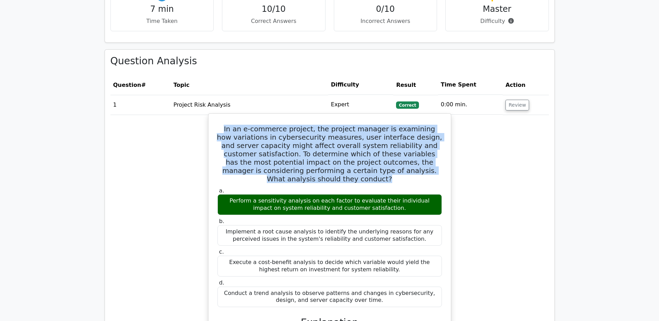
click at [334, 135] on h5 "In an e-commerce project, the project manager is examining how variations in cy…" at bounding box center [330, 154] width 226 height 58
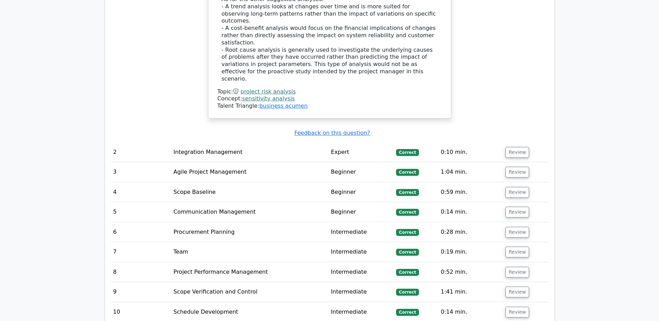
scroll to position [637, 0]
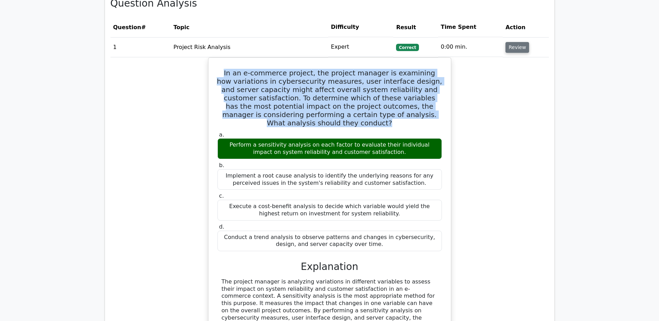
click at [513, 44] on button "Review" at bounding box center [518, 47] width 24 height 11
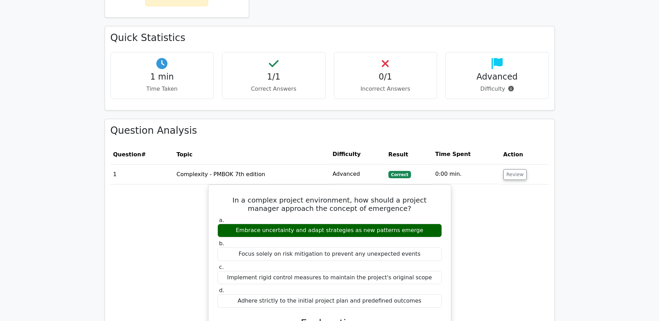
scroll to position [463, 0]
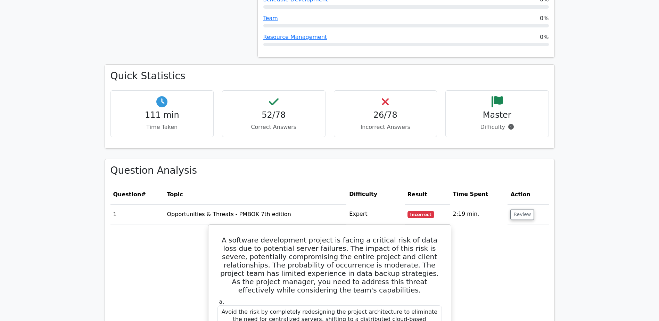
scroll to position [984, 0]
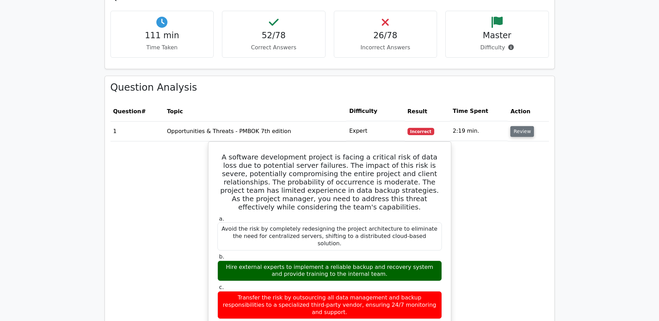
click at [516, 126] on button "Review" at bounding box center [522, 131] width 24 height 11
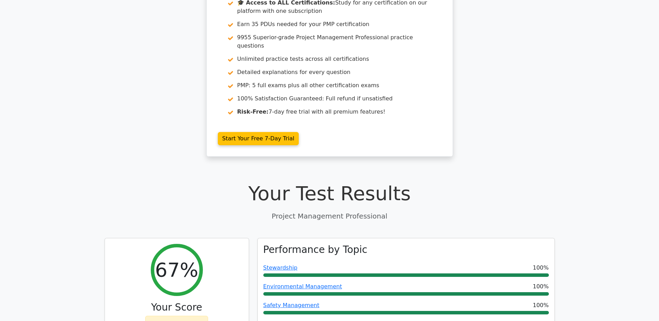
scroll to position [0, 0]
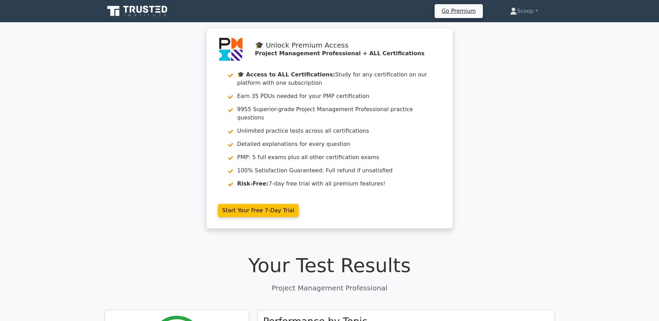
click at [525, 18] on ul "Go Premium Scoop Profile Settings" at bounding box center [494, 11] width 120 height 15
click at [523, 5] on link "Scoop" at bounding box center [524, 11] width 62 height 14
click at [522, 17] on link "Scoop" at bounding box center [524, 11] width 62 height 14
click at [524, 10] on link "Scoop" at bounding box center [524, 11] width 62 height 14
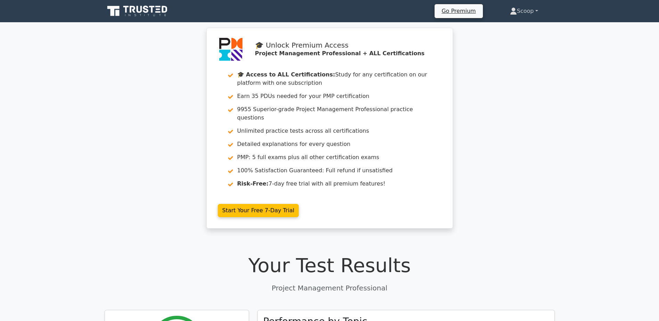
click at [515, 15] on link "Scoop" at bounding box center [524, 11] width 62 height 14
click at [530, 17] on link "Scoop" at bounding box center [524, 11] width 62 height 14
click at [527, 14] on link "Scoop" at bounding box center [524, 11] width 62 height 14
click at [525, 10] on link "Scoop" at bounding box center [524, 11] width 62 height 14
click at [149, 12] on icon at bounding box center [138, 11] width 67 height 13
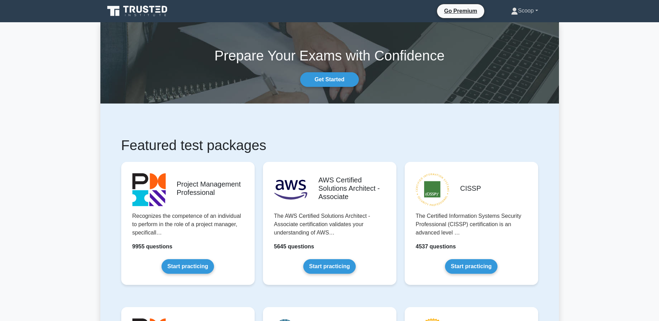
click at [525, 10] on link "Scoop" at bounding box center [524, 11] width 60 height 14
click at [515, 39] on link "Settings" at bounding box center [522, 38] width 55 height 11
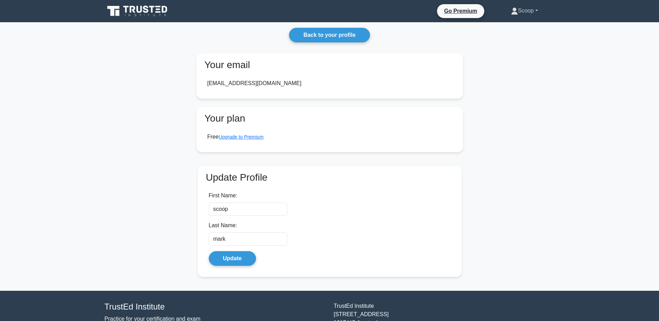
click at [520, 14] on link "Scoop" at bounding box center [524, 11] width 60 height 14
click at [518, 26] on link "Profile" at bounding box center [522, 27] width 55 height 11
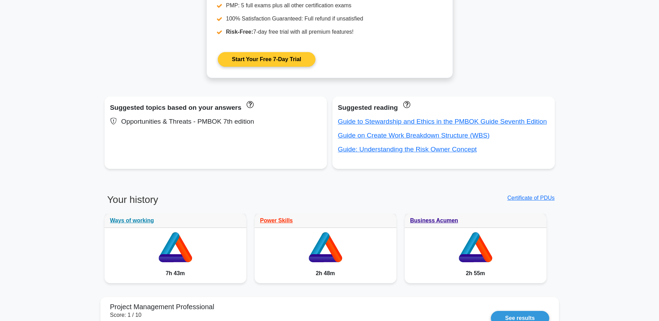
scroll to position [521, 0]
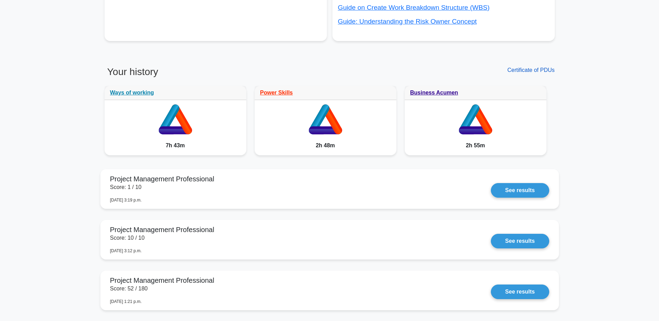
click at [524, 70] on link "Certificate of PDUs" at bounding box center [530, 70] width 47 height 6
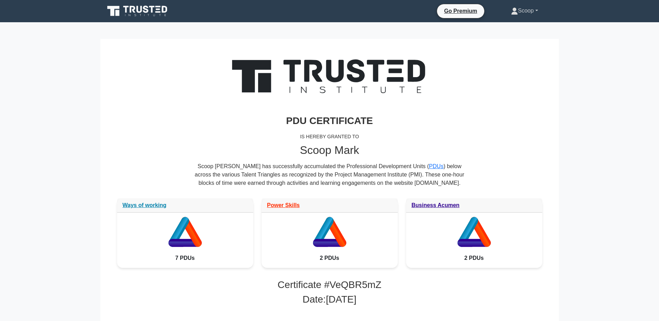
click at [528, 9] on link "Scoop" at bounding box center [524, 11] width 60 height 14
click at [523, 28] on link "Profile" at bounding box center [522, 27] width 55 height 11
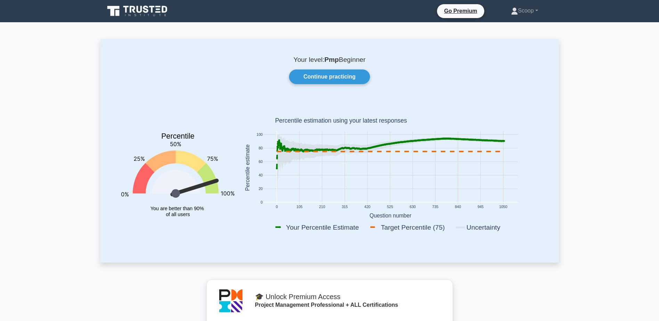
click at [449, 138] on icon at bounding box center [390, 140] width 227 height 11
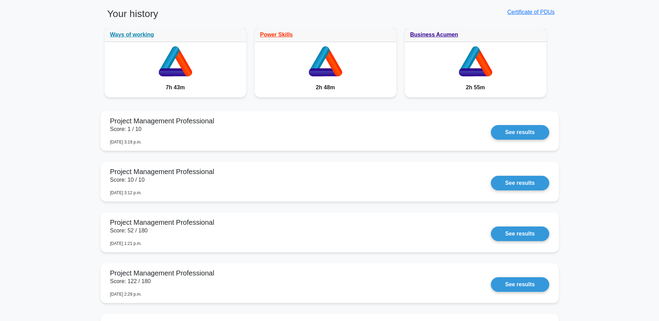
scroll to position [637, 0]
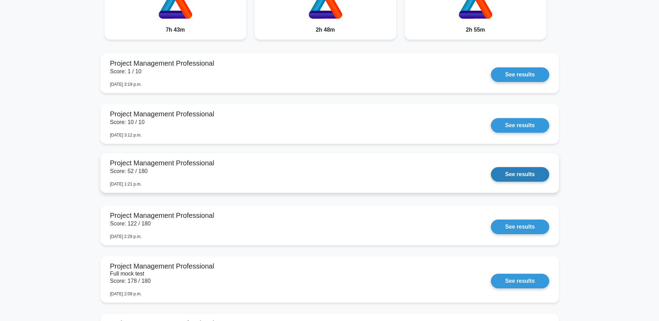
click at [491, 170] on link "See results" at bounding box center [520, 174] width 58 height 15
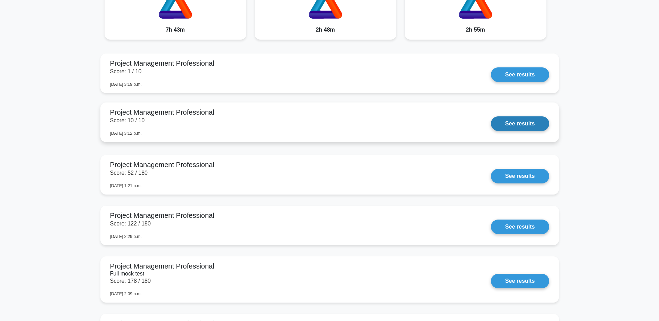
click at [491, 127] on link "See results" at bounding box center [520, 123] width 58 height 15
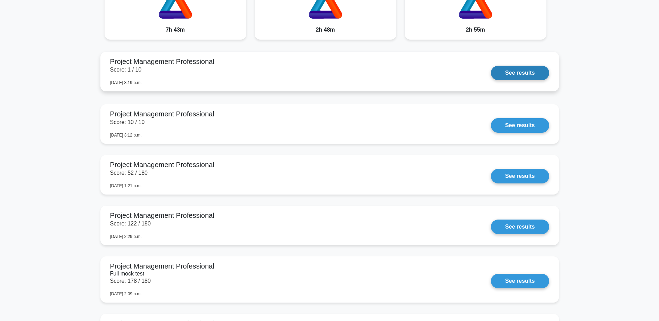
click at [491, 70] on link "See results" at bounding box center [520, 73] width 58 height 15
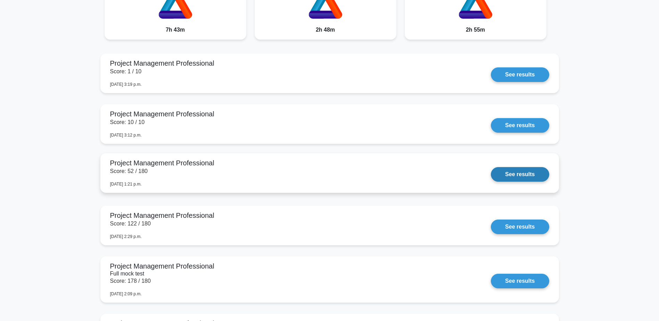
click at [491, 178] on link "See results" at bounding box center [520, 174] width 58 height 15
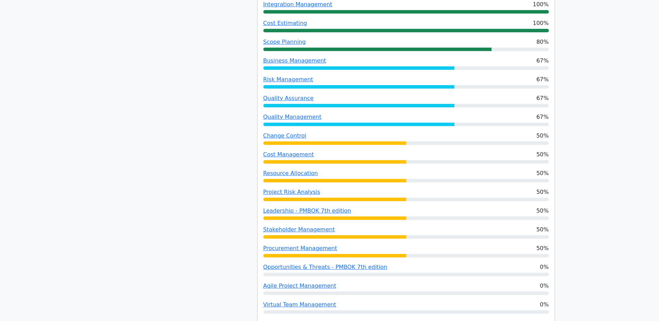
scroll to position [869, 0]
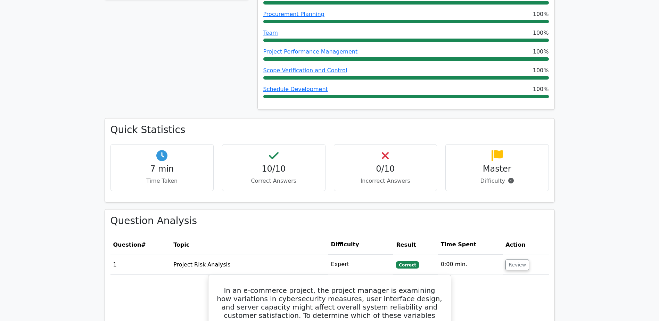
scroll to position [405, 0]
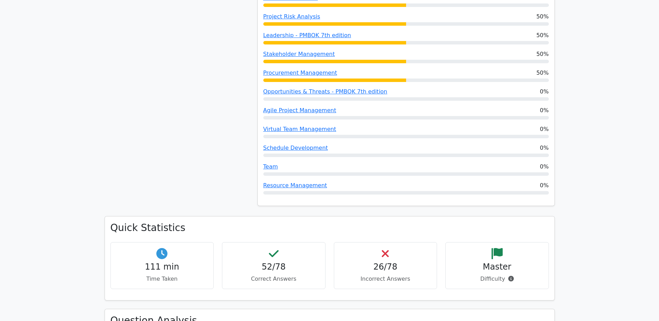
scroll to position [984, 0]
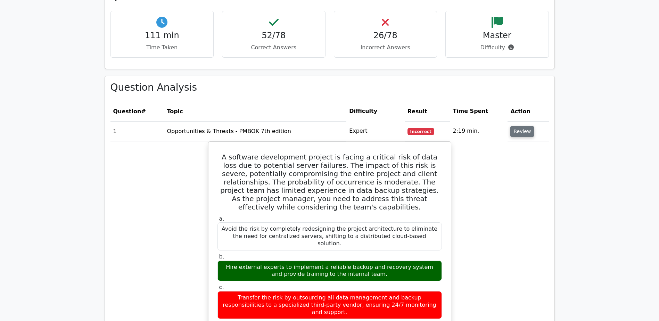
click at [520, 126] on button "Review" at bounding box center [522, 131] width 24 height 11
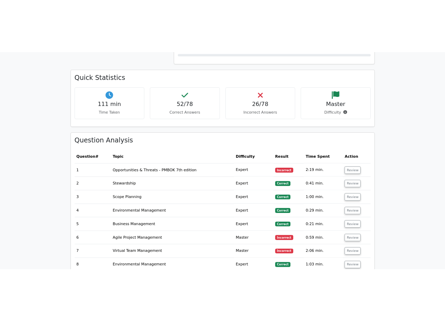
scroll to position [927, 0]
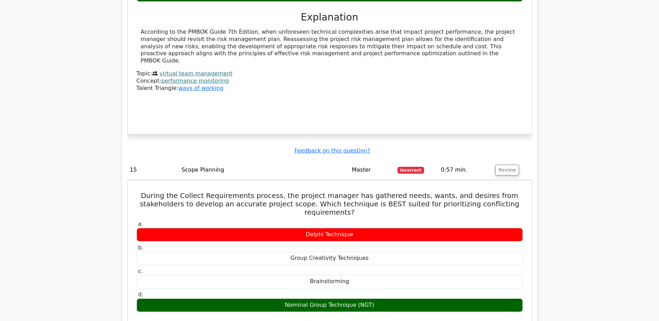
scroll to position [1949, 0]
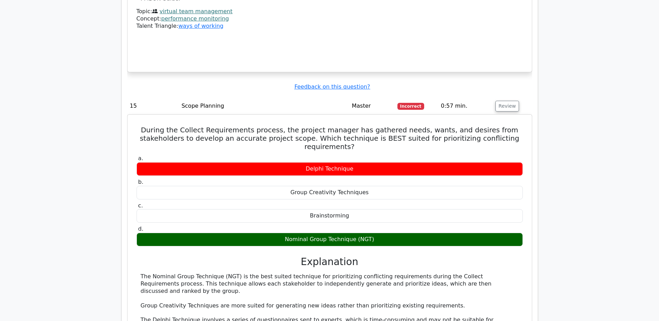
drag, startPoint x: 232, startPoint y: 242, endPoint x: 479, endPoint y: 249, distance: 247.5
click at [479, 273] on div "The Nominal Group Technique (NGT) is the best suited technique for prioritizing…" at bounding box center [330, 313] width 378 height 80
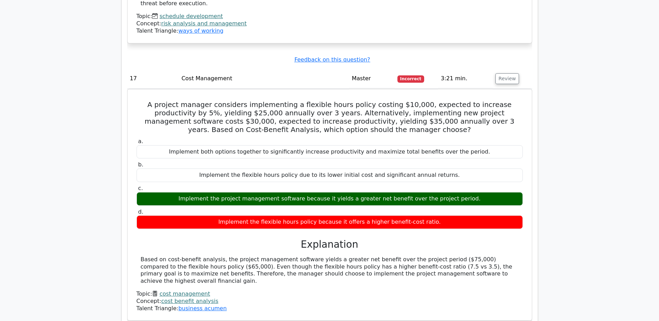
scroll to position [2644, 0]
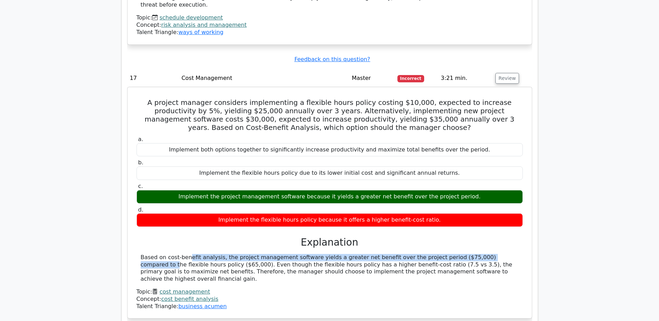
drag, startPoint x: 155, startPoint y: 191, endPoint x: 442, endPoint y: 190, distance: 287.4
click at [442, 190] on div "a. Implement both options together to significantly increase productivity and m…" at bounding box center [330, 222] width 388 height 176
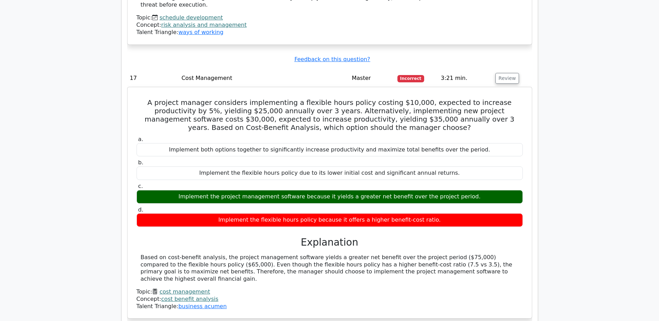
drag, startPoint x: 442, startPoint y: 190, endPoint x: 460, endPoint y: 201, distance: 21.2
click at [460, 254] on div "Based on cost-benefit analysis, the project management software yields a greate…" at bounding box center [330, 268] width 378 height 29
click at [379, 98] on h5 "A project manager considers implementing a flexible hours policy costing $10,00…" at bounding box center [330, 114] width 388 height 33
click at [355, 296] on div "Concept: cost benefit analysis" at bounding box center [330, 299] width 386 height 7
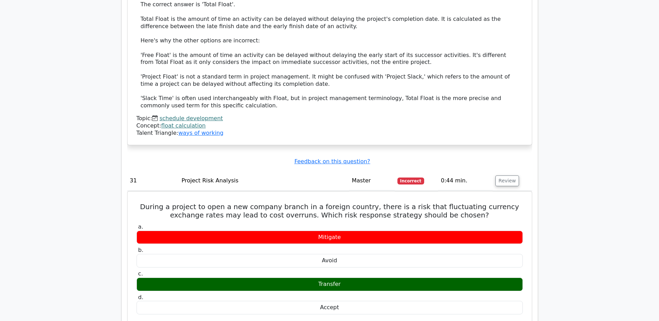
scroll to position [4092, 0]
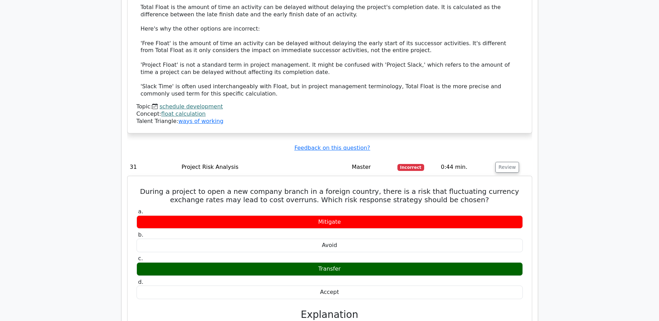
drag, startPoint x: 182, startPoint y: 261, endPoint x: 459, endPoint y: 275, distance: 277.3
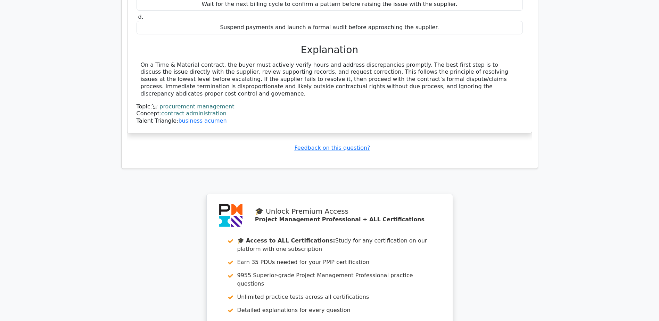
scroll to position [9412, 0]
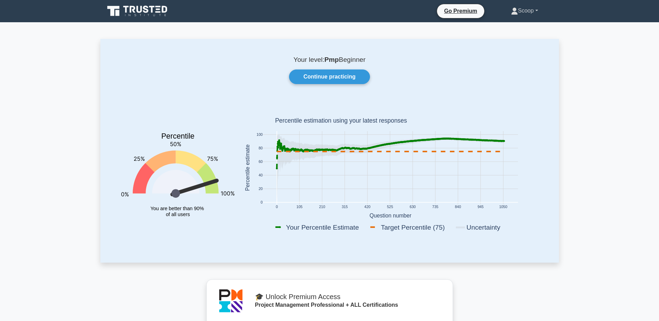
click at [523, 14] on link "Scoop" at bounding box center [524, 11] width 60 height 14
click at [519, 36] on link "Settings" at bounding box center [522, 38] width 55 height 11
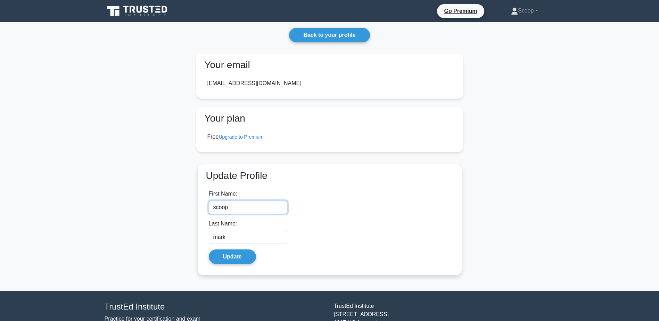
click at [241, 208] on input "scoop" at bounding box center [248, 207] width 79 height 13
type input "[PERSON_NAME]"
click at [255, 240] on input "[PERSON_NAME] [PERSON_NAME]" at bounding box center [248, 237] width 79 height 13
click at [273, 235] on input "[PERSON_NAME] [PERSON_NAME]" at bounding box center [248, 237] width 79 height 13
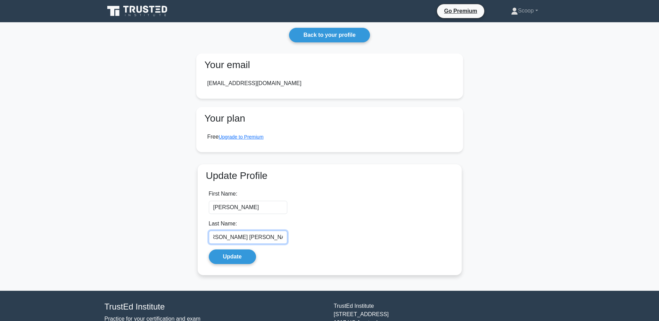
scroll to position [0, 13]
type input "[PERSON_NAME] [PERSON_NAME]"
click at [239, 254] on button "Update" at bounding box center [232, 256] width 47 height 15
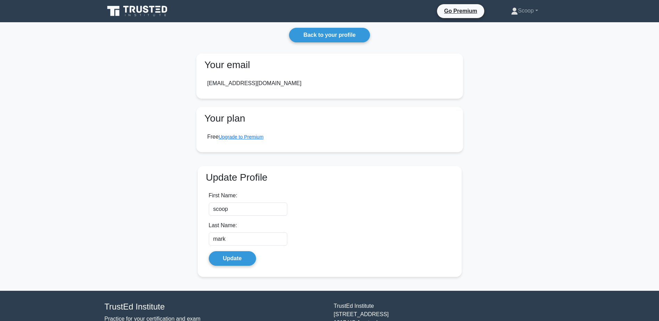
click at [530, 2] on nav "Go Premium Scoop Profile" at bounding box center [329, 11] width 659 height 22
click at [526, 13] on link "Scoop" at bounding box center [524, 11] width 60 height 14
click at [516, 30] on link "Profile" at bounding box center [522, 27] width 55 height 11
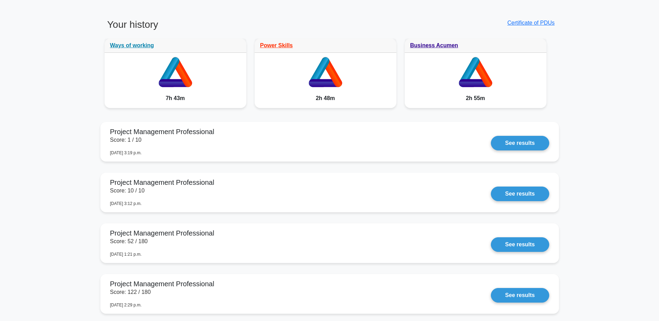
scroll to position [521, 0]
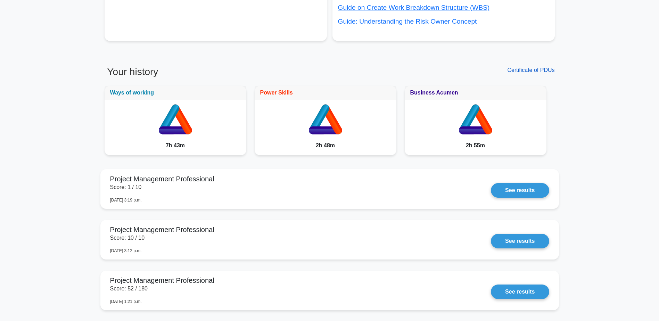
click at [550, 69] on link "Certificate of PDUs" at bounding box center [530, 70] width 47 height 6
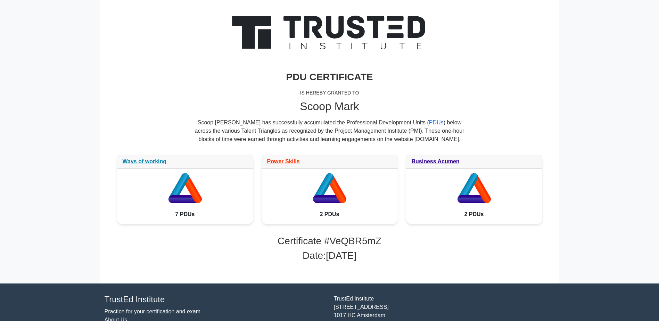
scroll to position [83, 0]
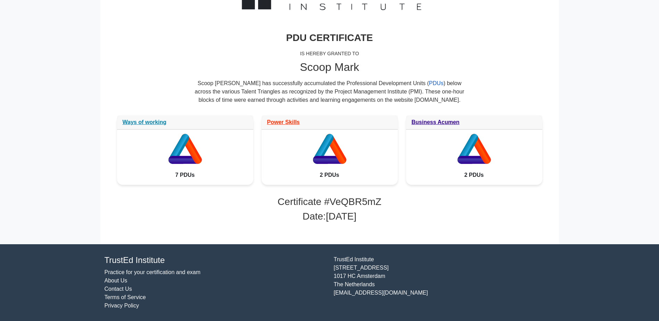
click at [429, 84] on link "PDUs" at bounding box center [436, 83] width 15 height 6
drag, startPoint x: 379, startPoint y: 204, endPoint x: 270, endPoint y: 206, distance: 109.8
click at [270, 206] on h3 "Certificate # VeQBR5mZ" at bounding box center [329, 202] width 425 height 12
drag, startPoint x: 270, startPoint y: 206, endPoint x: 370, endPoint y: 214, distance: 100.7
click at [370, 214] on h3 "Date: [DATE]" at bounding box center [329, 217] width 425 height 12
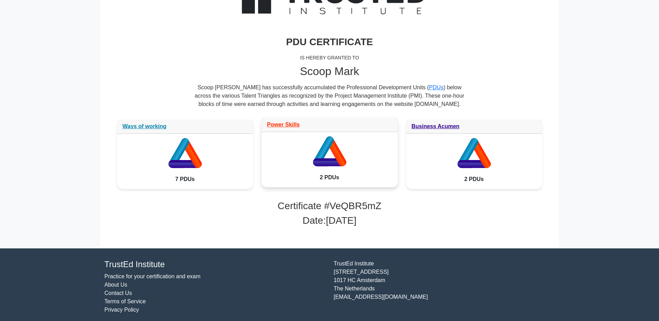
scroll to position [0, 0]
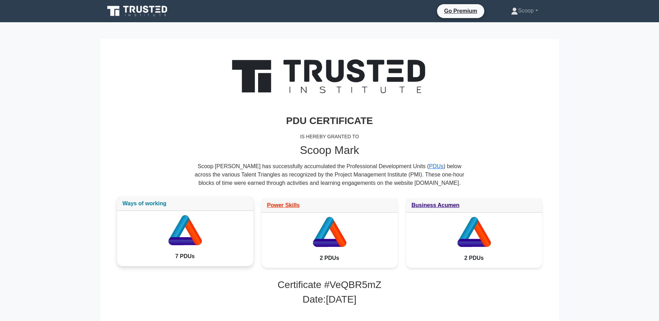
click at [150, 200] on link "Ways of working" at bounding box center [145, 203] width 44 height 6
click at [527, 11] on link "Scoop" at bounding box center [524, 11] width 60 height 14
click at [142, 14] on icon at bounding box center [138, 11] width 67 height 13
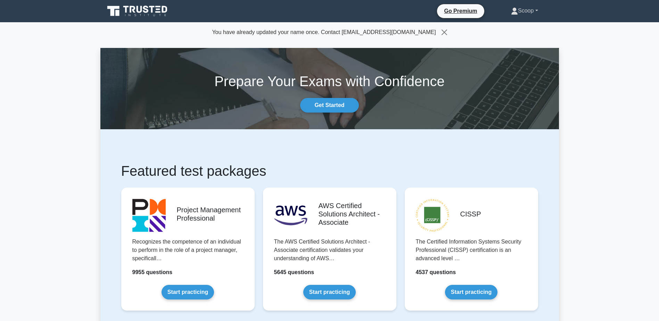
click at [530, 7] on link "Scoop" at bounding box center [524, 11] width 60 height 14
click at [339, 103] on link "Get Started" at bounding box center [329, 105] width 58 height 15
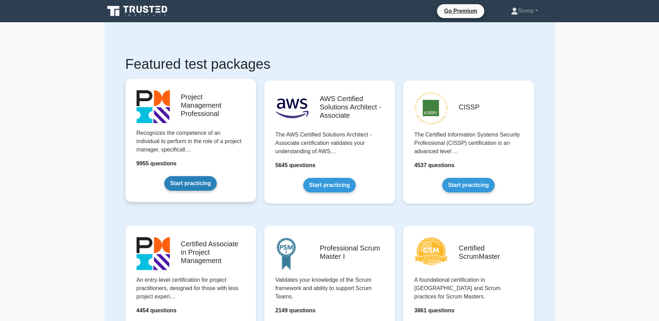
click at [187, 176] on link "Start practicing" at bounding box center [190, 183] width 52 height 15
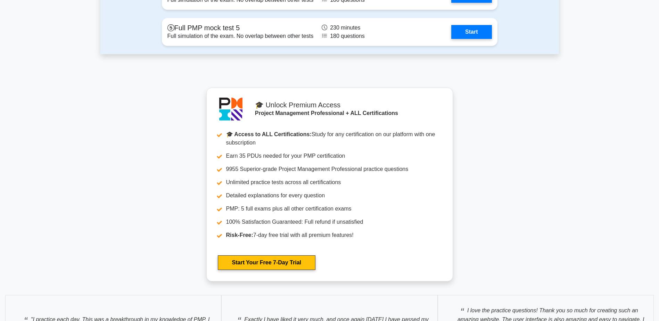
scroll to position [3127, 0]
